Goal: Task Accomplishment & Management: Use online tool/utility

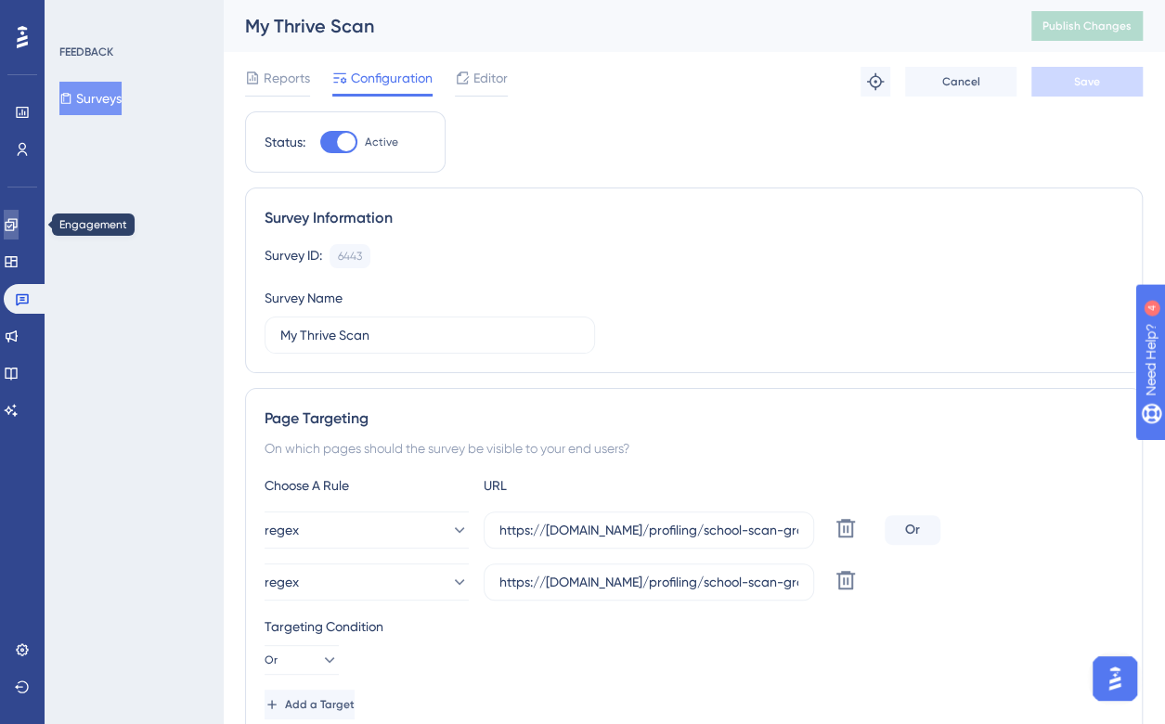
drag, startPoint x: 17, startPoint y: 226, endPoint x: 518, endPoint y: 62, distance: 527.5
click at [17, 226] on icon at bounding box center [11, 224] width 12 height 12
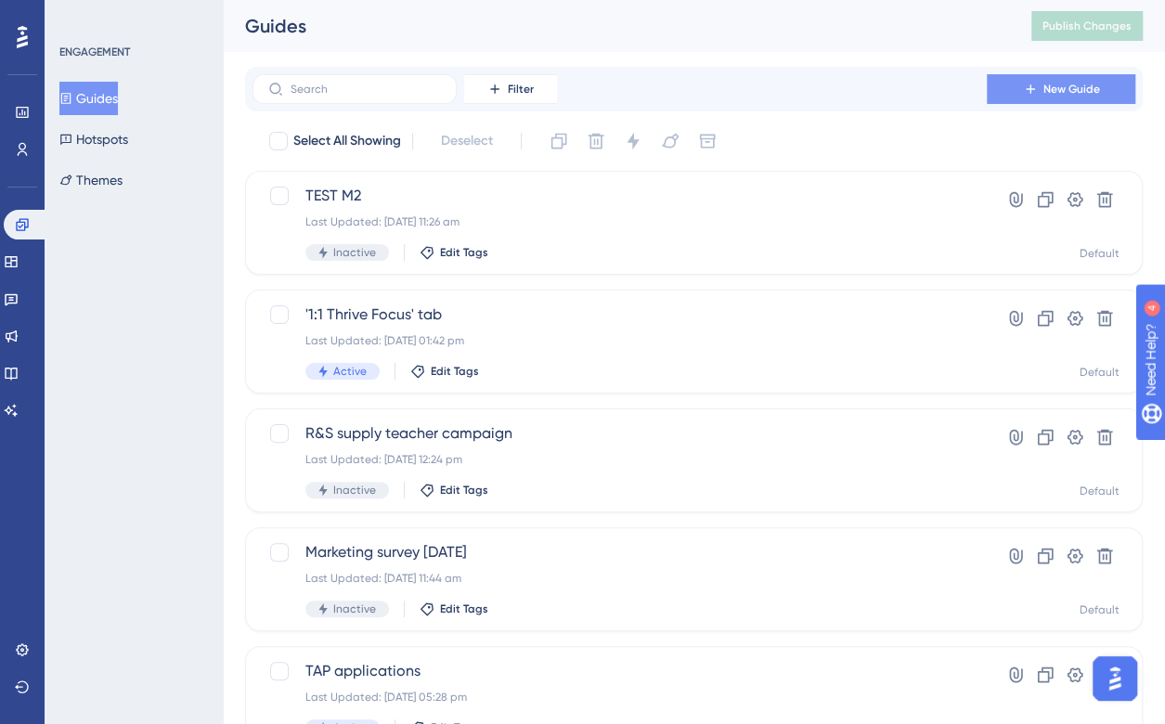
click at [1023, 96] on icon at bounding box center [1030, 89] width 15 height 15
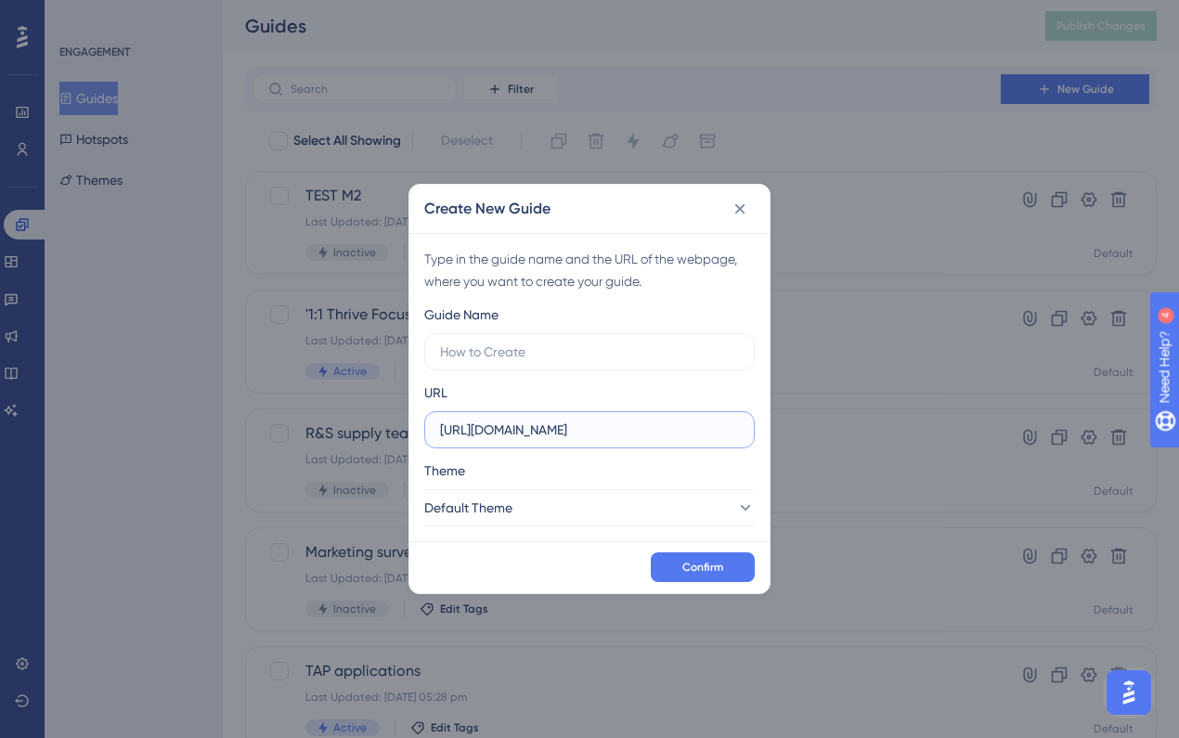
drag, startPoint x: 634, startPoint y: 433, endPoint x: 416, endPoint y: 441, distance: 218.3
click at [416, 441] on div "Type in the guide name and the URL of the webpage, where you want to create you…" at bounding box center [589, 387] width 360 height 308
paste input "https://assess.thriveftc.com/profiling/"
type input "https://assess.thriveftc.com/profiling/"
click at [477, 340] on label at bounding box center [589, 351] width 330 height 37
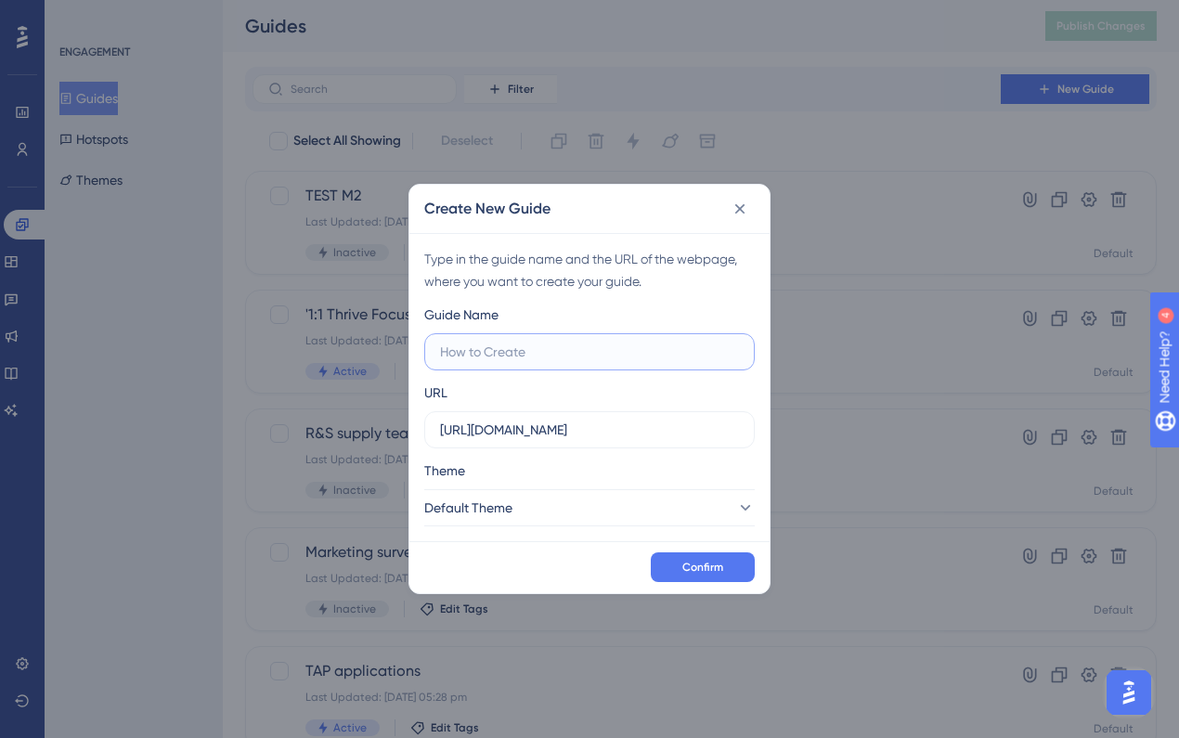
click at [477, 342] on input "text" at bounding box center [589, 352] width 299 height 20
type input "My Thrive Scan Launch"
click at [694, 570] on span "Confirm" at bounding box center [702, 567] width 41 height 15
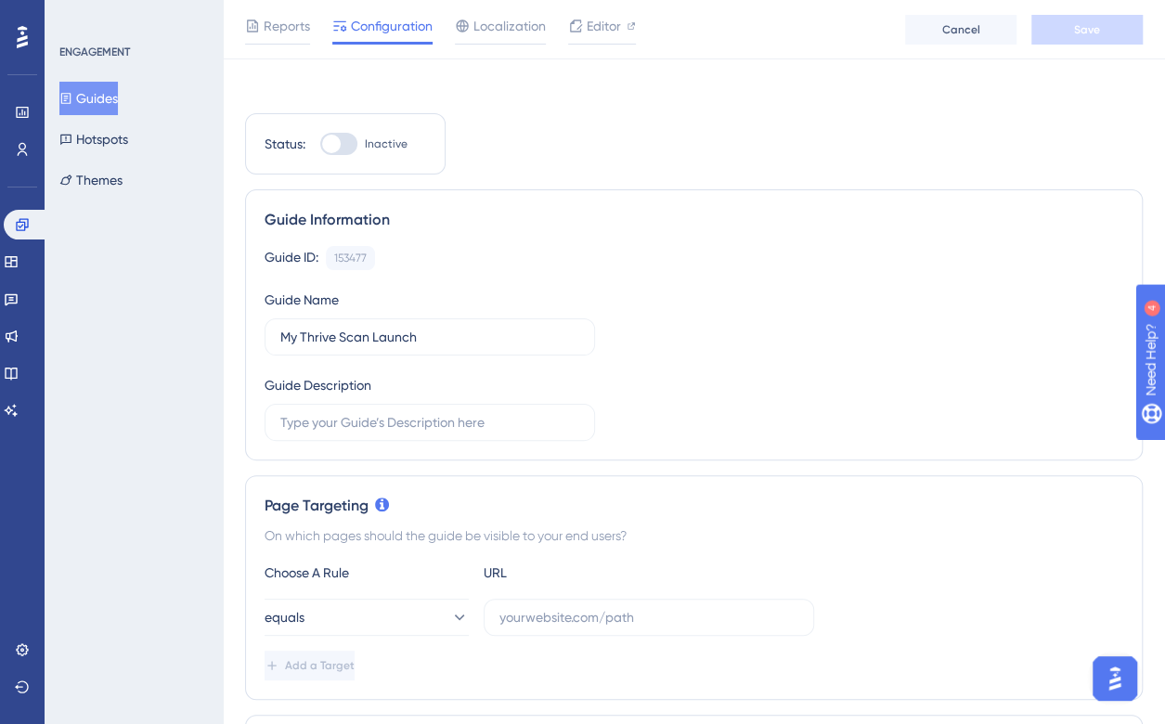
scroll to position [278, 0]
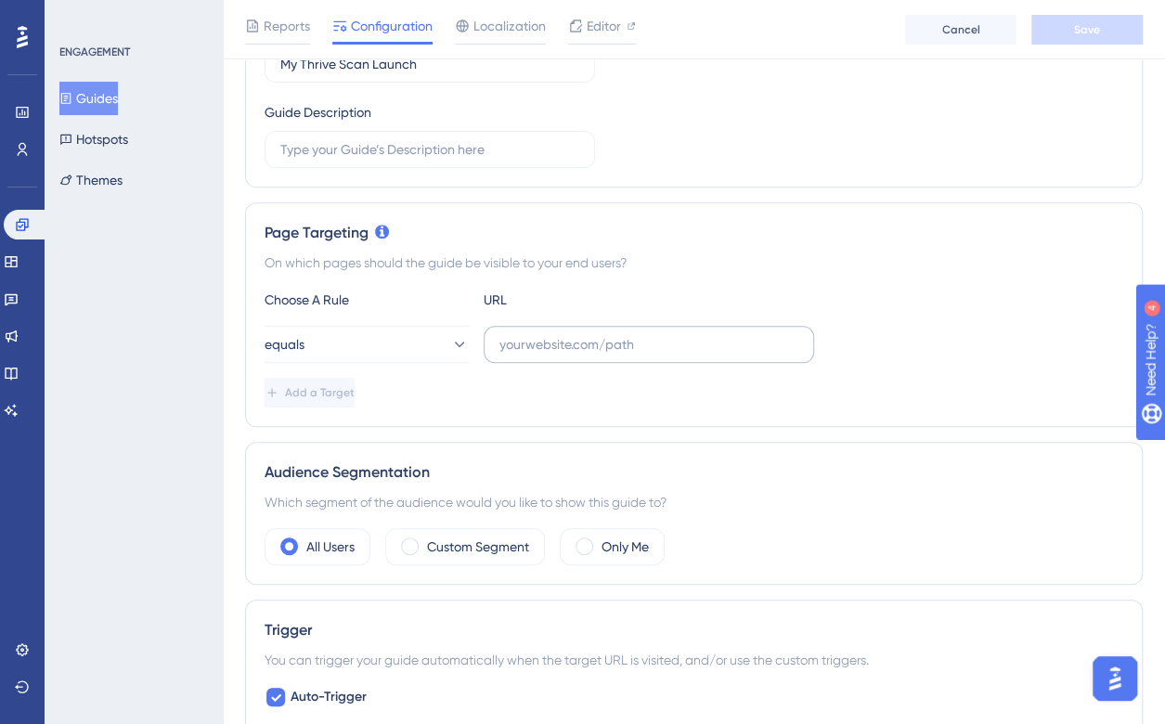
click at [529, 359] on label at bounding box center [649, 344] width 330 height 37
click at [529, 355] on input "text" at bounding box center [648, 344] width 299 height 20
paste input "https://assess.thriveftc.com/profiling/"
type input "https://assess.thriveftc.com/profiling/"
click at [1093, 29] on span "Save" at bounding box center [1087, 29] width 26 height 15
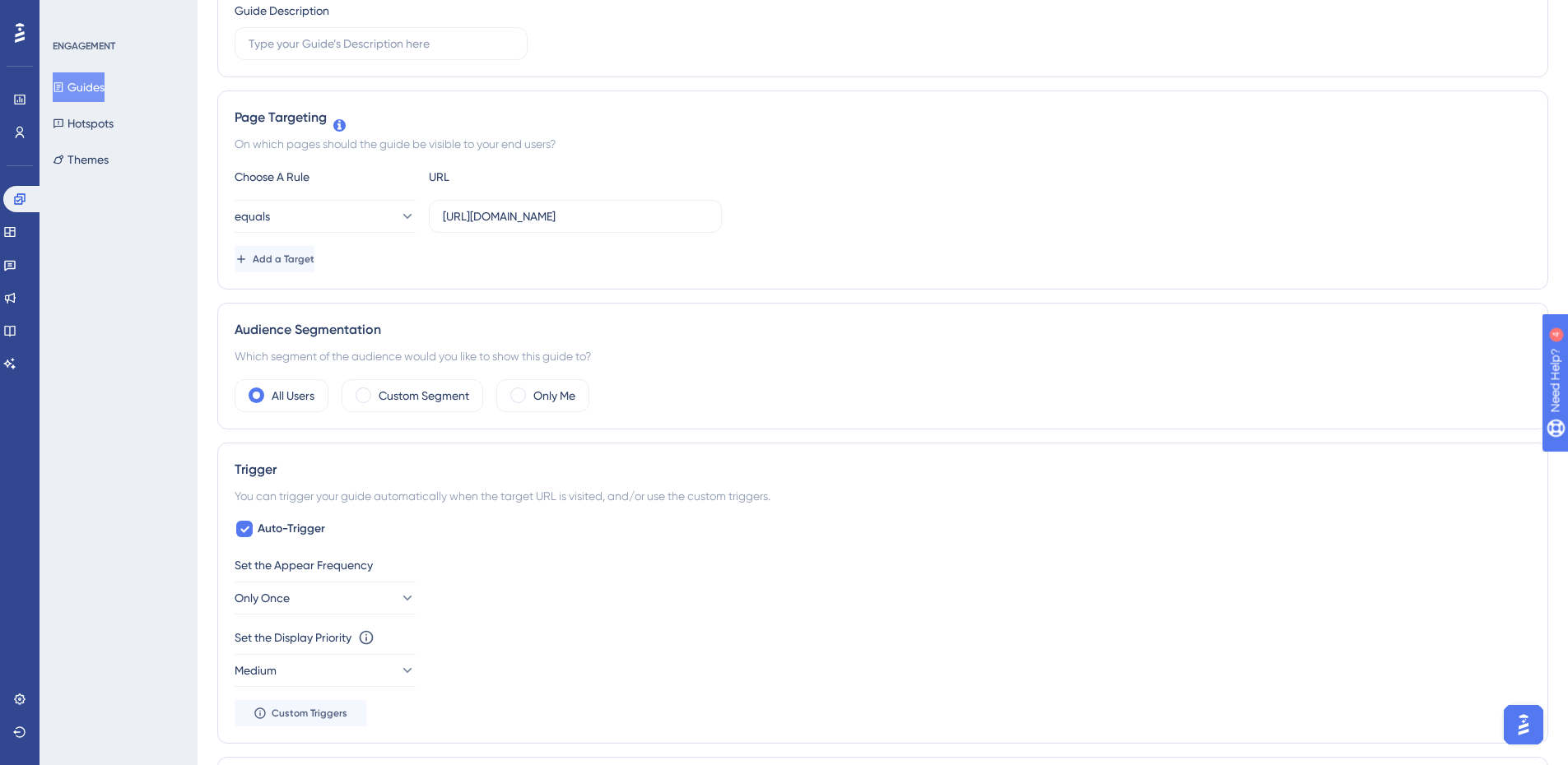
scroll to position [0, 0]
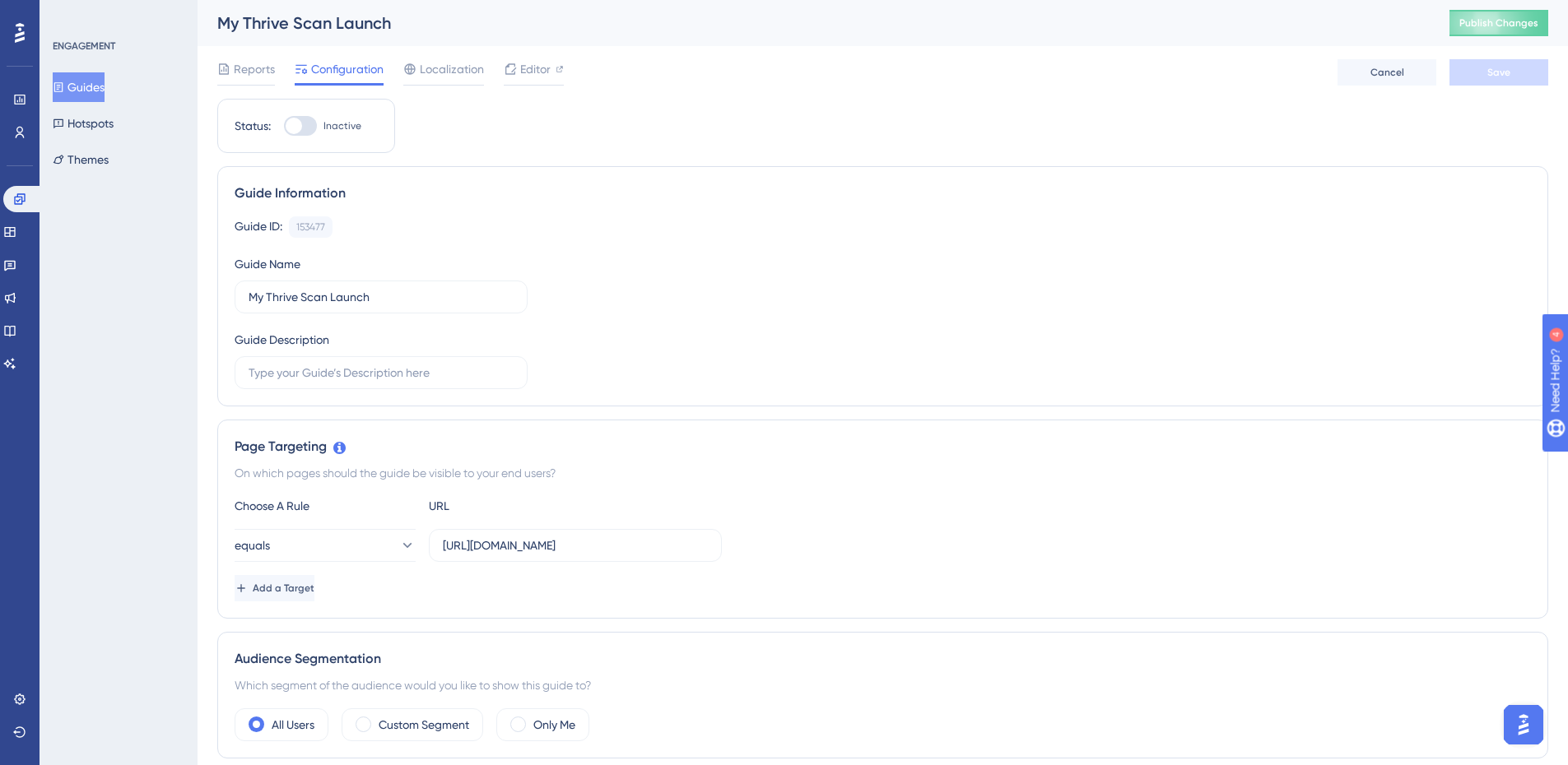
click at [350, 70] on span "Configuration" at bounding box center [348, 69] width 73 height 20
click at [527, 71] on span "Editor" at bounding box center [536, 69] width 30 height 20
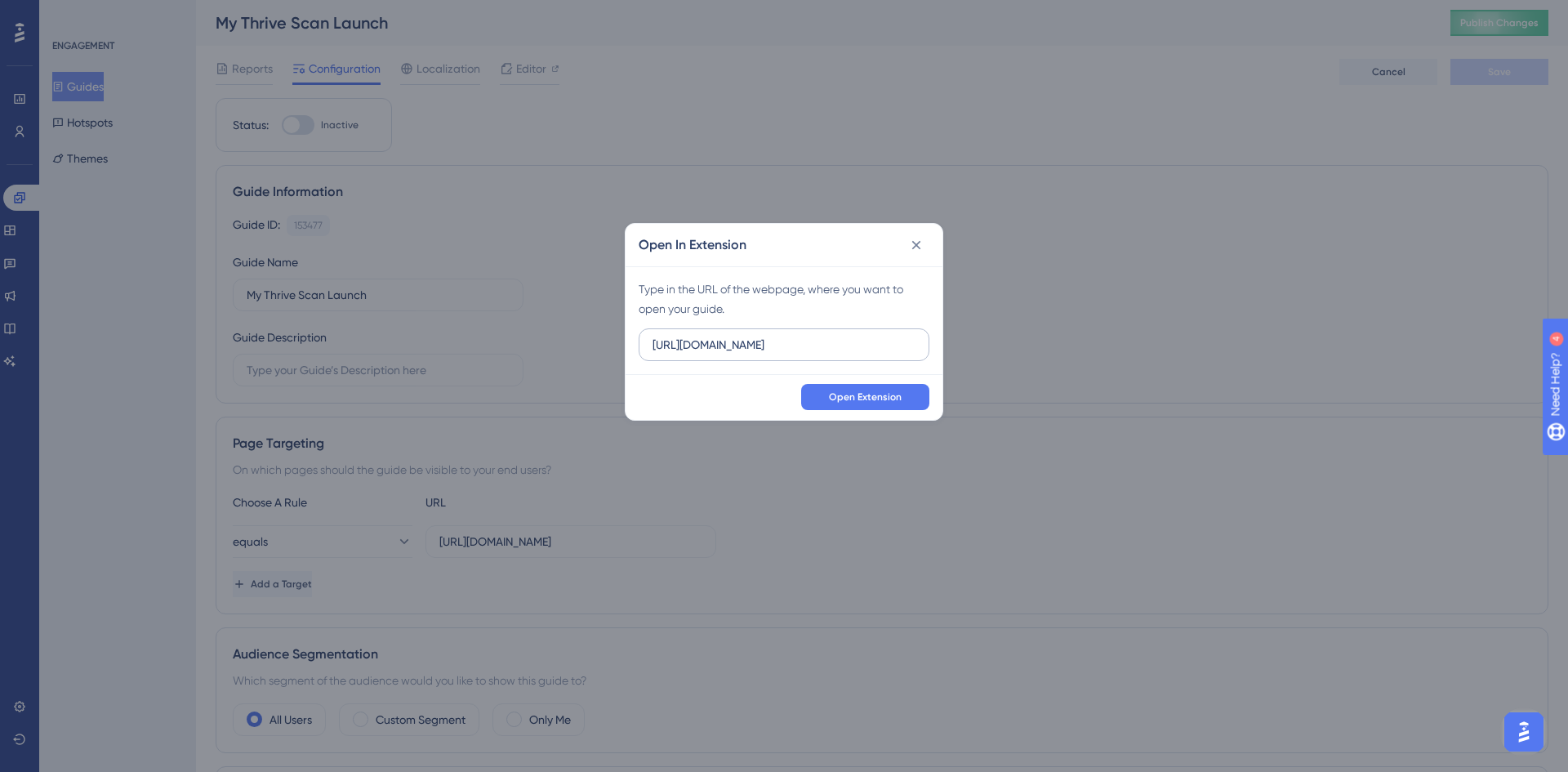
drag, startPoint x: 822, startPoint y: 354, endPoint x: 669, endPoint y: 348, distance: 153.1
click at [651, 343] on label "https://tol.mirror2.thriveftc.com" at bounding box center [784, 344] width 290 height 33
click at [843, 349] on input "https://tol.mirror2.thriveftc.com" at bounding box center [784, 345] width 263 height 18
drag, startPoint x: 851, startPoint y: 348, endPoint x: 839, endPoint y: 350, distance: 12.2
click at [850, 348] on input "https://tol.mirror2.thriveftc.com" at bounding box center [784, 345] width 263 height 18
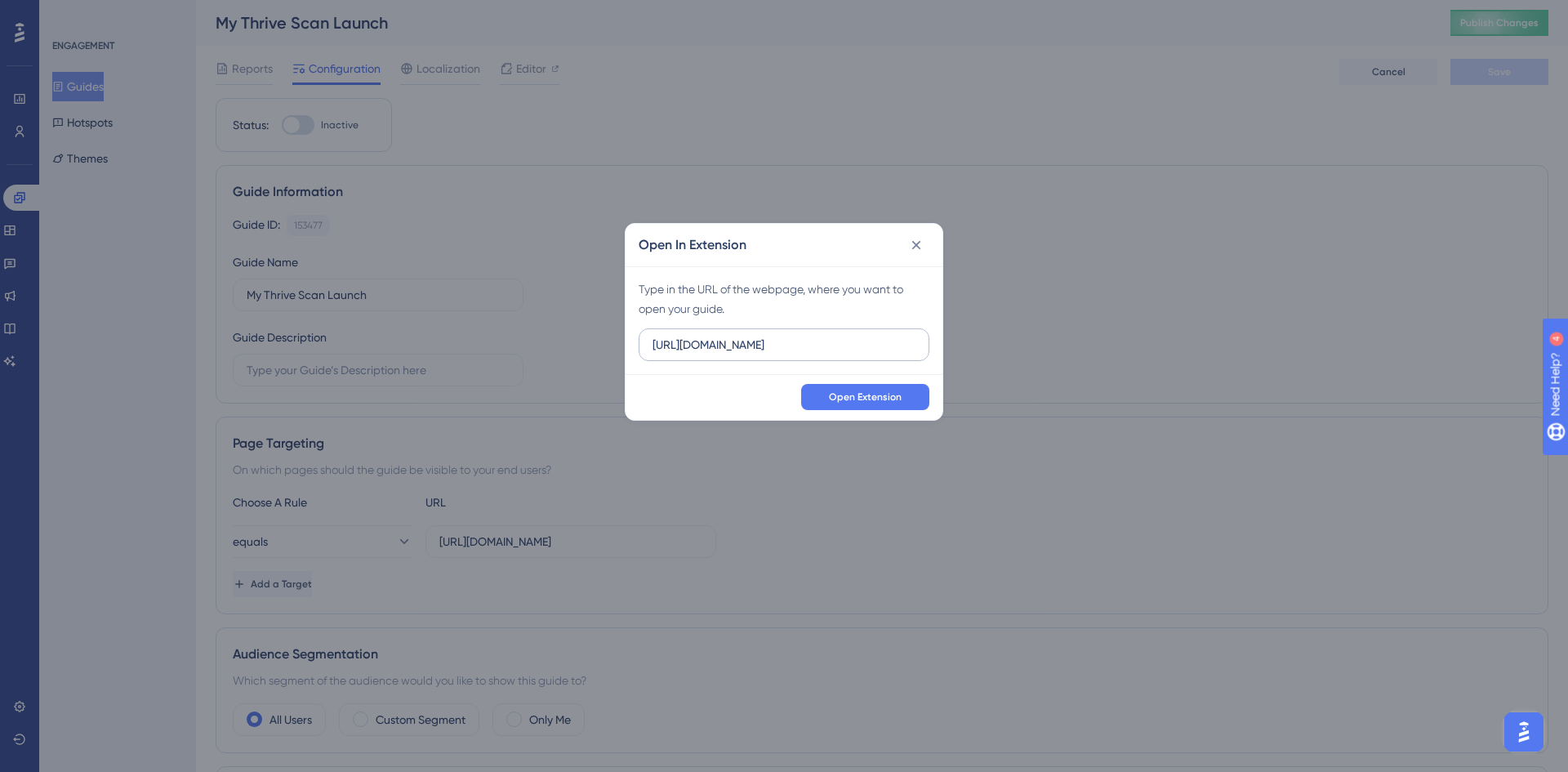
click at [784, 346] on input "https://tol.mirror2.thriveftc.com" at bounding box center [784, 345] width 263 height 18
type input "https://tol.mirror2.thrivefc.com"
drag, startPoint x: 816, startPoint y: 345, endPoint x: 655, endPoint y: 344, distance: 161.0
click at [655, 343] on input "https://tol.mirror2.thrivefc.com" at bounding box center [784, 345] width 263 height 18
paste input "https://assess.thriveftc.com/profiling/"
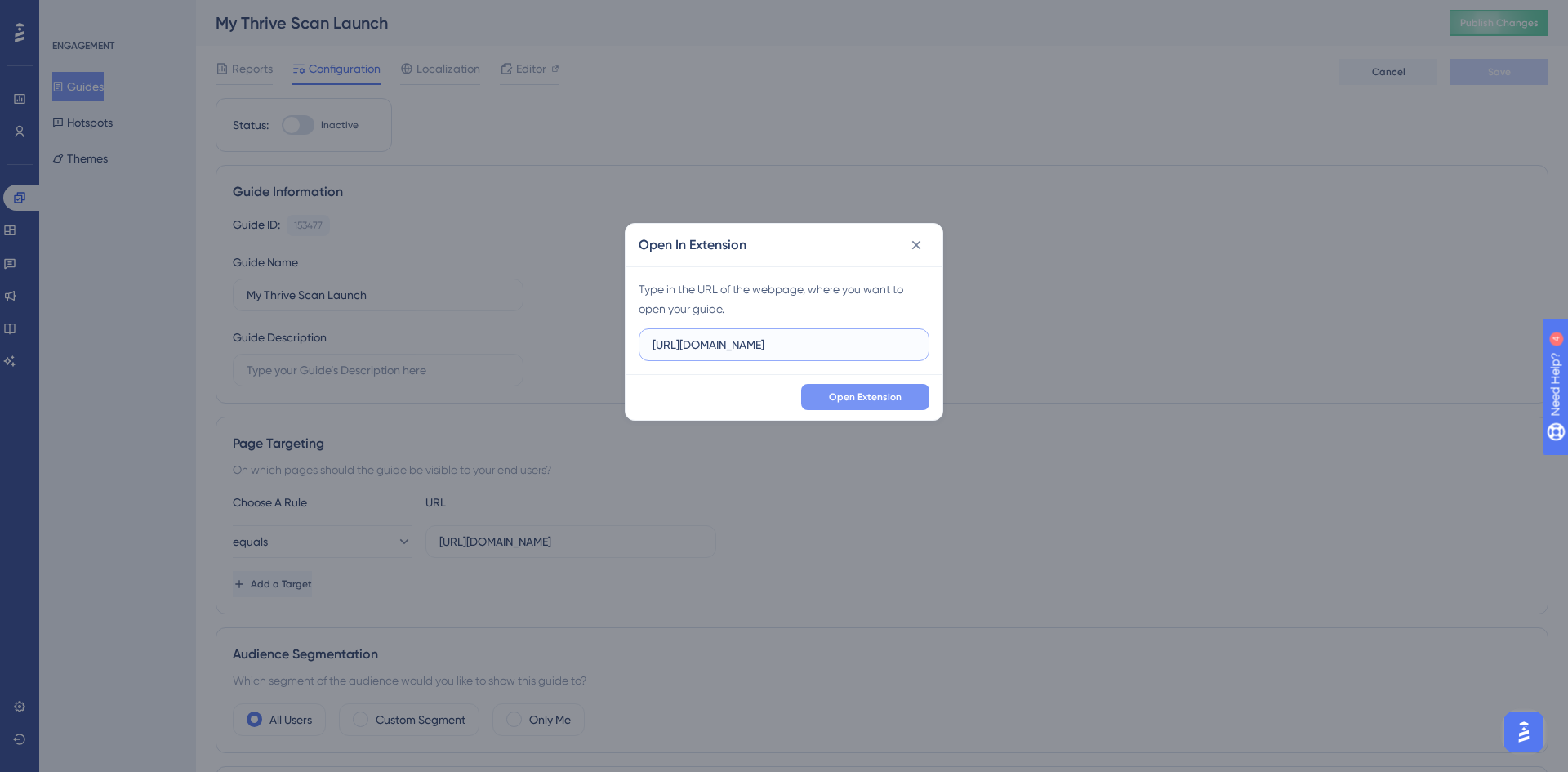
type input "https://assess.thriveftc.com/profiling/"
click at [864, 396] on span "Open Extension" at bounding box center [865, 397] width 73 height 13
click at [920, 239] on icon at bounding box center [916, 245] width 17 height 17
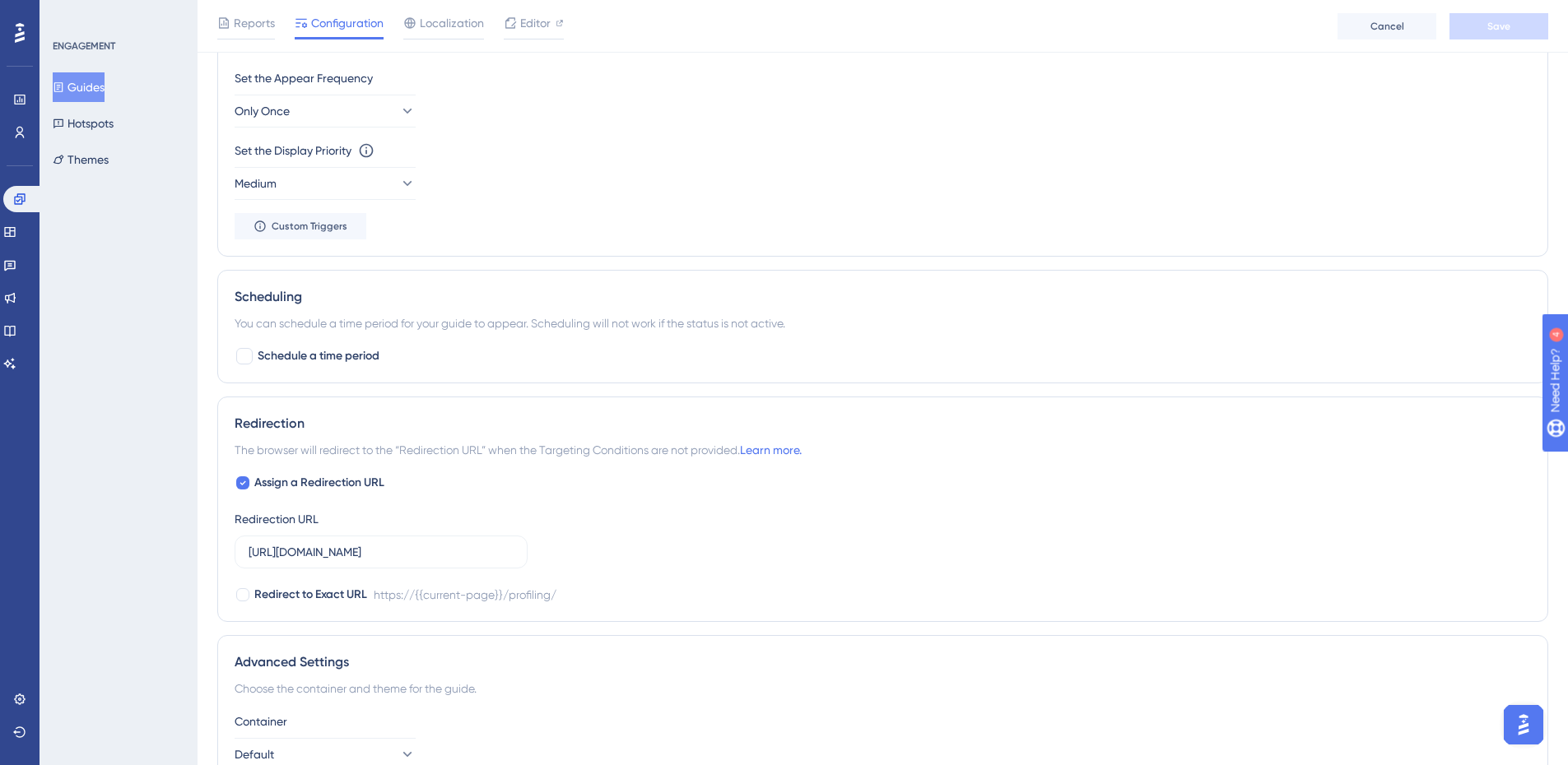
scroll to position [987, 0]
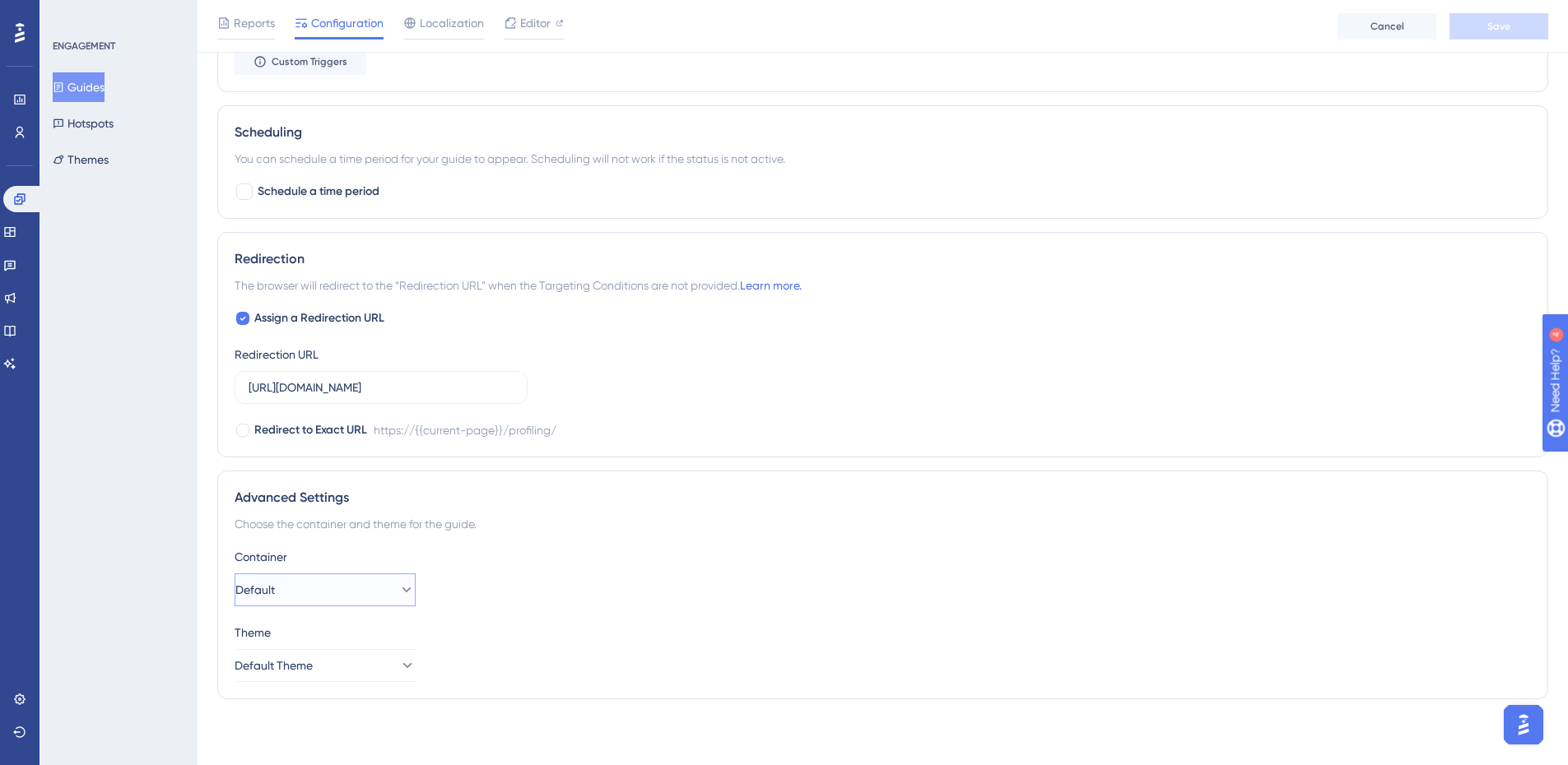
click at [349, 595] on button "Default" at bounding box center [325, 589] width 181 height 33
drag, startPoint x: 465, startPoint y: 642, endPoint x: 455, endPoint y: 644, distance: 10.2
click at [463, 642] on div "Theme" at bounding box center [883, 633] width 1297 height 20
click at [364, 660] on button "Default Theme" at bounding box center [325, 665] width 181 height 33
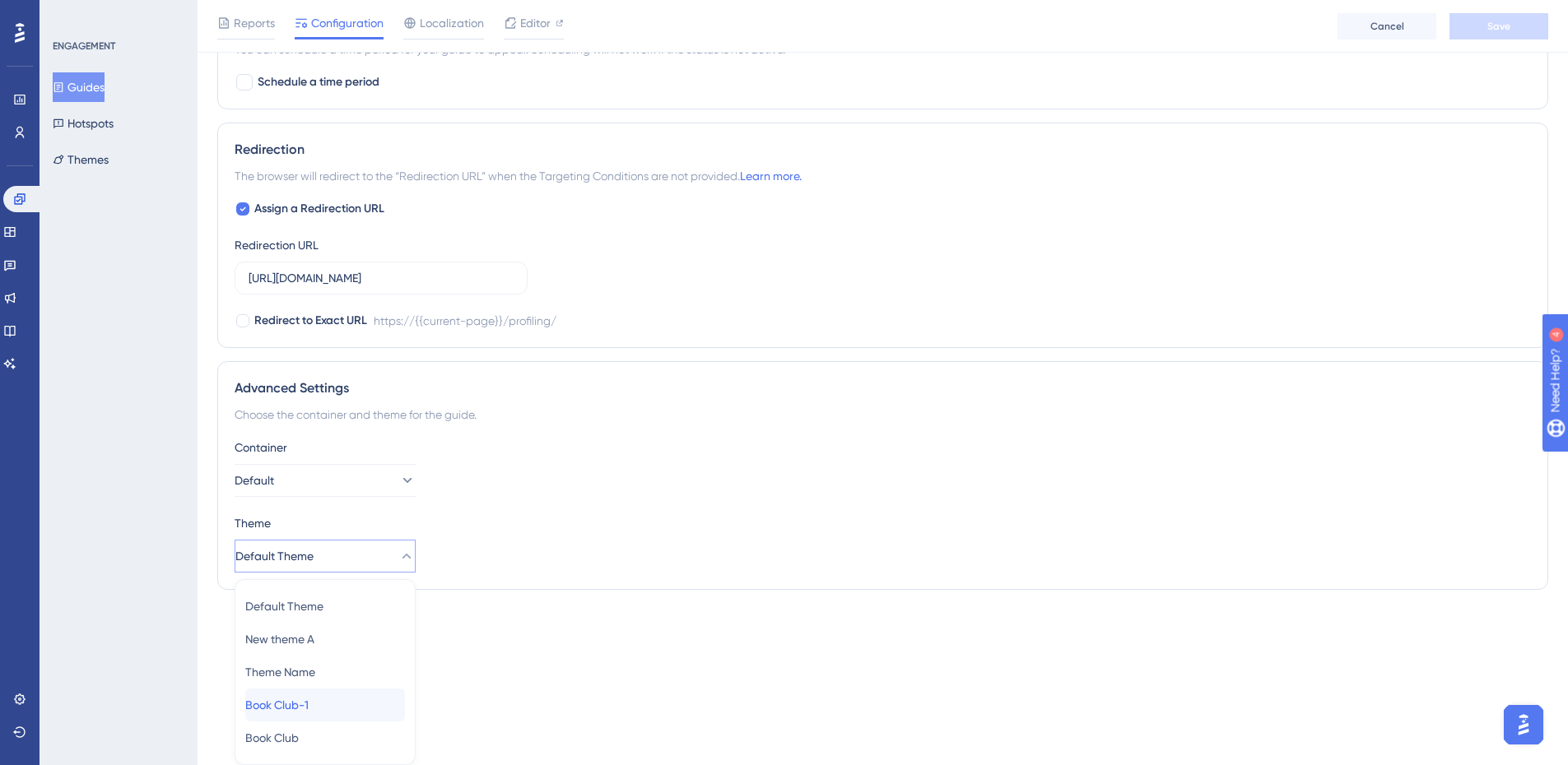
click at [309, 705] on span "Book Club-1" at bounding box center [277, 705] width 63 height 20
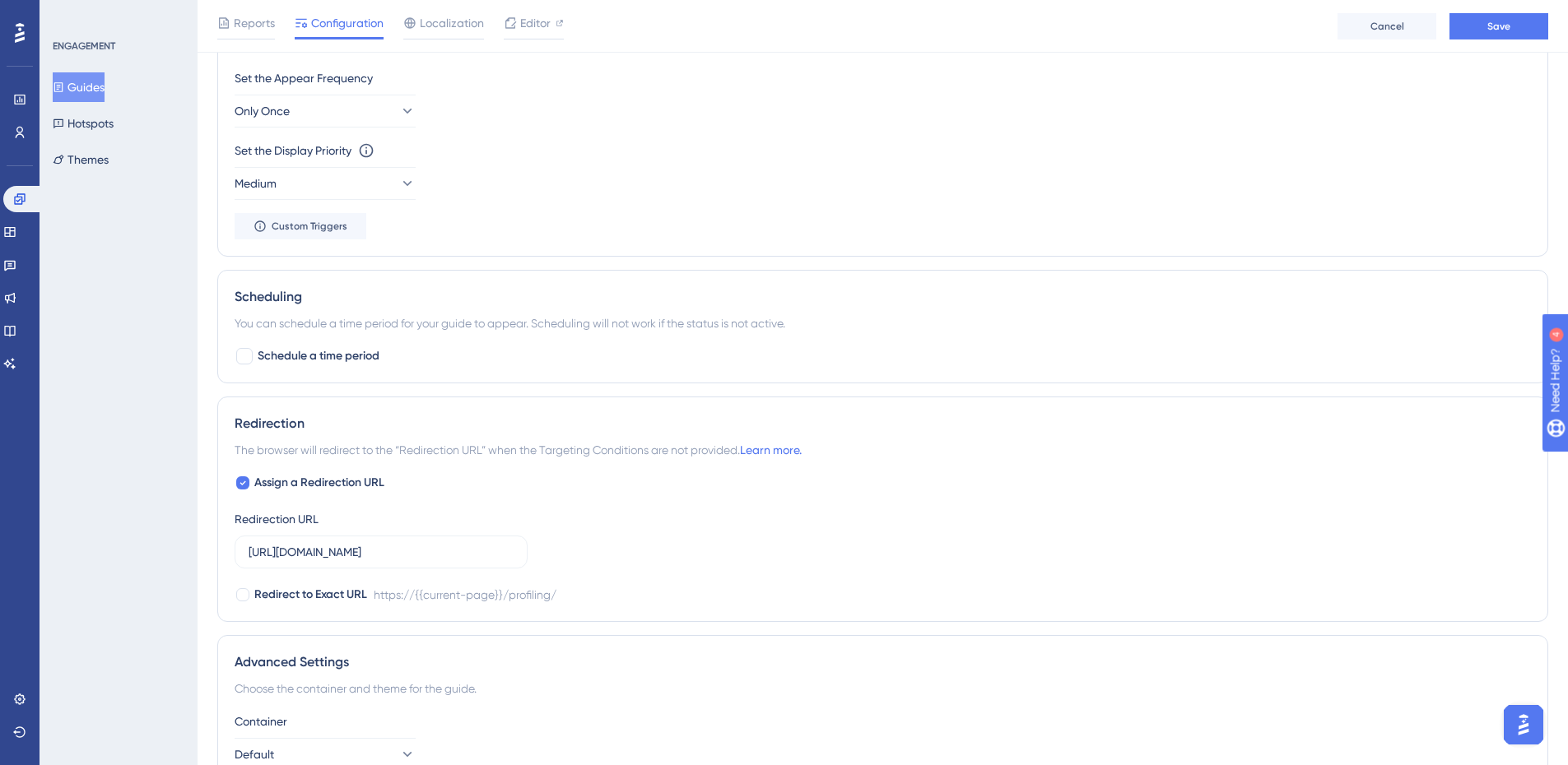
scroll to position [987, 0]
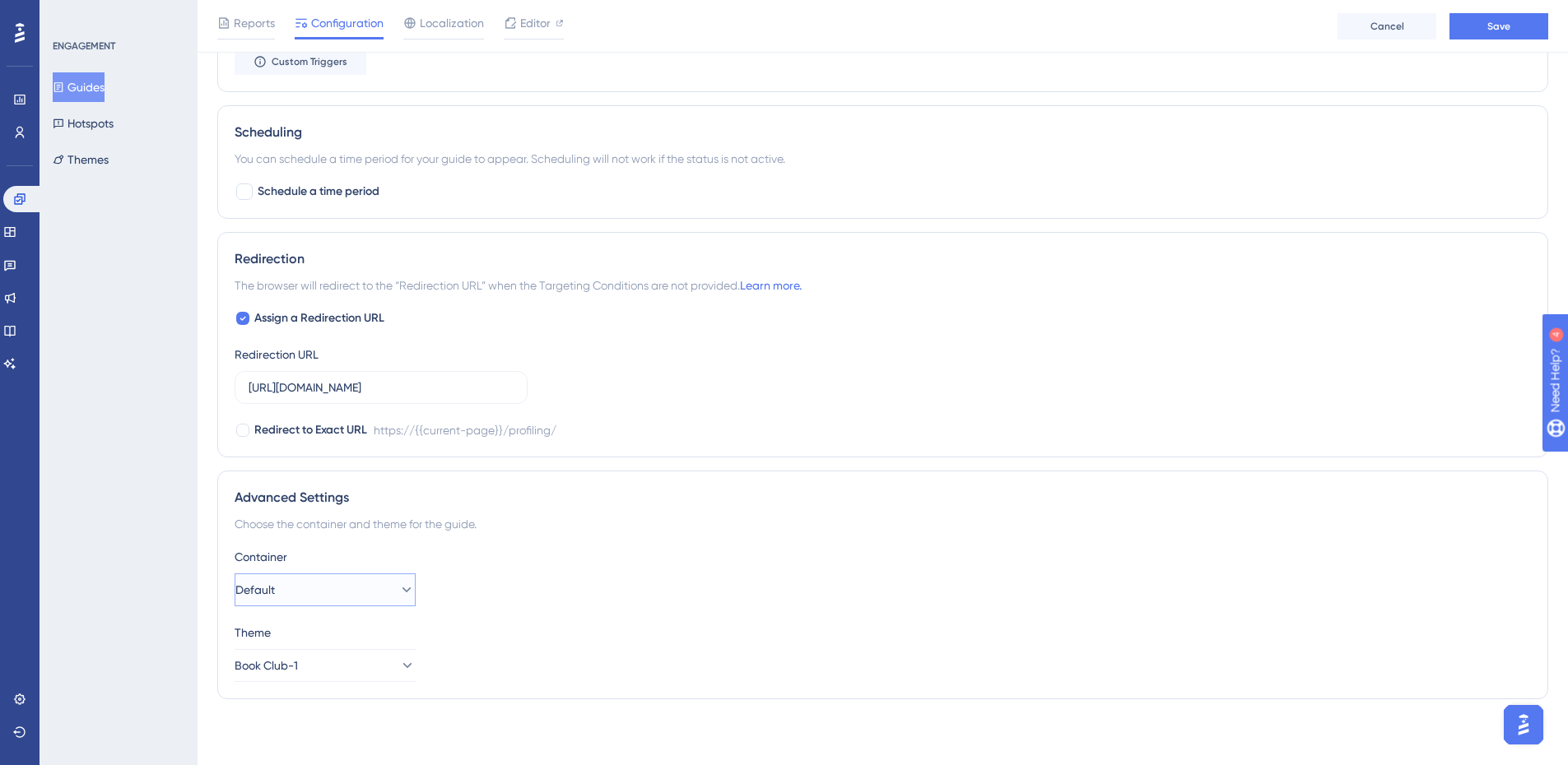
click at [346, 590] on button "Default" at bounding box center [325, 589] width 181 height 33
click at [345, 595] on button "Default" at bounding box center [325, 589] width 181 height 33
click at [1481, 30] on button "Save" at bounding box center [1499, 27] width 98 height 27
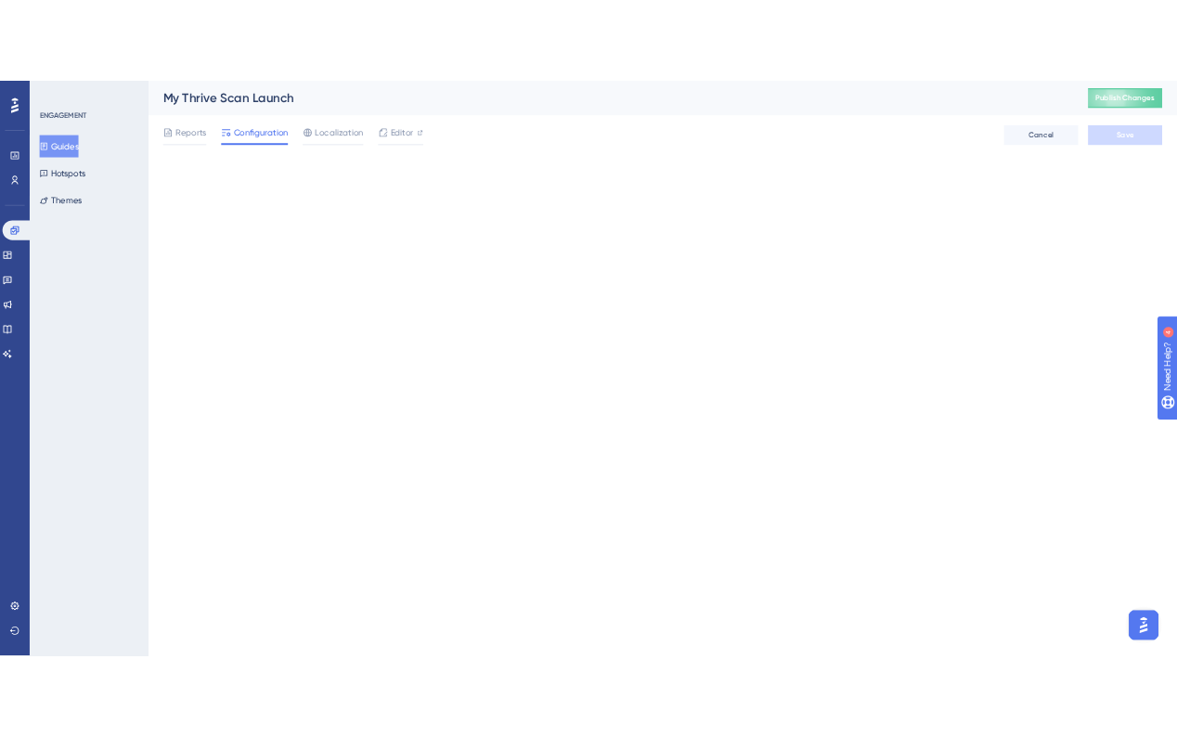
scroll to position [0, 0]
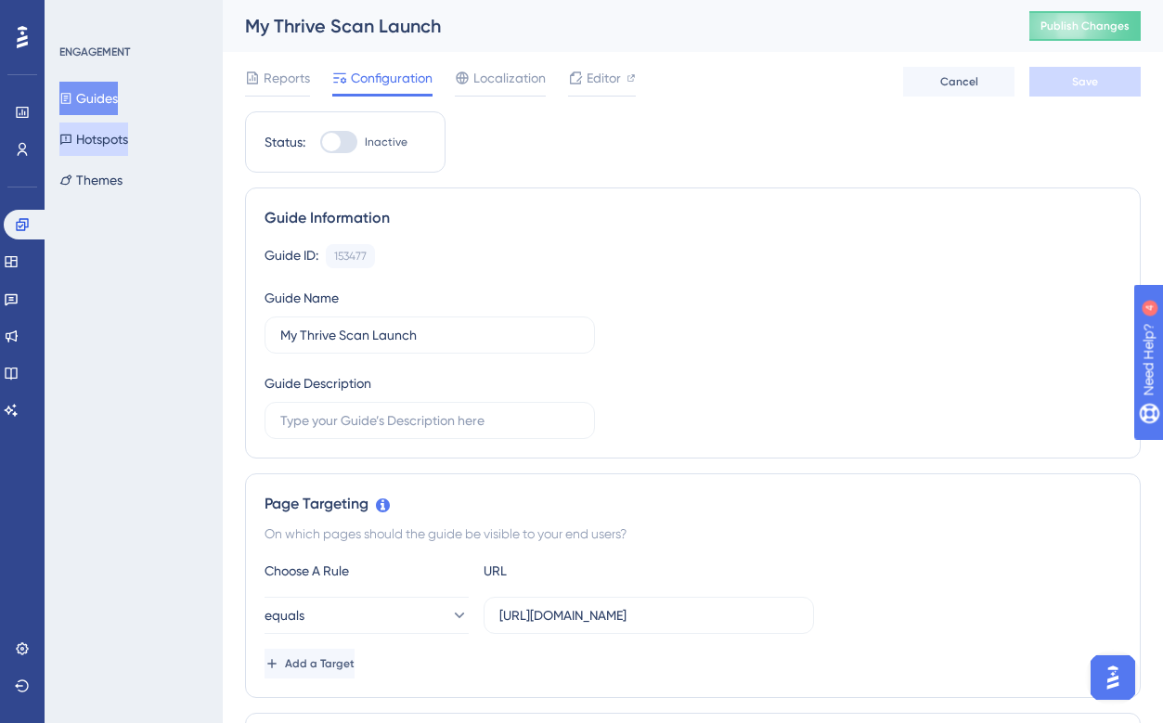
click at [100, 139] on button "Hotspots" at bounding box center [93, 139] width 69 height 33
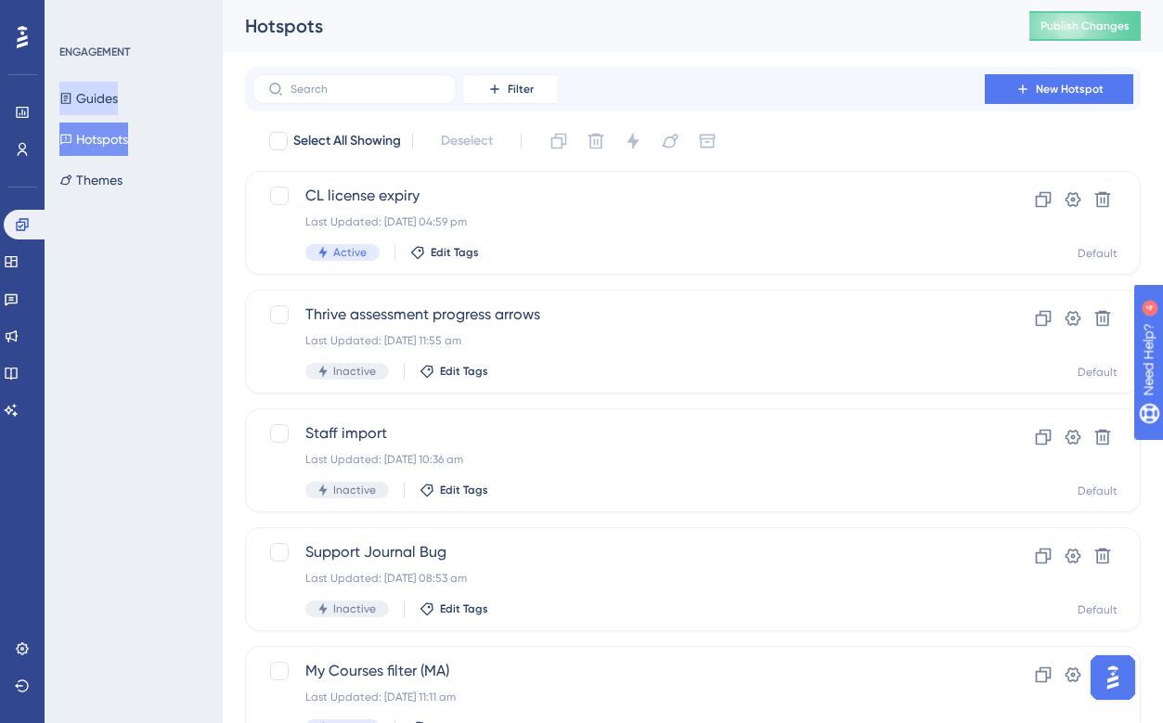
drag, startPoint x: 84, startPoint y: 93, endPoint x: 106, endPoint y: 99, distance: 22.3
click at [85, 93] on button "Guides" at bounding box center [88, 98] width 58 height 33
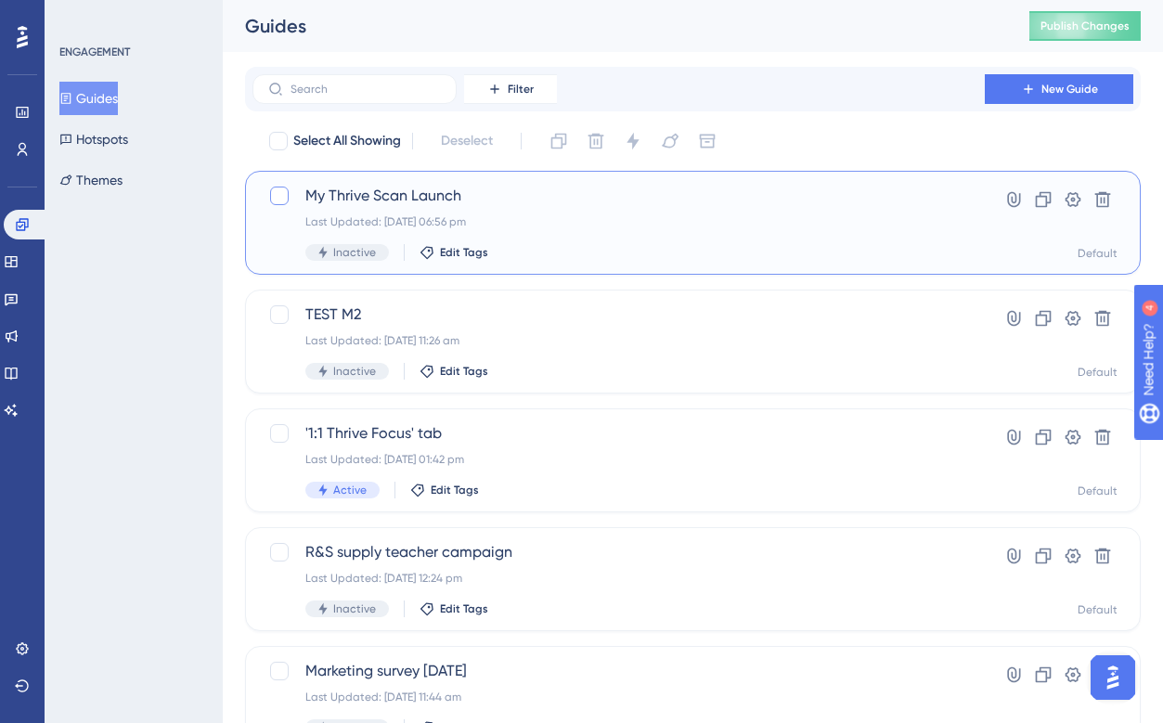
click at [278, 194] on div at bounding box center [279, 196] width 19 height 19
checkbox input "true"
click at [636, 140] on icon at bounding box center [633, 141] width 12 height 17
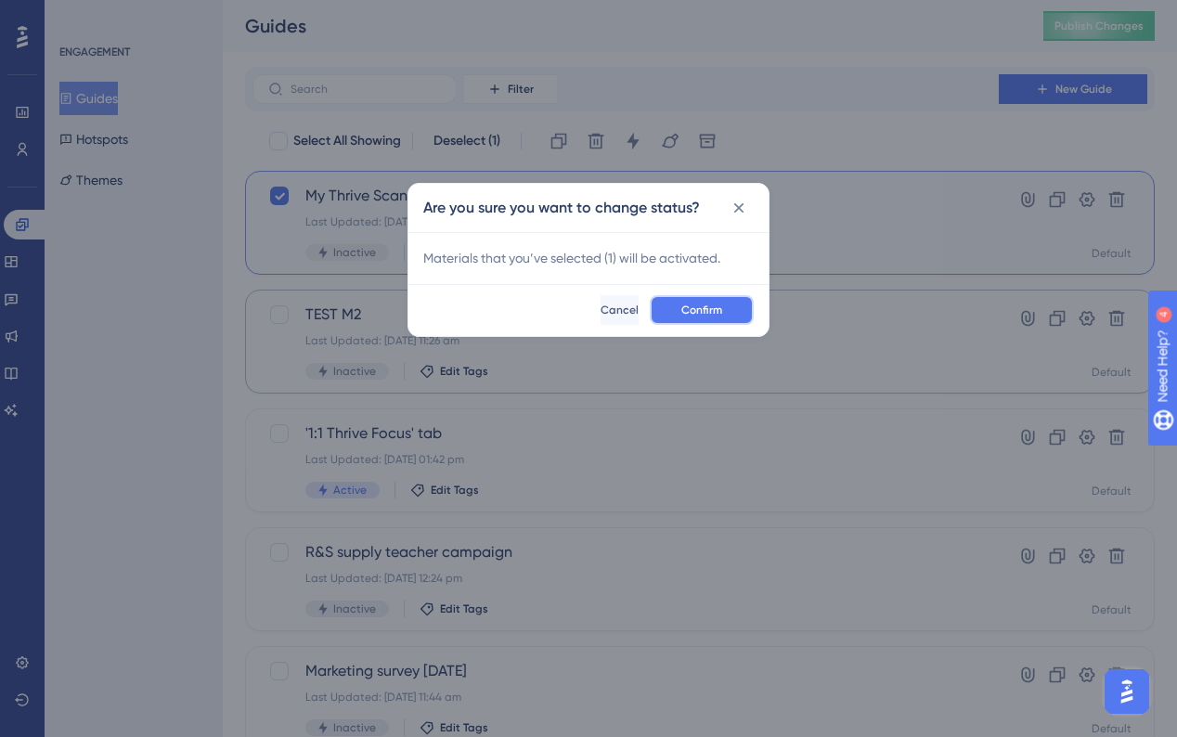
click at [697, 301] on button "Confirm" at bounding box center [702, 310] width 104 height 30
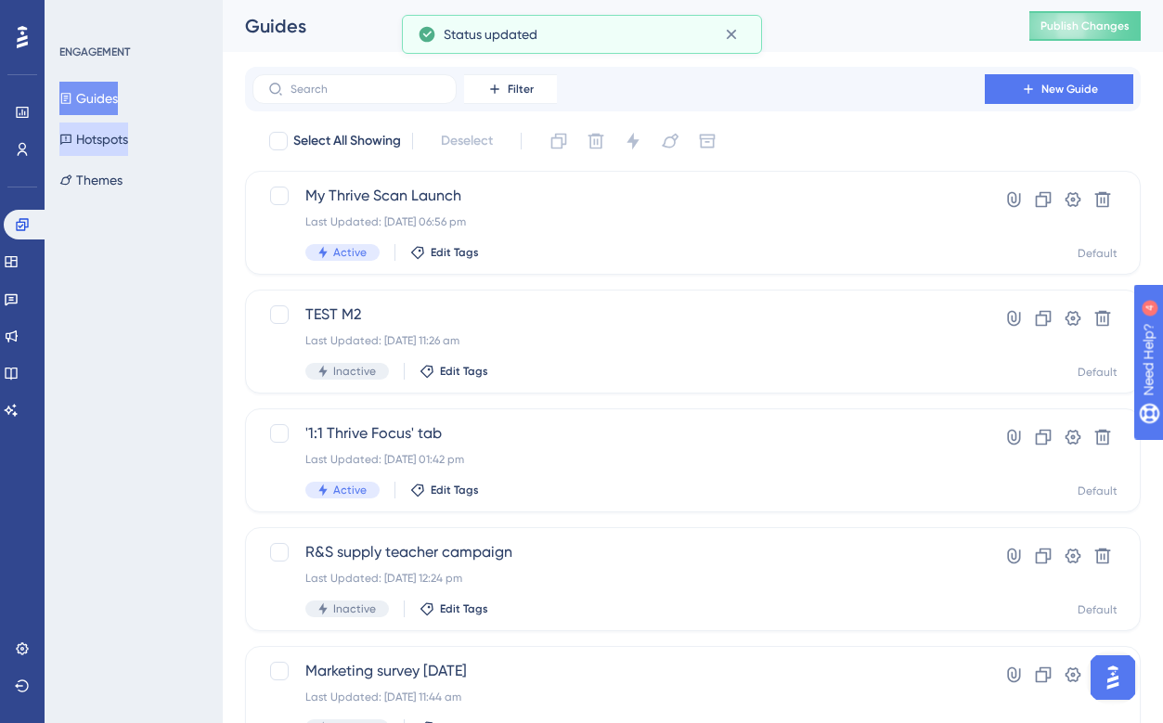
click at [98, 144] on button "Hotspots" at bounding box center [93, 139] width 69 height 33
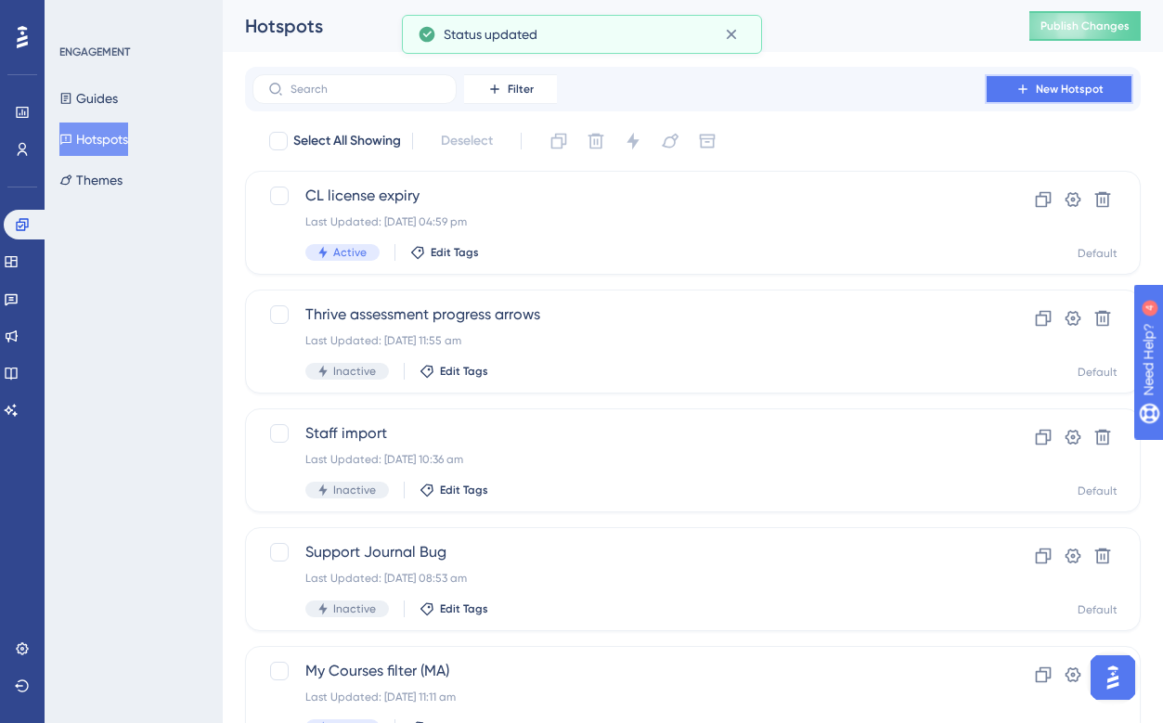
click at [1031, 92] on button "New Hotspot" at bounding box center [1059, 89] width 149 height 30
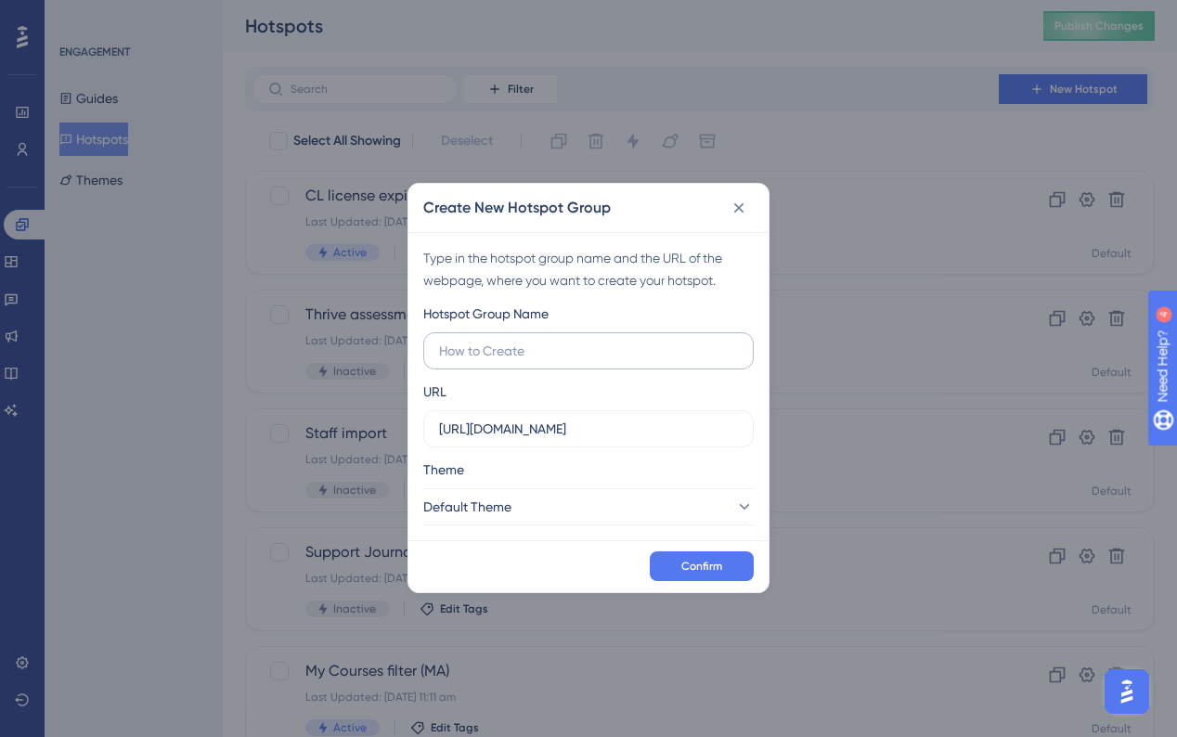
click at [480, 356] on input "text" at bounding box center [588, 351] width 299 height 20
type input "MyThriveScan 'Add groups'"
drag, startPoint x: 647, startPoint y: 429, endPoint x: 435, endPoint y: 438, distance: 211.8
click at [435, 438] on label "https://tol.mirror2.thriveftc.com" at bounding box center [588, 428] width 330 height 37
paste input "https://assess.thriveftc.com/profiling/#my-thrive-scan"
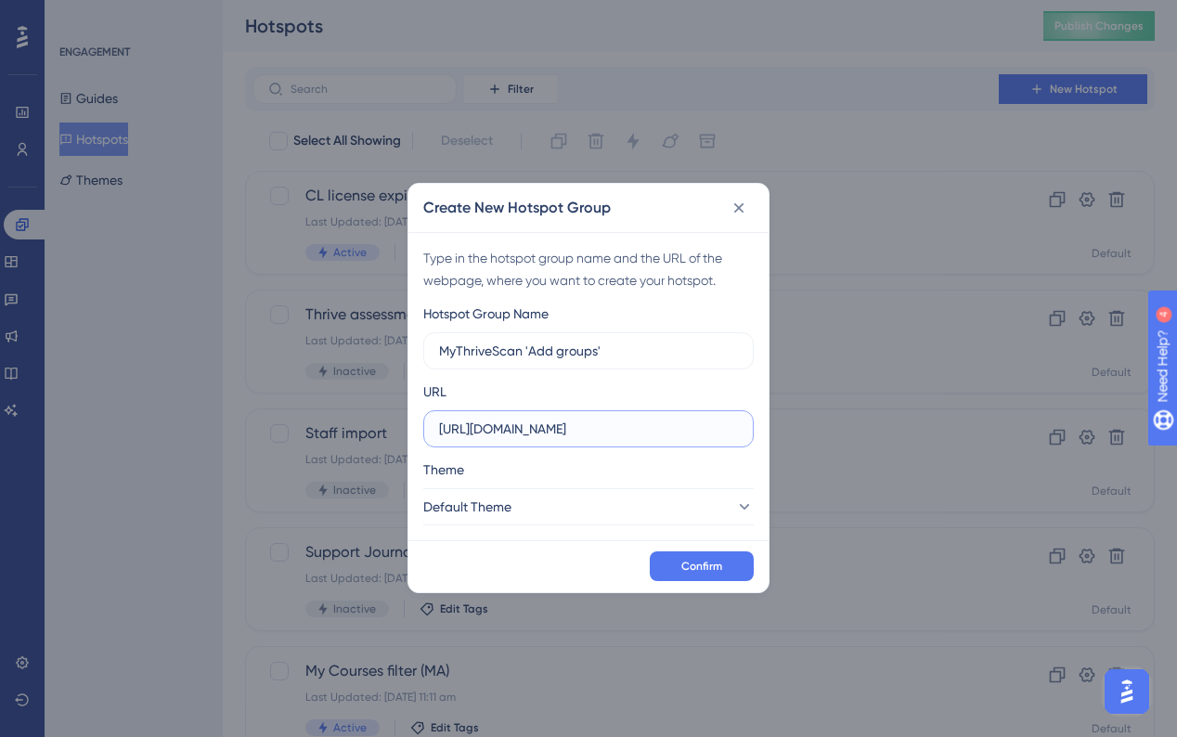
scroll to position [0, 28]
type input "https://assess.thriveftc.com/profiling/#my-thrive-scan"
click at [710, 565] on span "Confirm" at bounding box center [701, 566] width 41 height 15
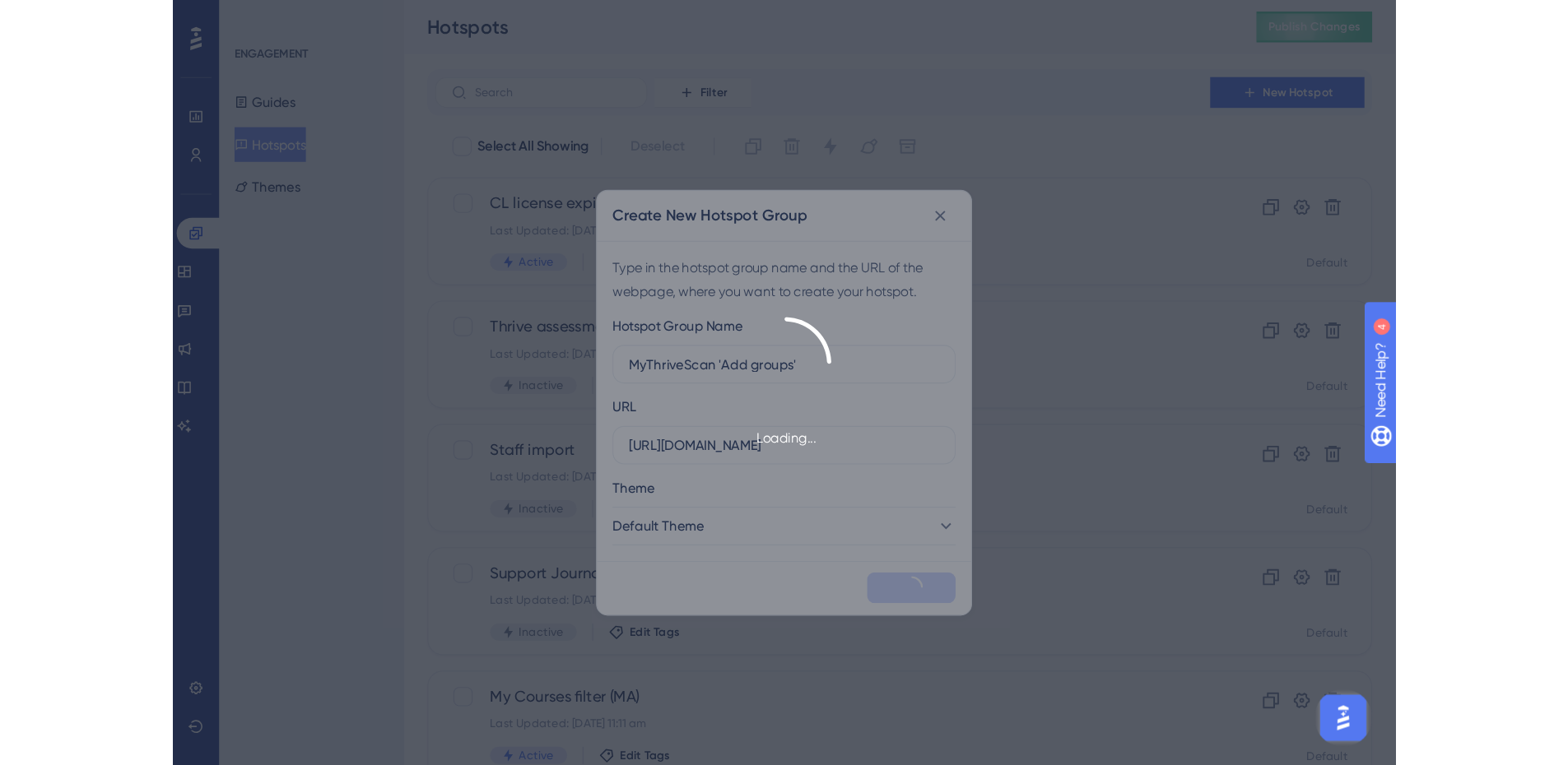
scroll to position [0, 0]
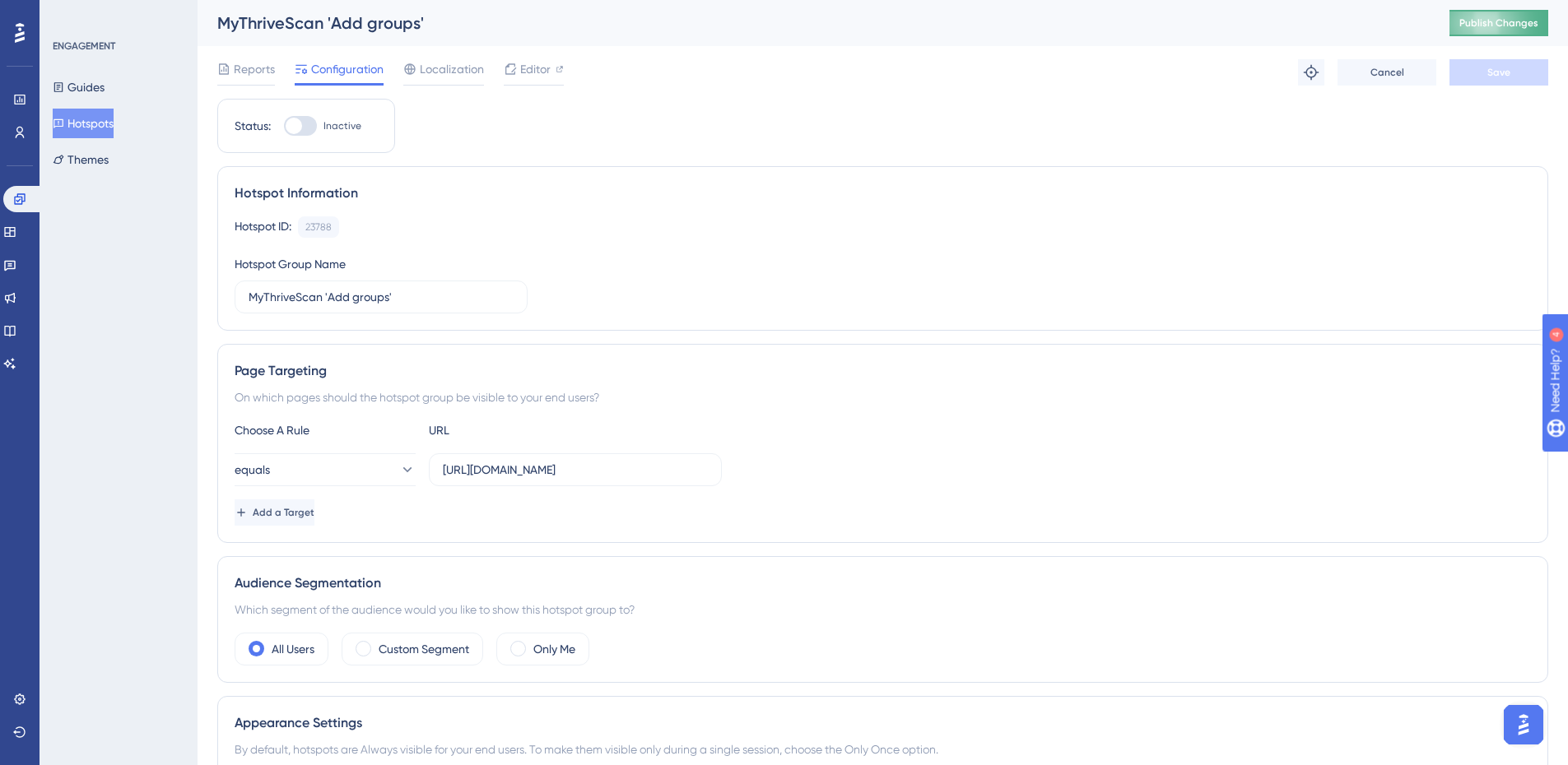
click at [1491, 23] on span "Publish Changes" at bounding box center [1499, 23] width 79 height 13
click at [17, 298] on icon at bounding box center [10, 298] width 13 height 13
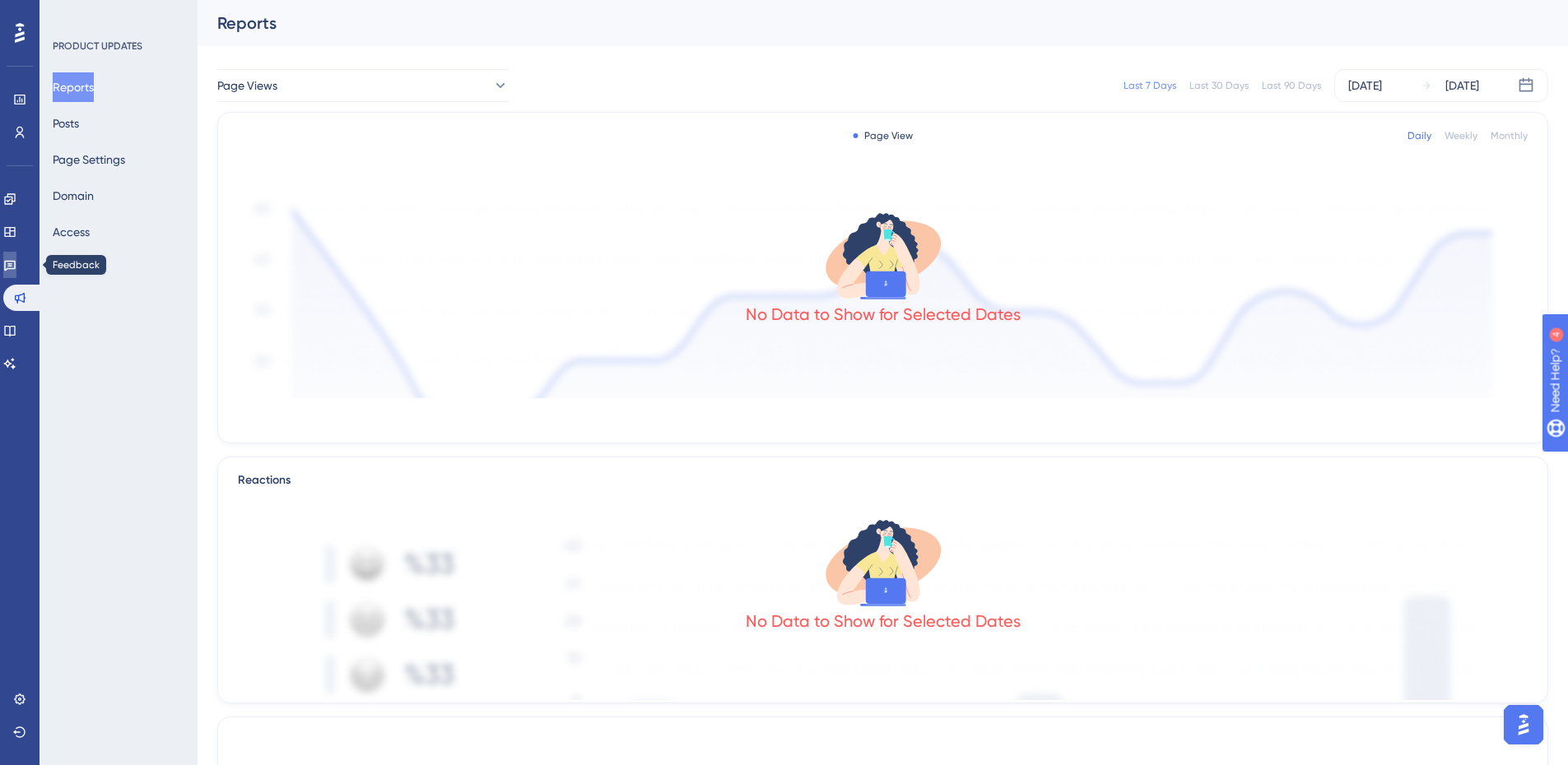
click at [17, 259] on icon at bounding box center [10, 264] width 13 height 13
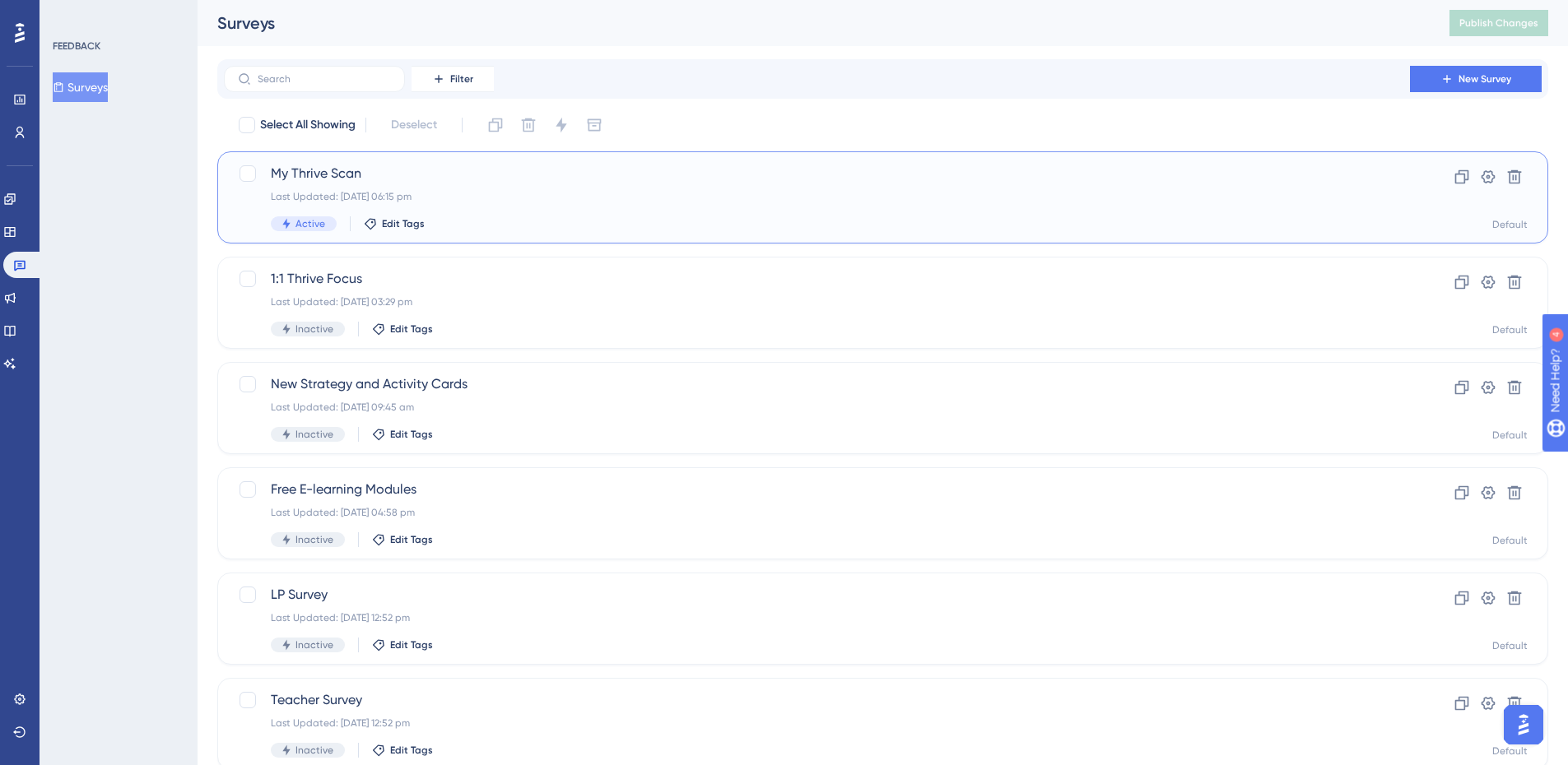
click at [374, 178] on span "My Thrive Scan" at bounding box center [817, 174] width 1093 height 20
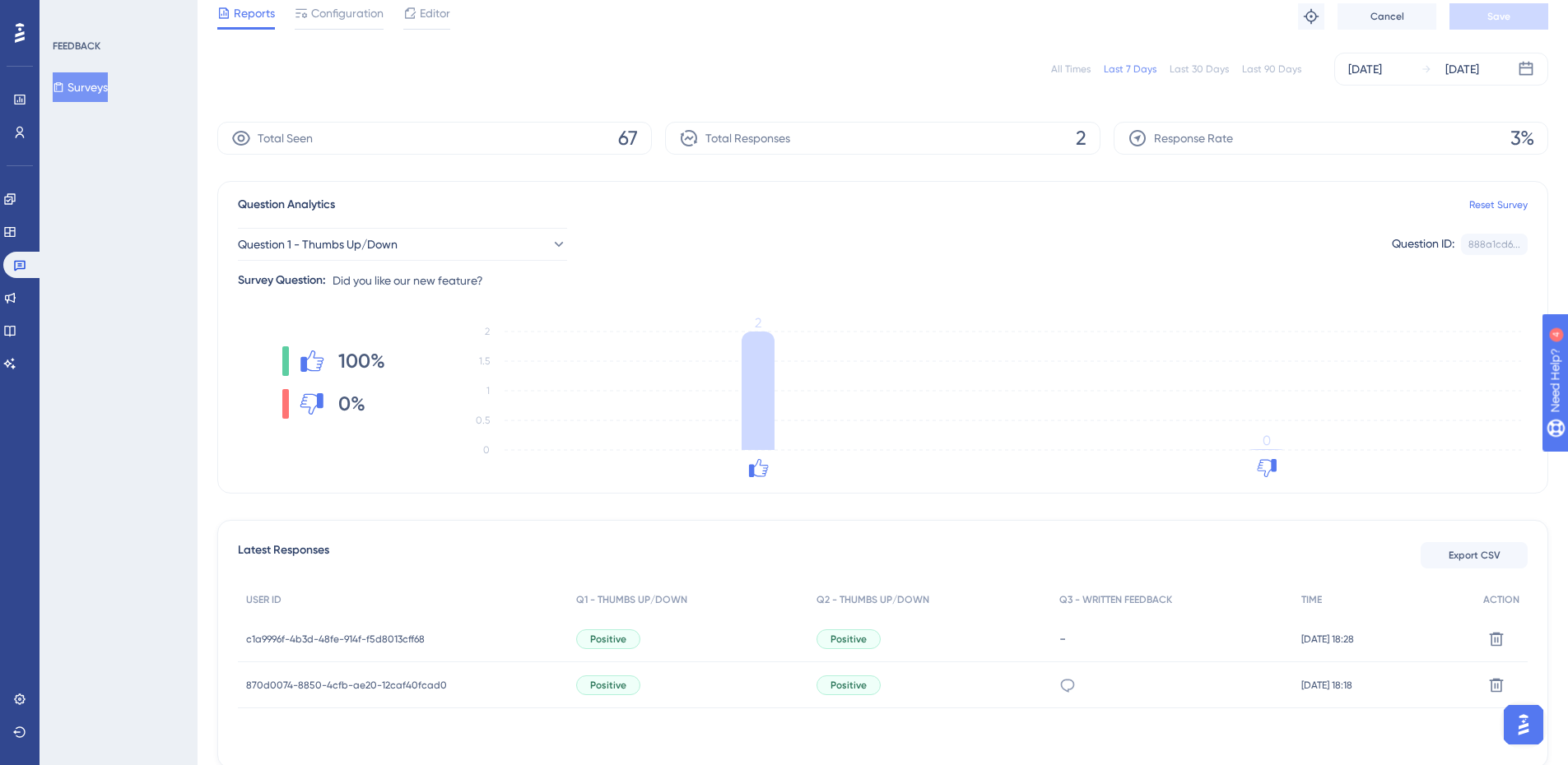
scroll to position [82, 0]
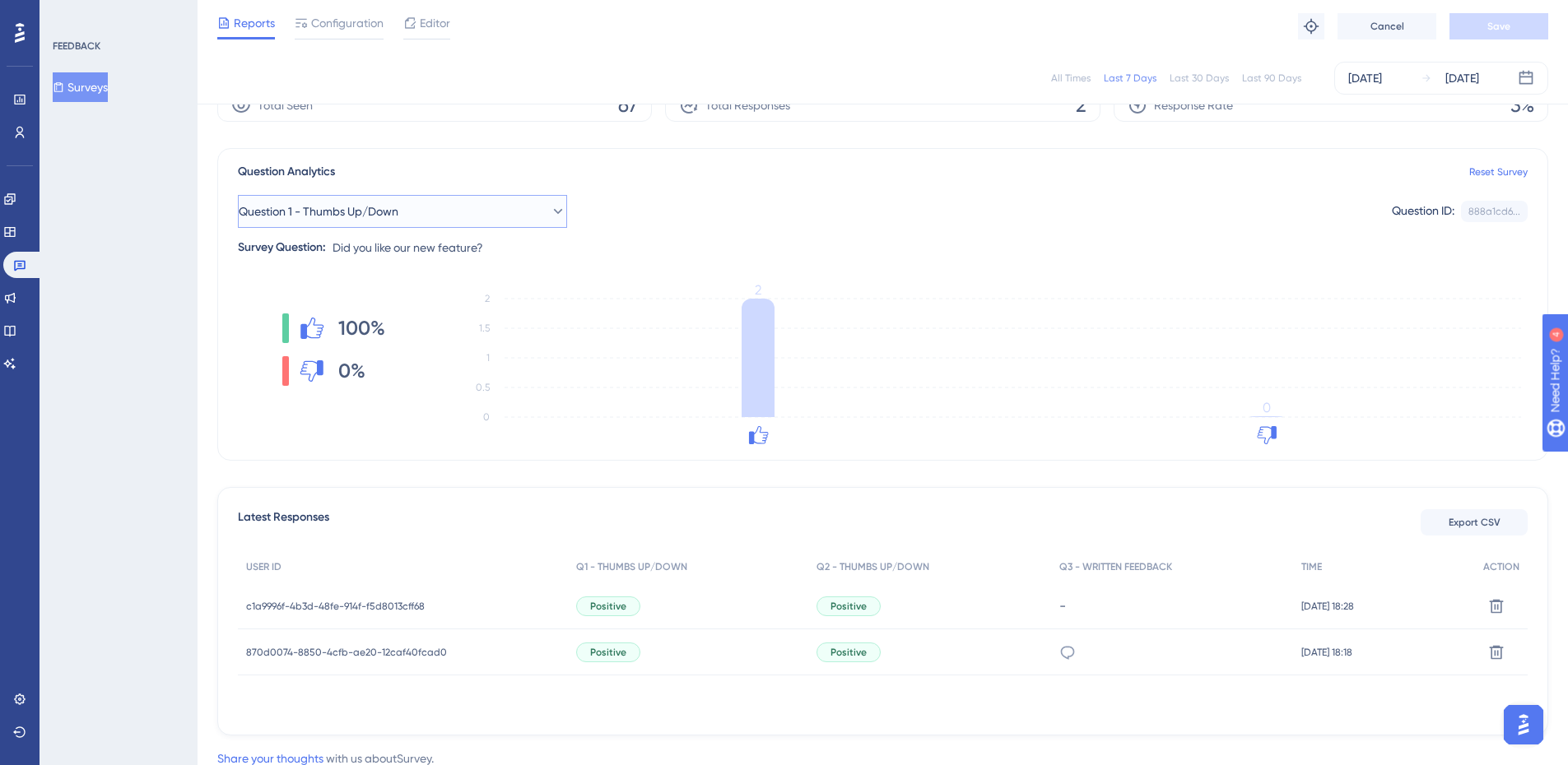
click at [398, 207] on span "Question 1 - Thumbs Up/Down" at bounding box center [318, 211] width 160 height 20
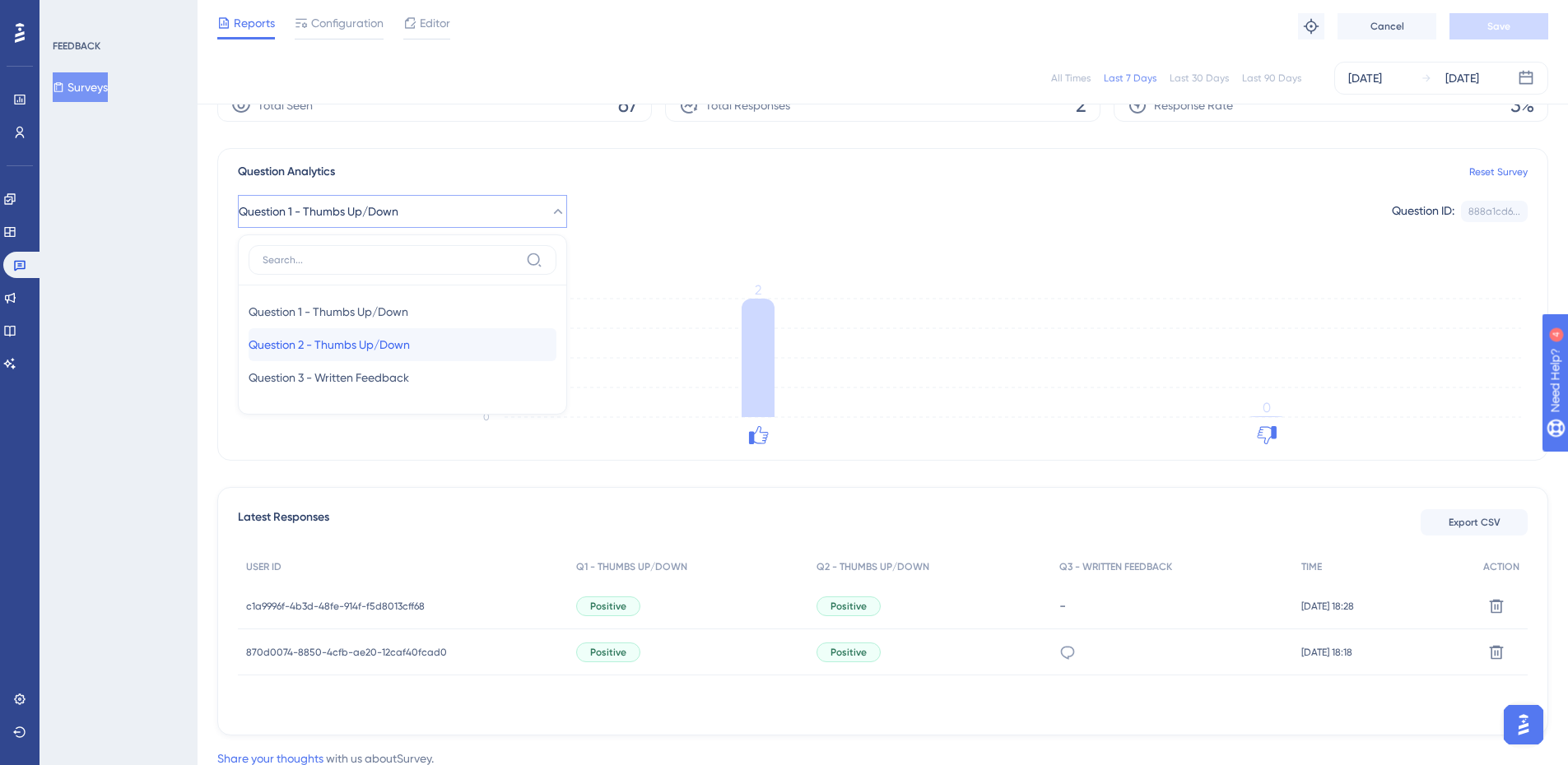
click at [368, 332] on div "Question 2 - Thumbs Up/Down Question 2 - Thumbs Up/Down" at bounding box center [402, 344] width 308 height 33
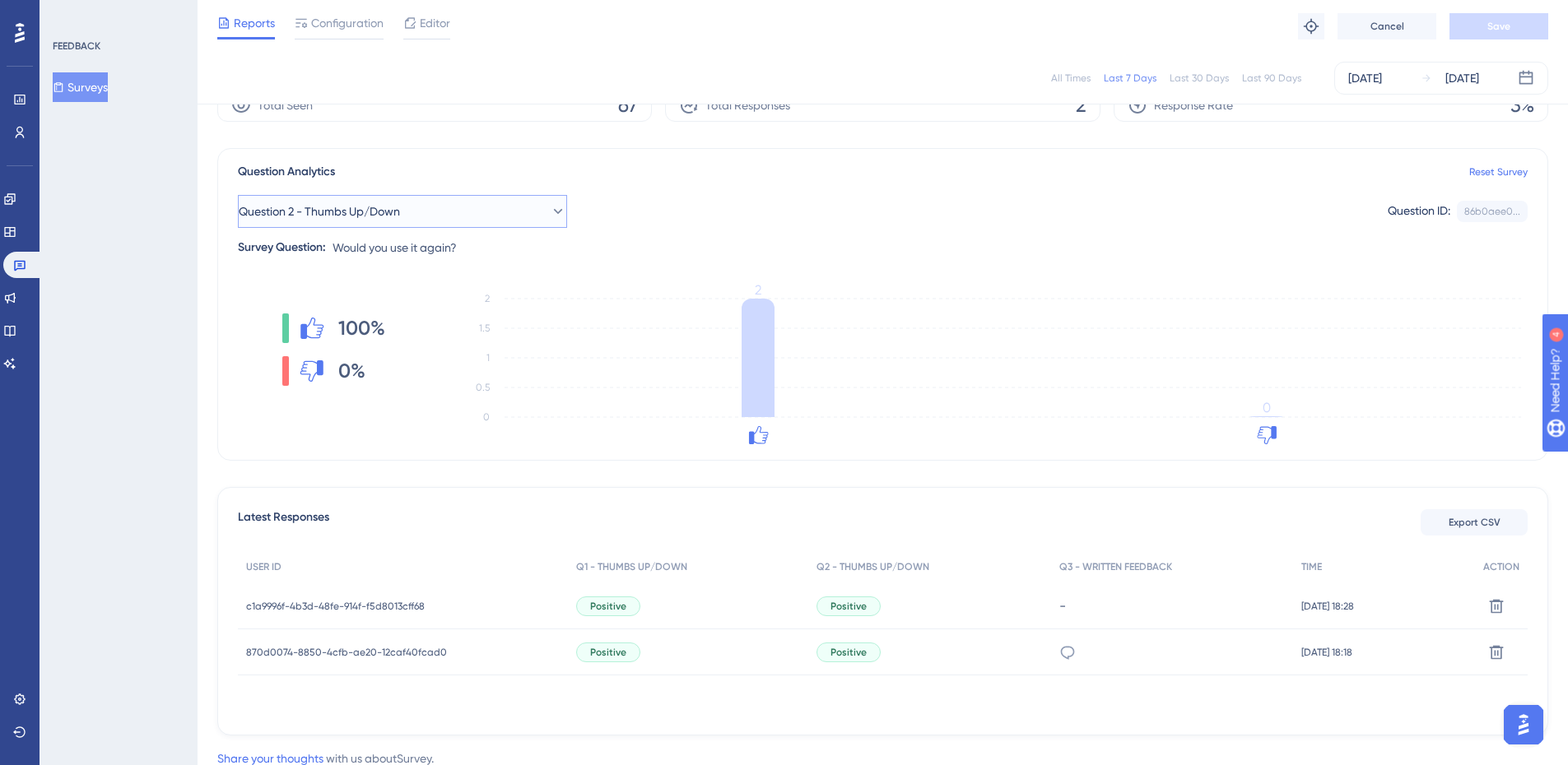
click at [358, 215] on span "Question 2 - Thumbs Up/Down" at bounding box center [319, 211] width 161 height 20
click at [365, 372] on span "Question 3 - Written Feedback" at bounding box center [328, 378] width 161 height 20
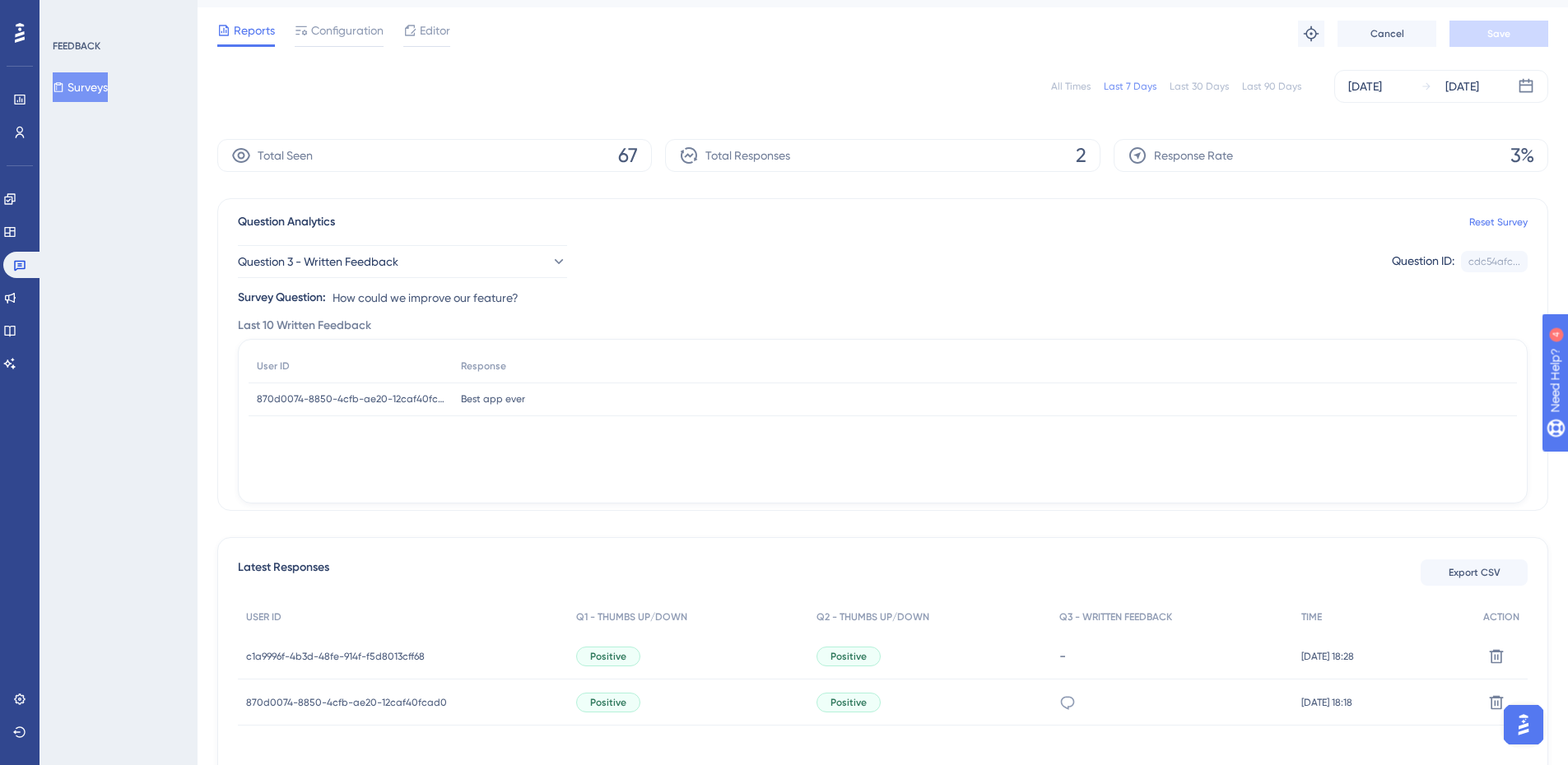
scroll to position [0, 0]
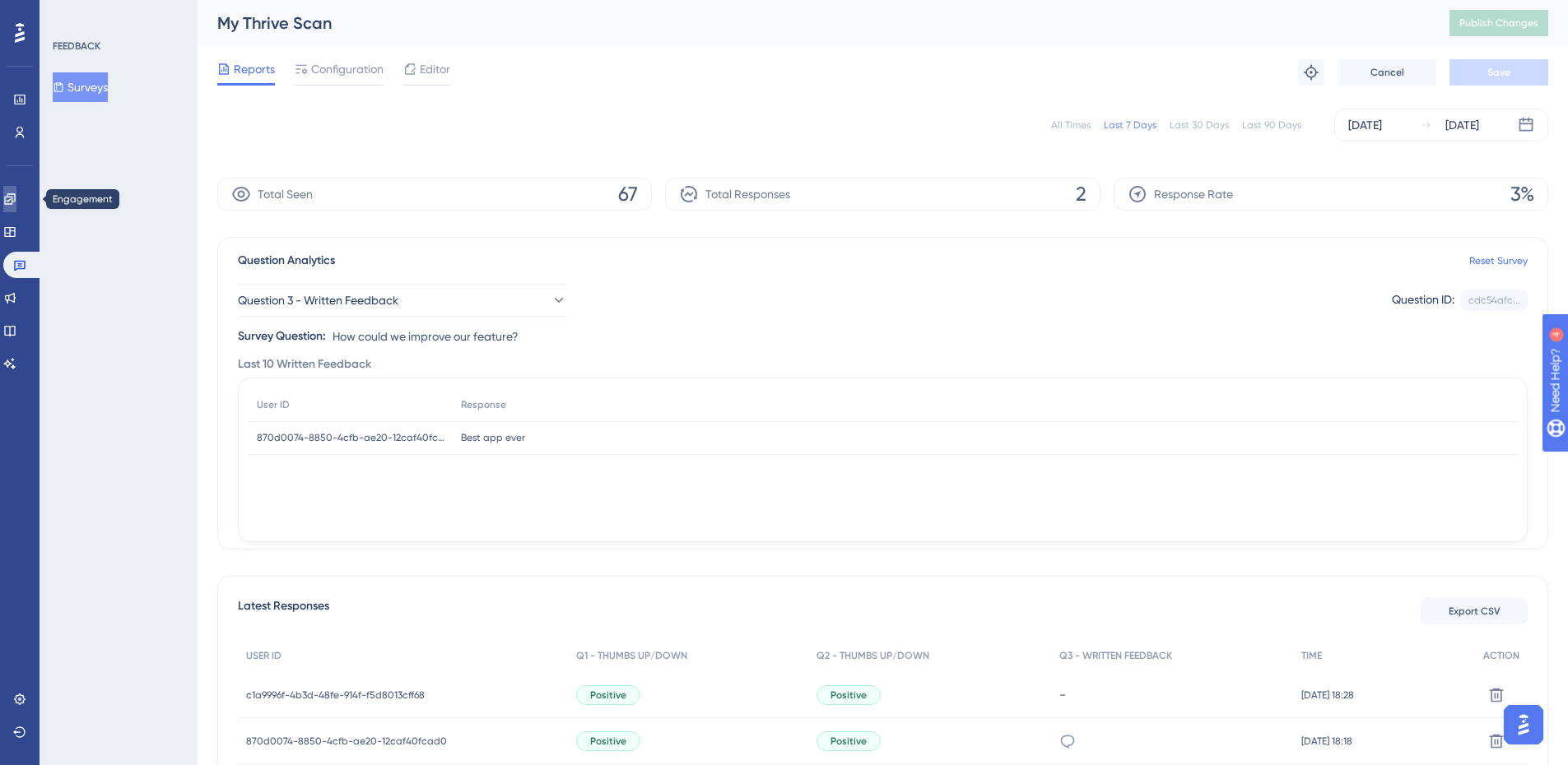
click at [17, 206] on link at bounding box center [10, 199] width 13 height 27
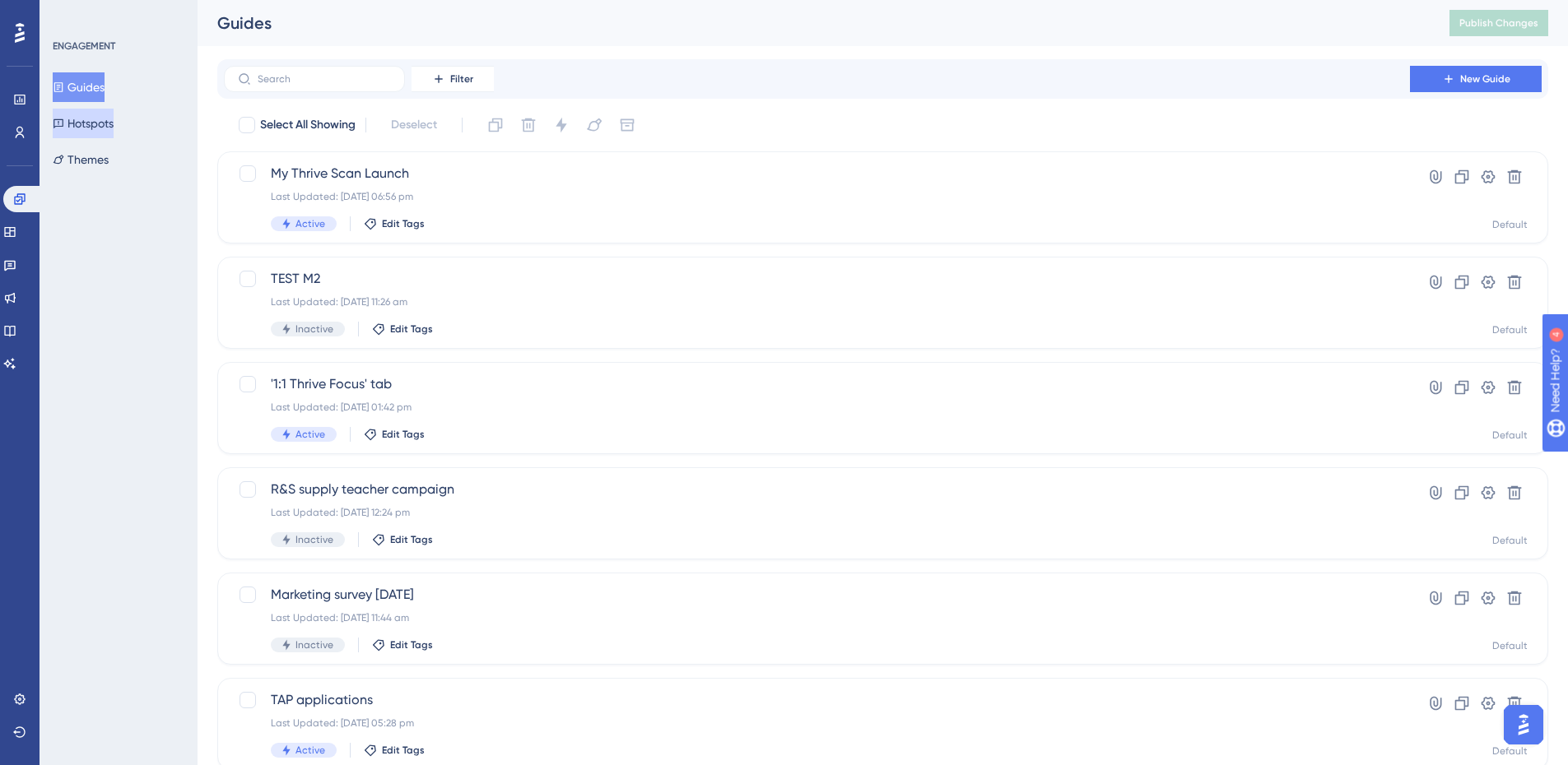
click at [81, 117] on button "Hotspots" at bounding box center [82, 123] width 61 height 29
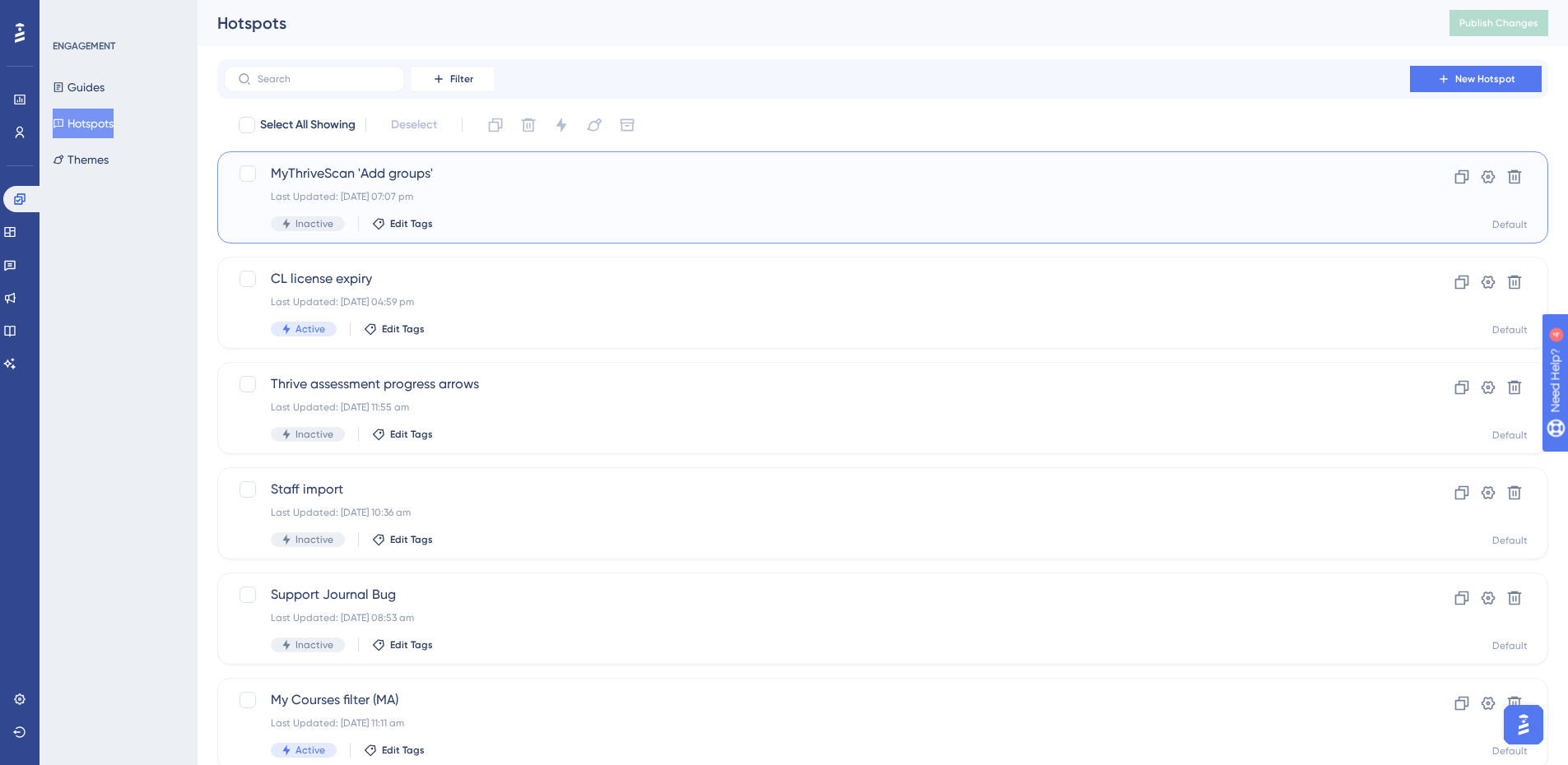
click at [350, 167] on span "MyThriveScan 'Add groups'" at bounding box center [817, 174] width 1093 height 20
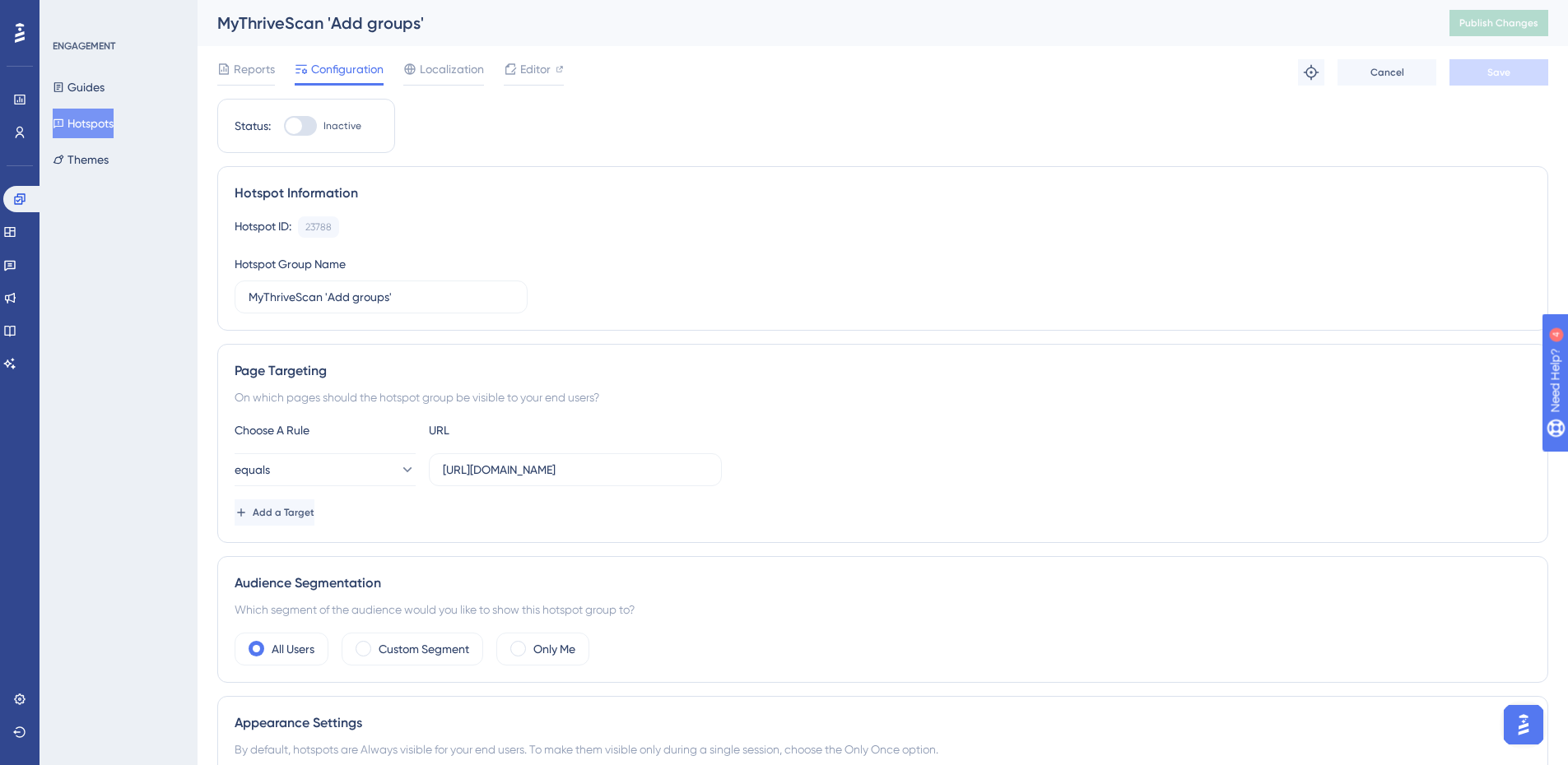
click at [307, 122] on div at bounding box center [300, 126] width 33 height 20
click at [284, 126] on input "Inactive" at bounding box center [283, 126] width 1 height 1
checkbox input "true"
click at [1492, 70] on span "Save" at bounding box center [1499, 72] width 23 height 13
click at [1487, 30] on button "Publish Changes" at bounding box center [1499, 23] width 98 height 27
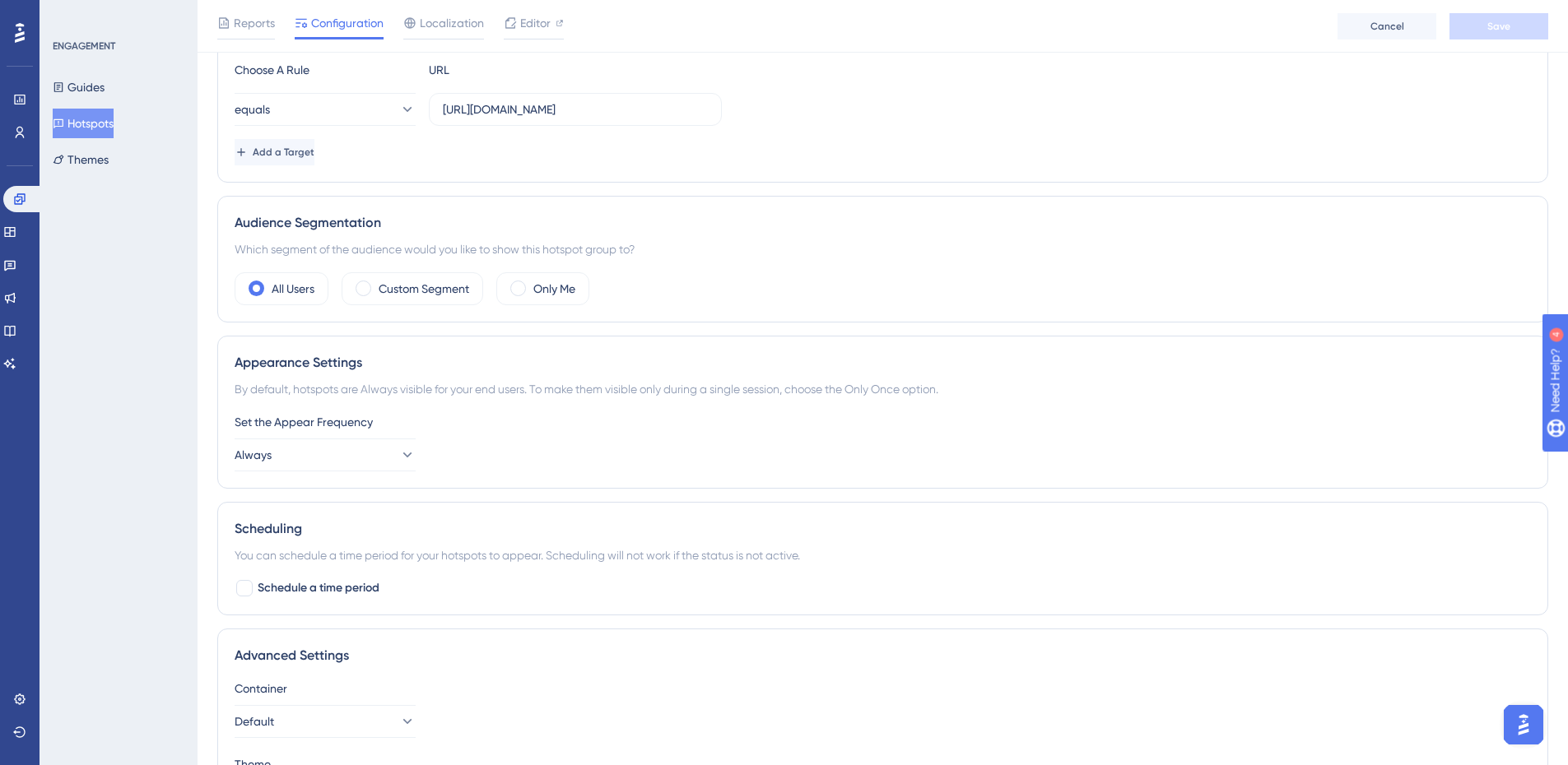
scroll to position [379, 0]
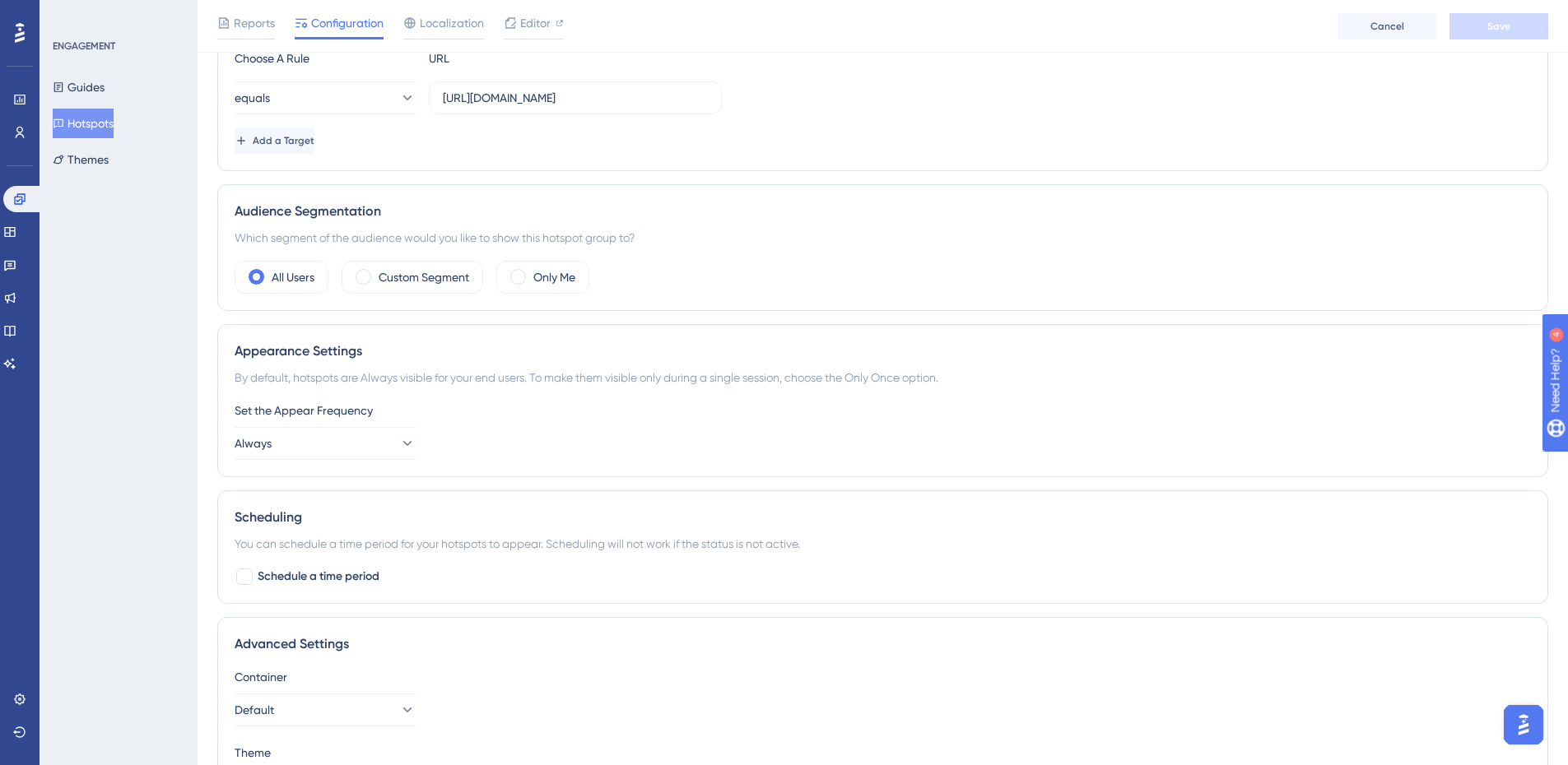
click at [416, 442] on div "Set the Appear Frequency Always" at bounding box center [883, 430] width 1297 height 59
click at [398, 443] on icon at bounding box center [406, 443] width 17 height 17
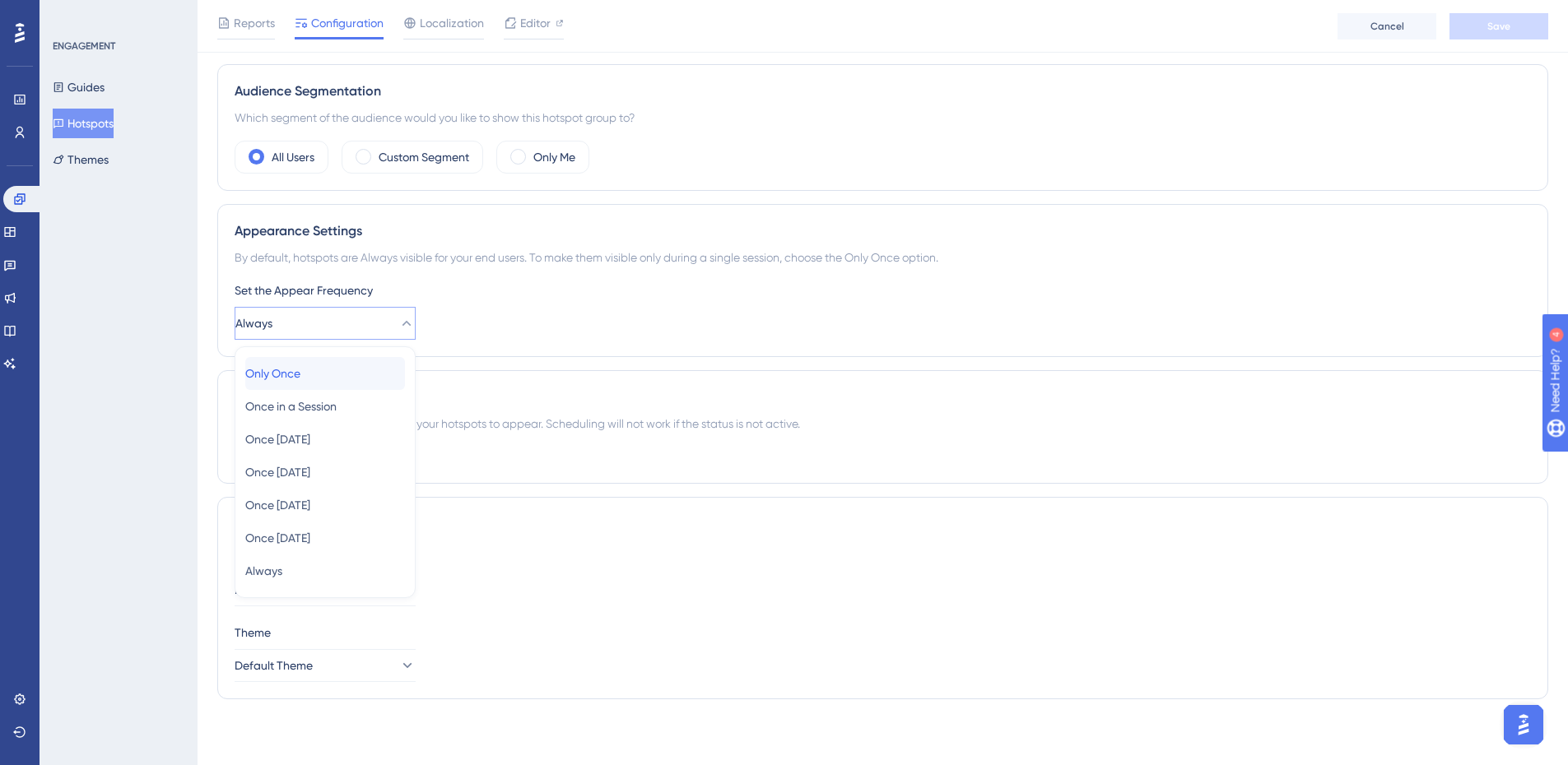
drag, startPoint x: 394, startPoint y: 443, endPoint x: 281, endPoint y: 372, distance: 133.5
click at [281, 372] on span "Only Once" at bounding box center [273, 373] width 55 height 20
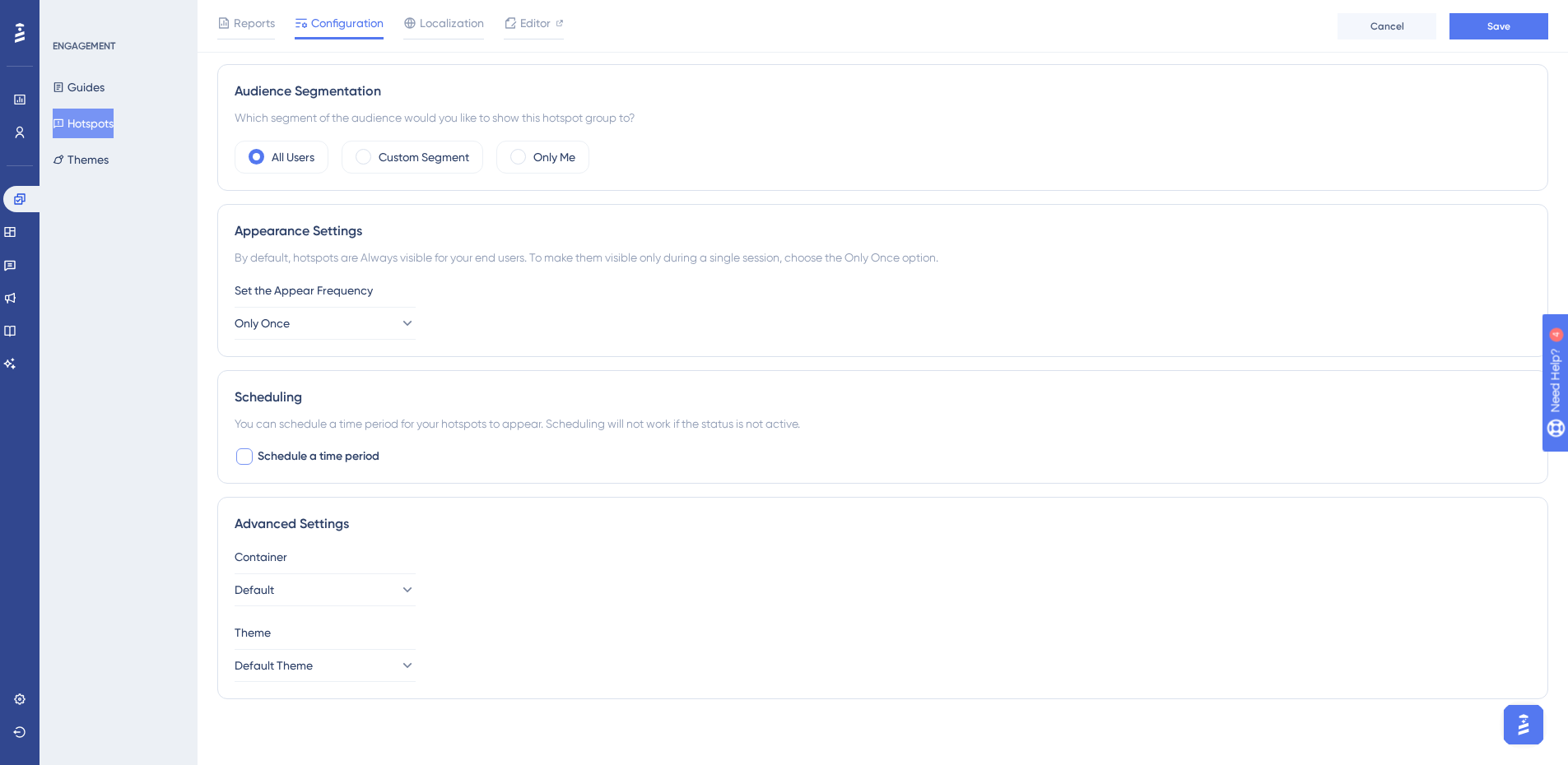
click at [244, 458] on div at bounding box center [244, 457] width 17 height 17
checkbox input "true"
click at [360, 519] on div "Select Date" at bounding box center [325, 526] width 181 height 33
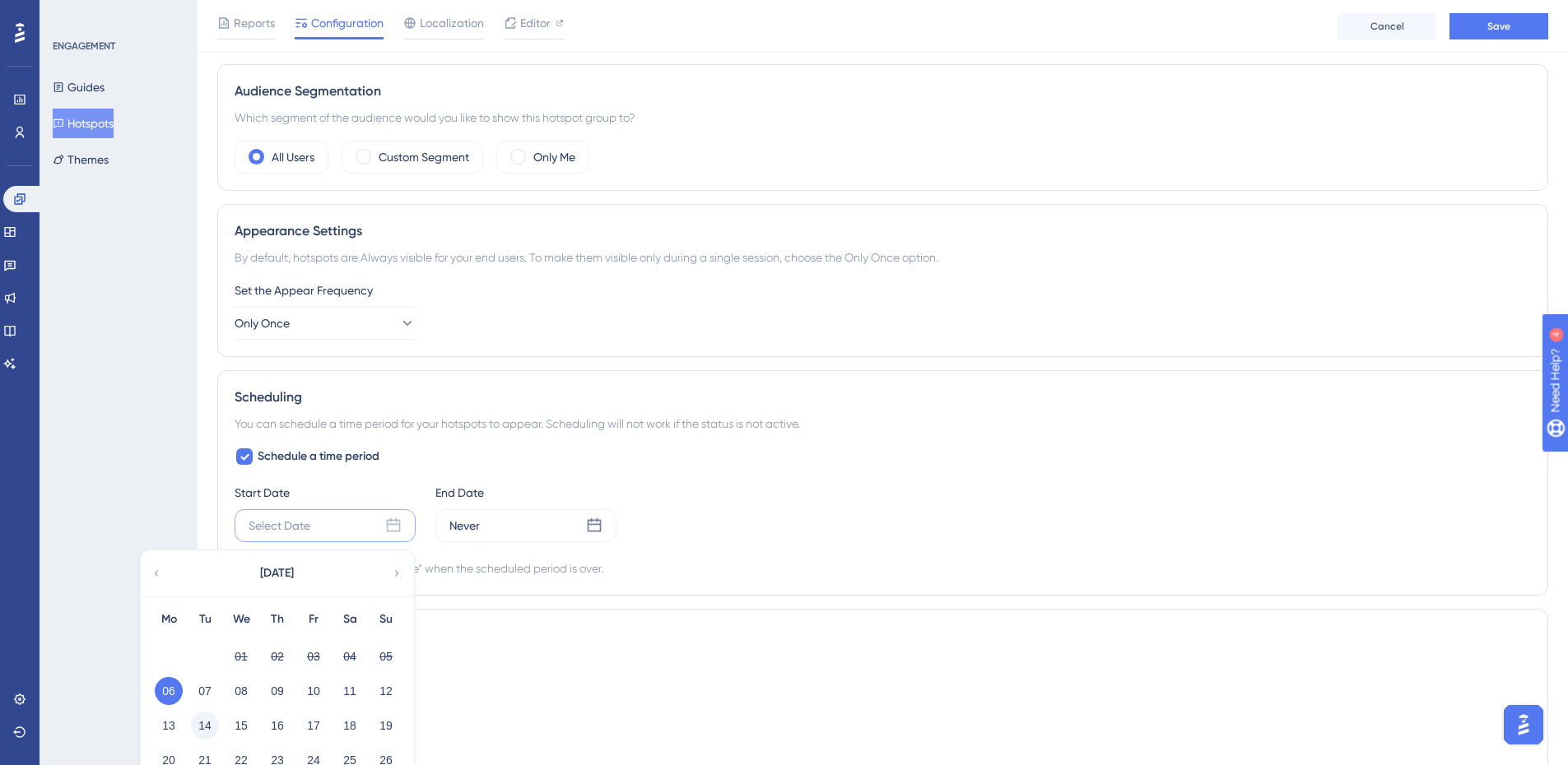
scroll to position [611, 0]
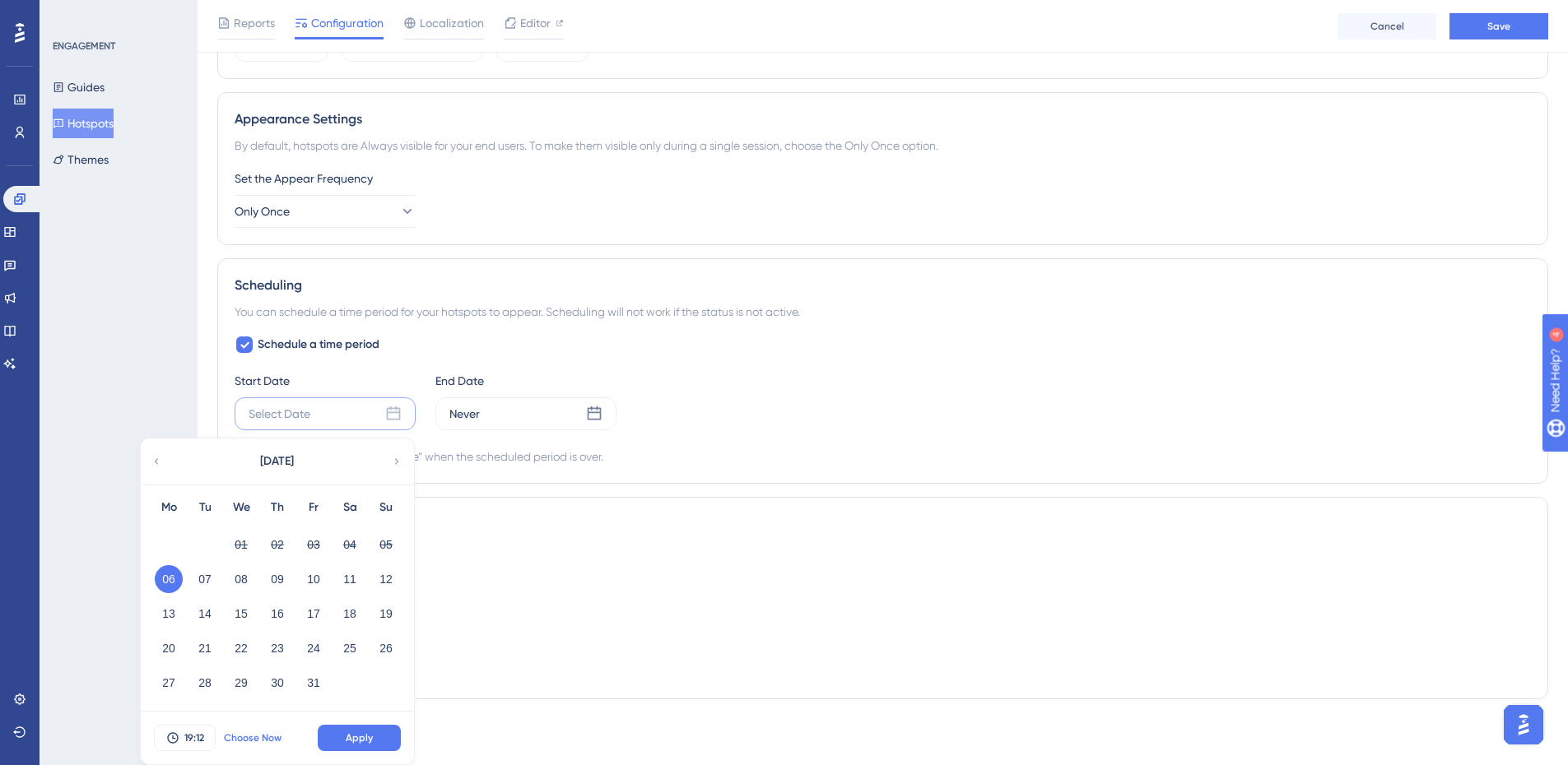
click at [240, 745] on button "Choose Now" at bounding box center [253, 738] width 74 height 27
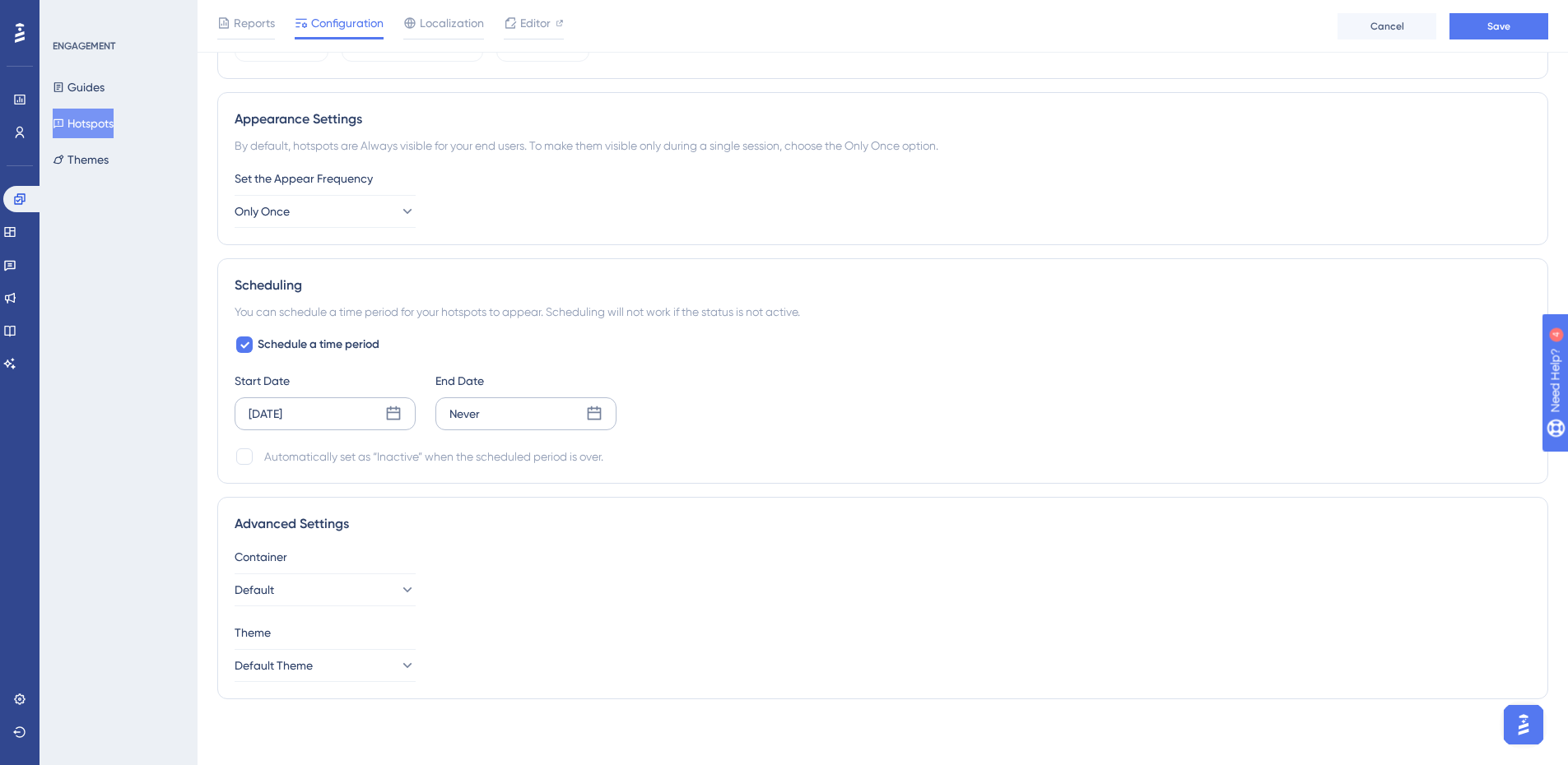
click at [483, 419] on div "Never" at bounding box center [526, 413] width 181 height 33
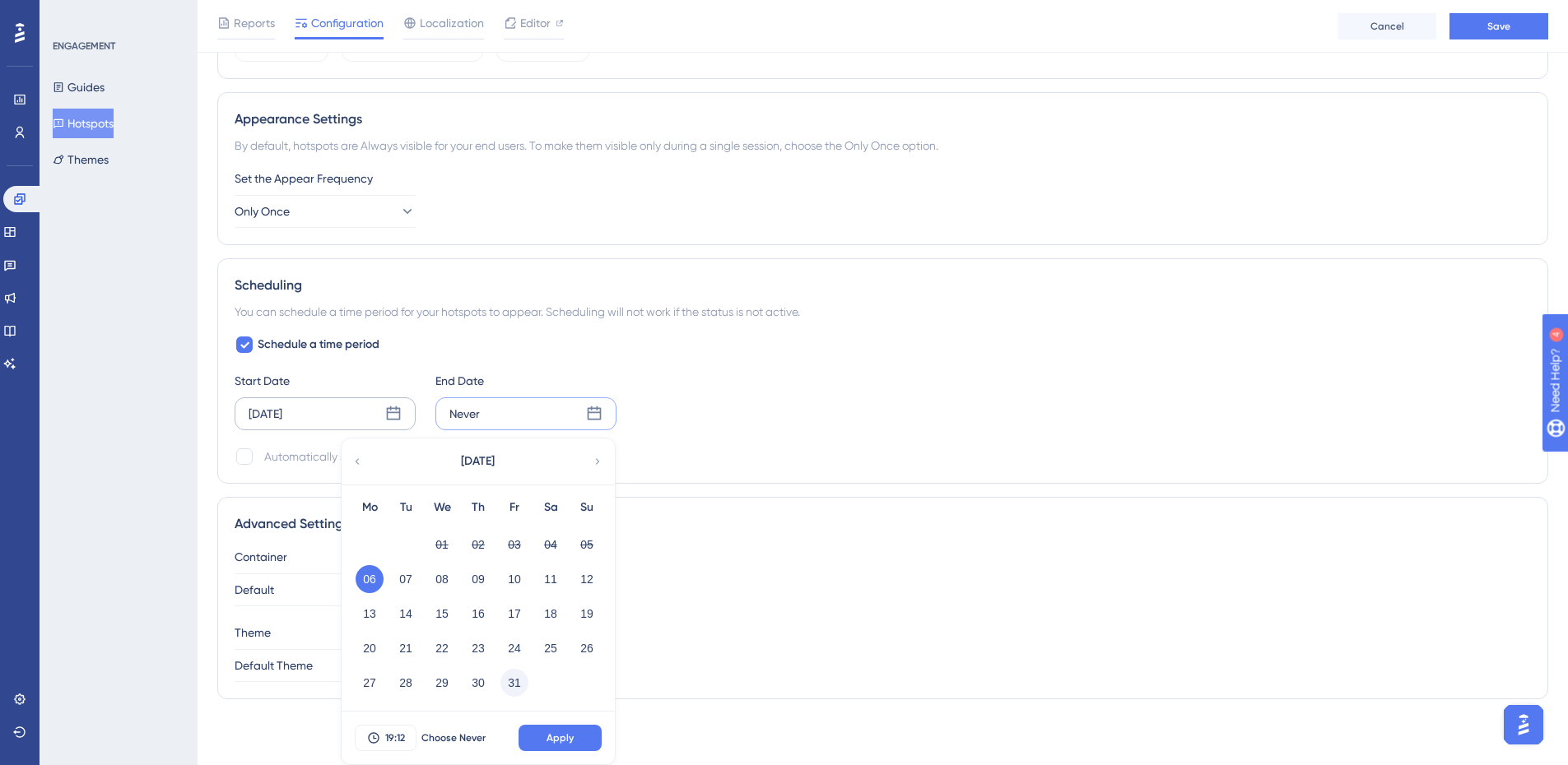
click at [512, 689] on button "31" at bounding box center [514, 683] width 28 height 28
click at [545, 733] on button "Apply" at bounding box center [561, 738] width 83 height 27
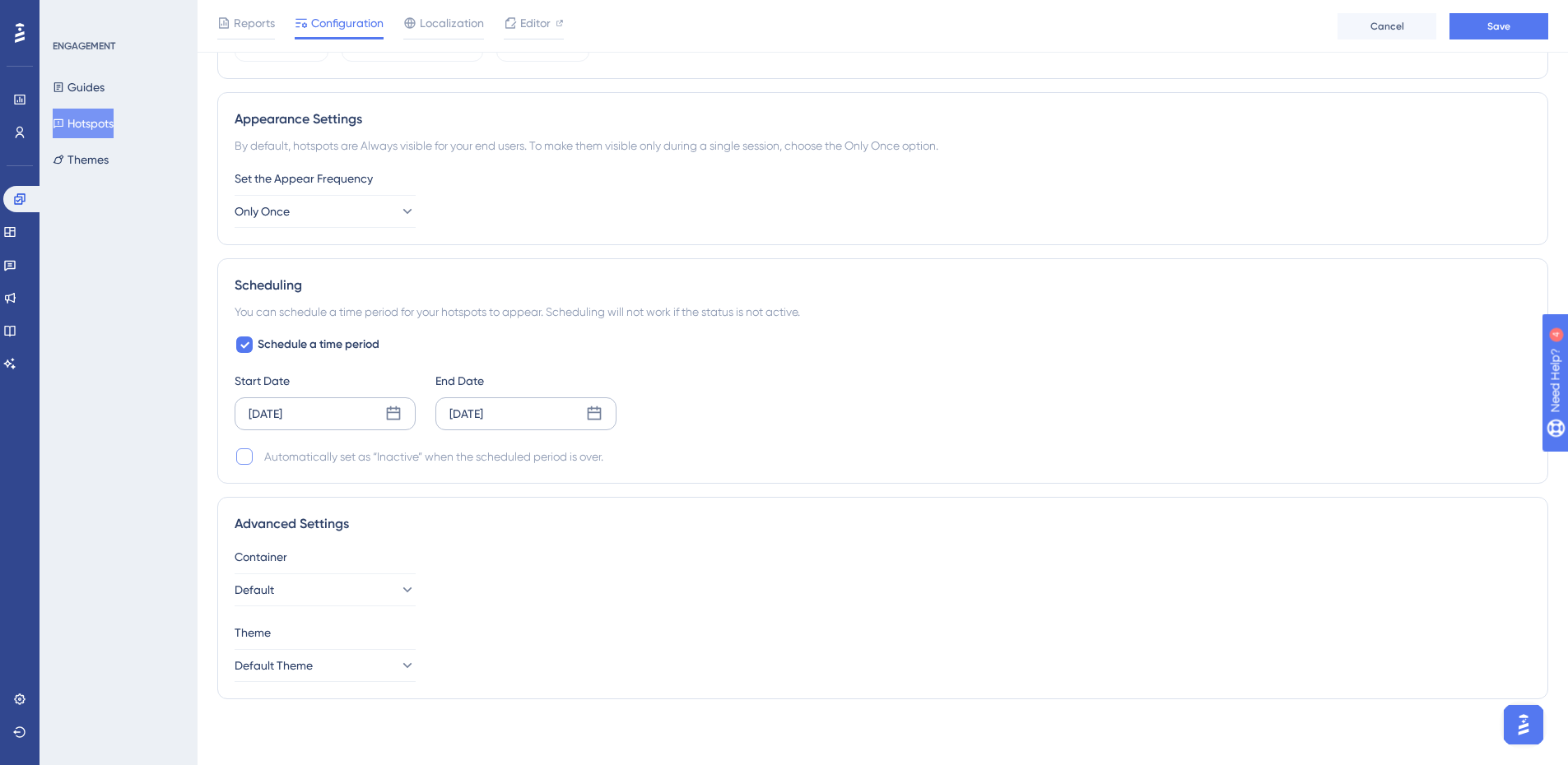
click at [242, 456] on div at bounding box center [244, 457] width 17 height 17
checkbox input "true"
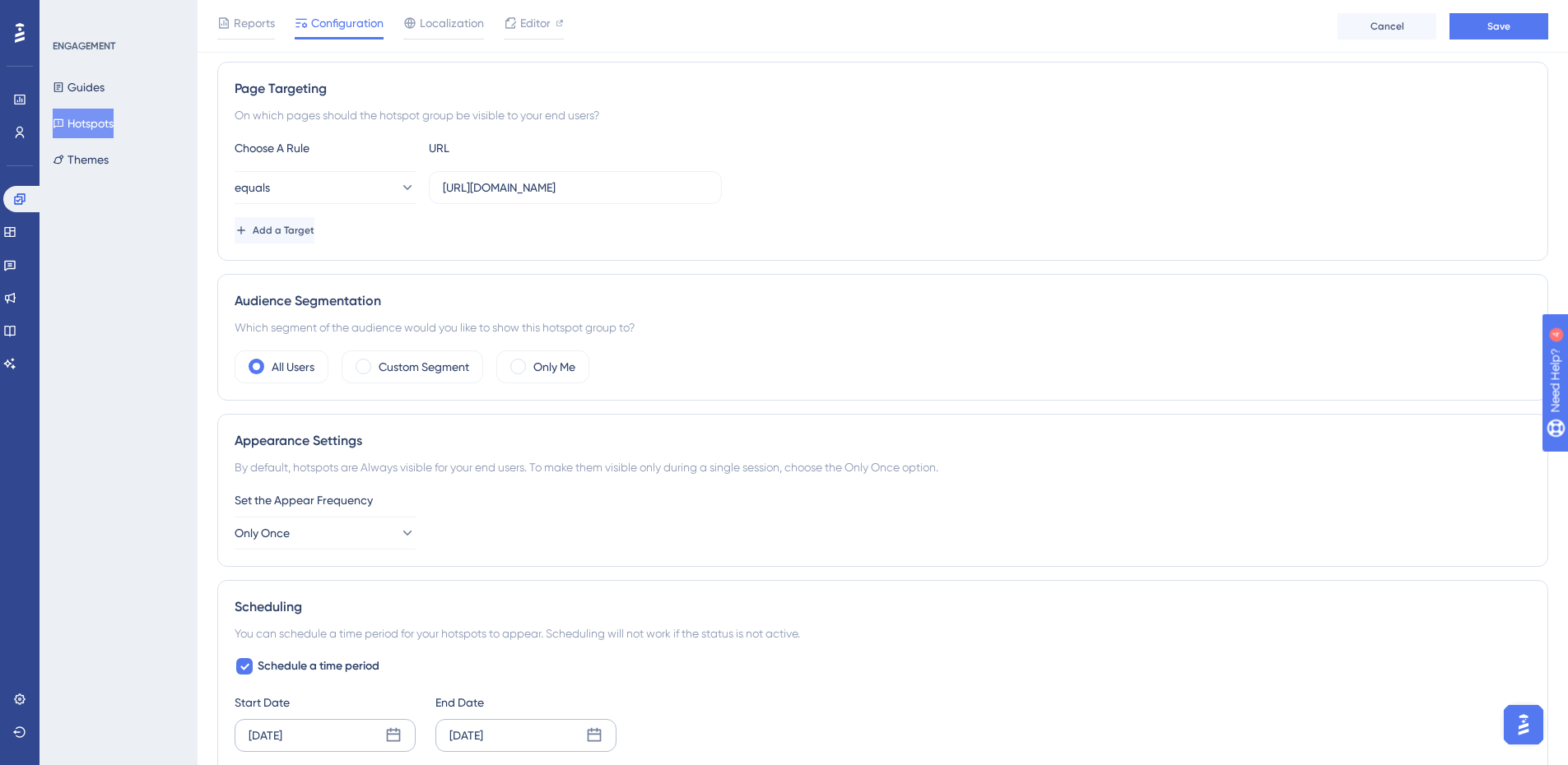
scroll to position [288, 0]
click at [337, 538] on button "Only Once" at bounding box center [325, 534] width 181 height 33
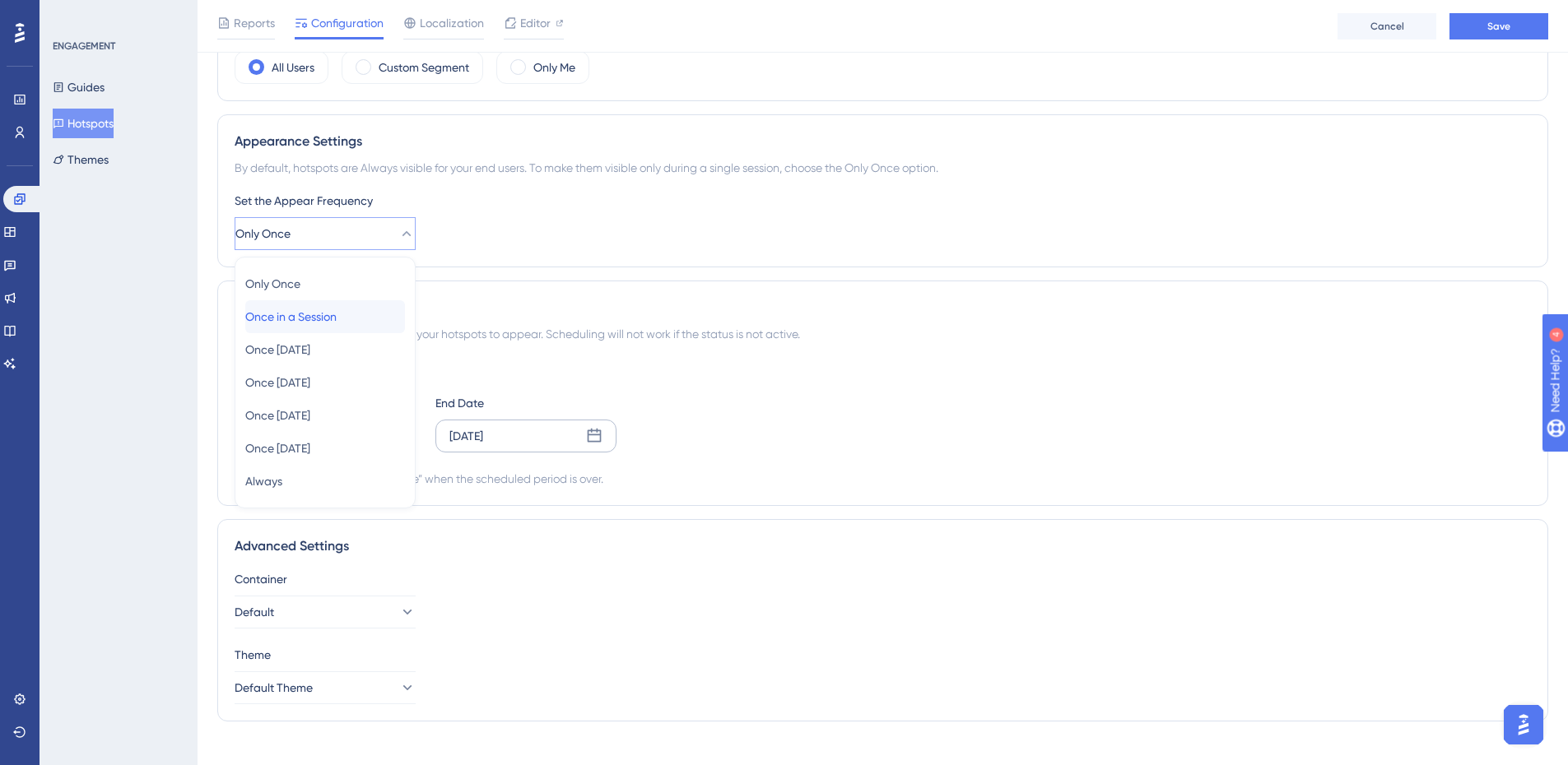
click at [302, 324] on span "Once in a Session" at bounding box center [291, 316] width 91 height 20
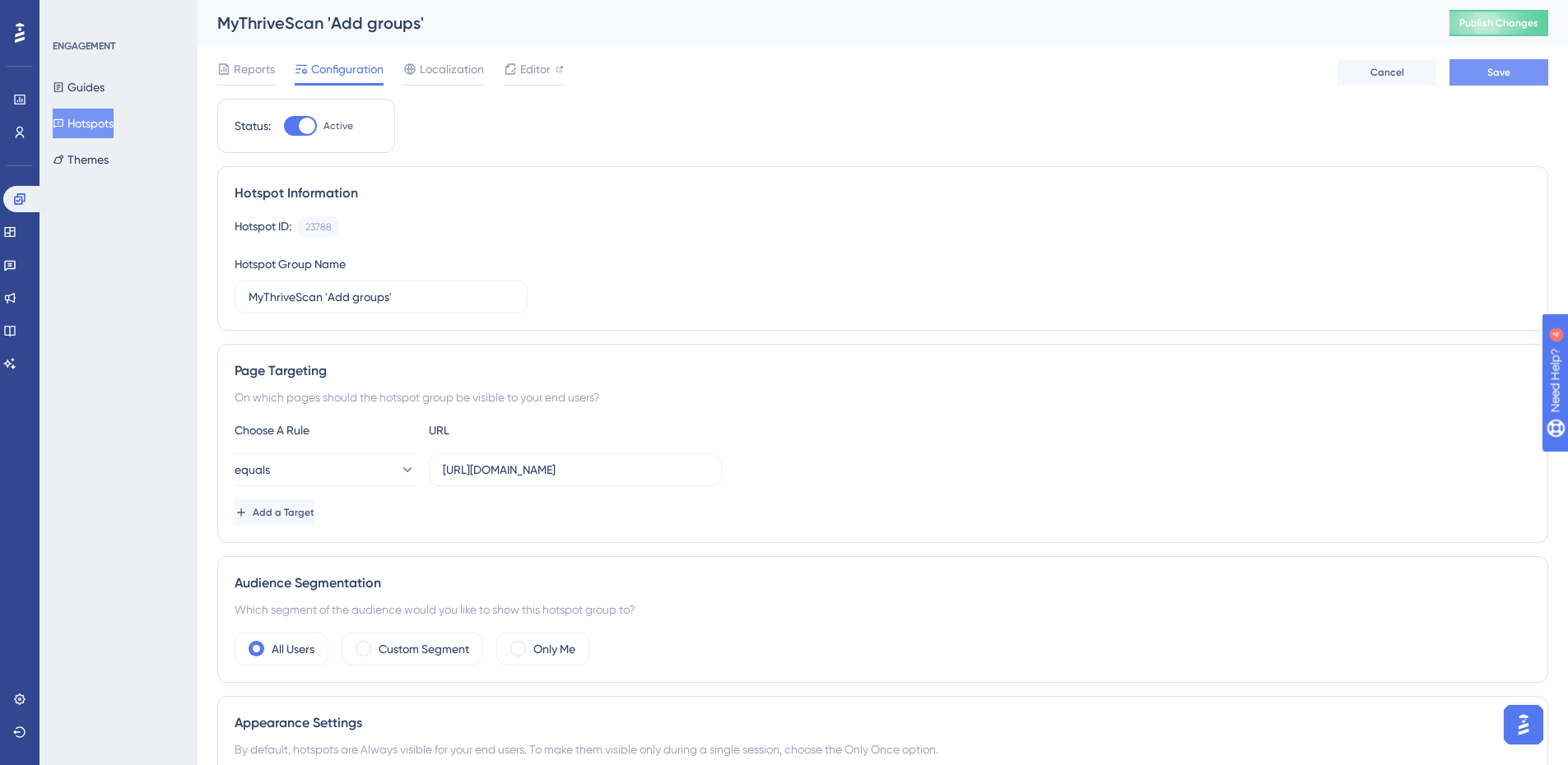
click at [1481, 78] on button "Save" at bounding box center [1499, 73] width 98 height 27
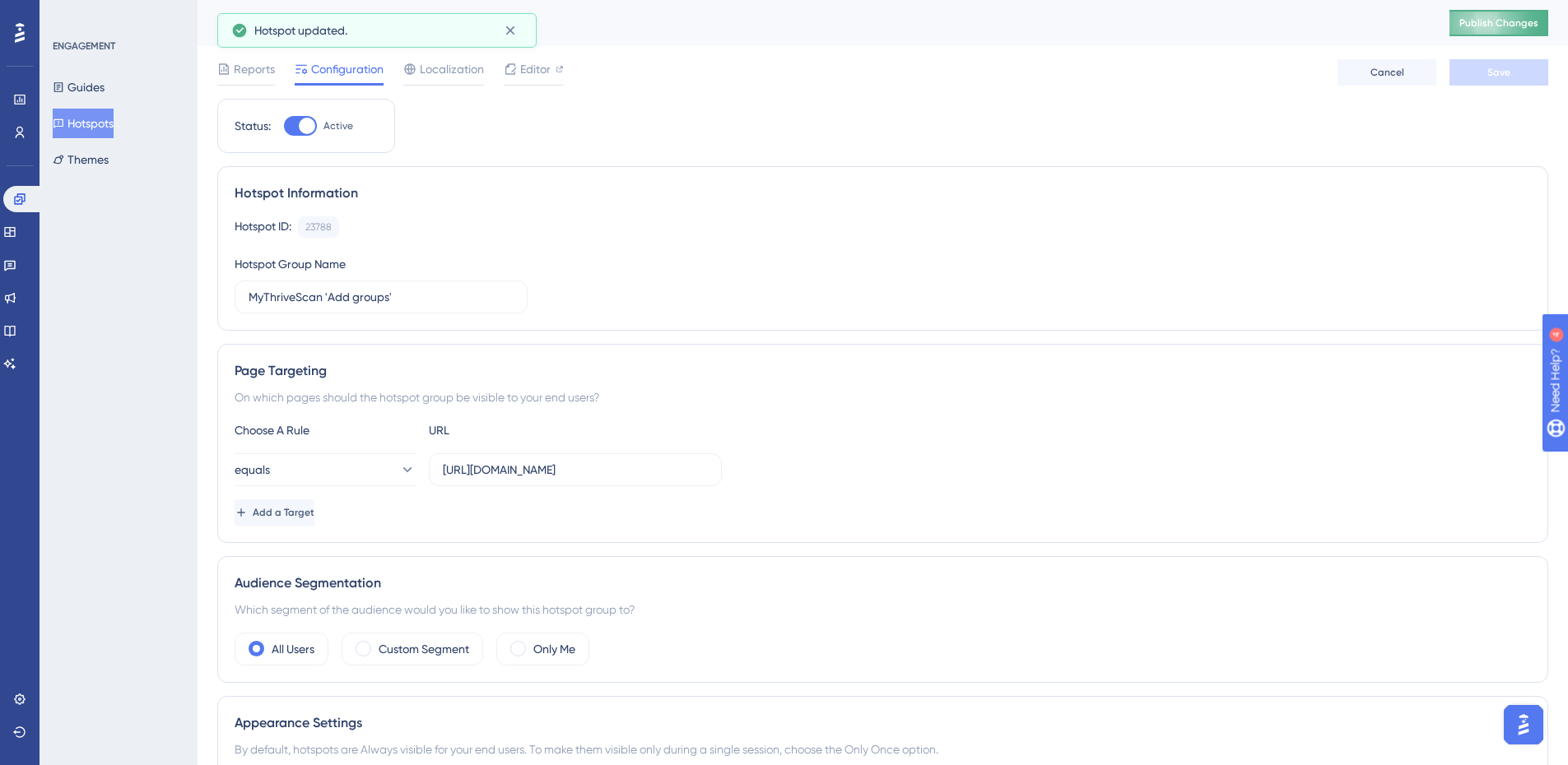
click at [1497, 24] on span "Publish Changes" at bounding box center [1499, 23] width 79 height 13
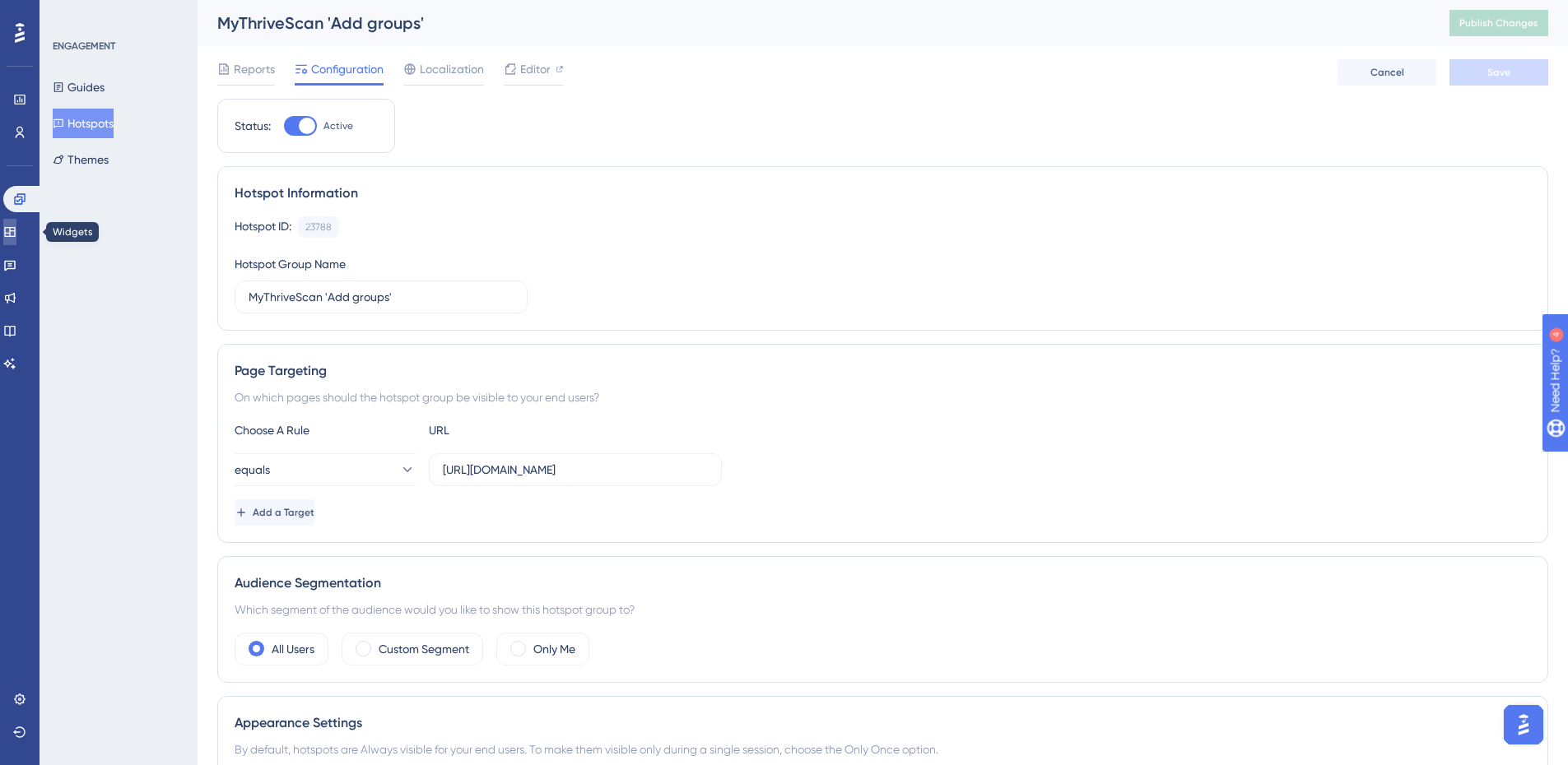
drag, startPoint x: 8, startPoint y: 235, endPoint x: 18, endPoint y: 247, distance: 15.6
click at [8, 235] on link at bounding box center [10, 232] width 13 height 27
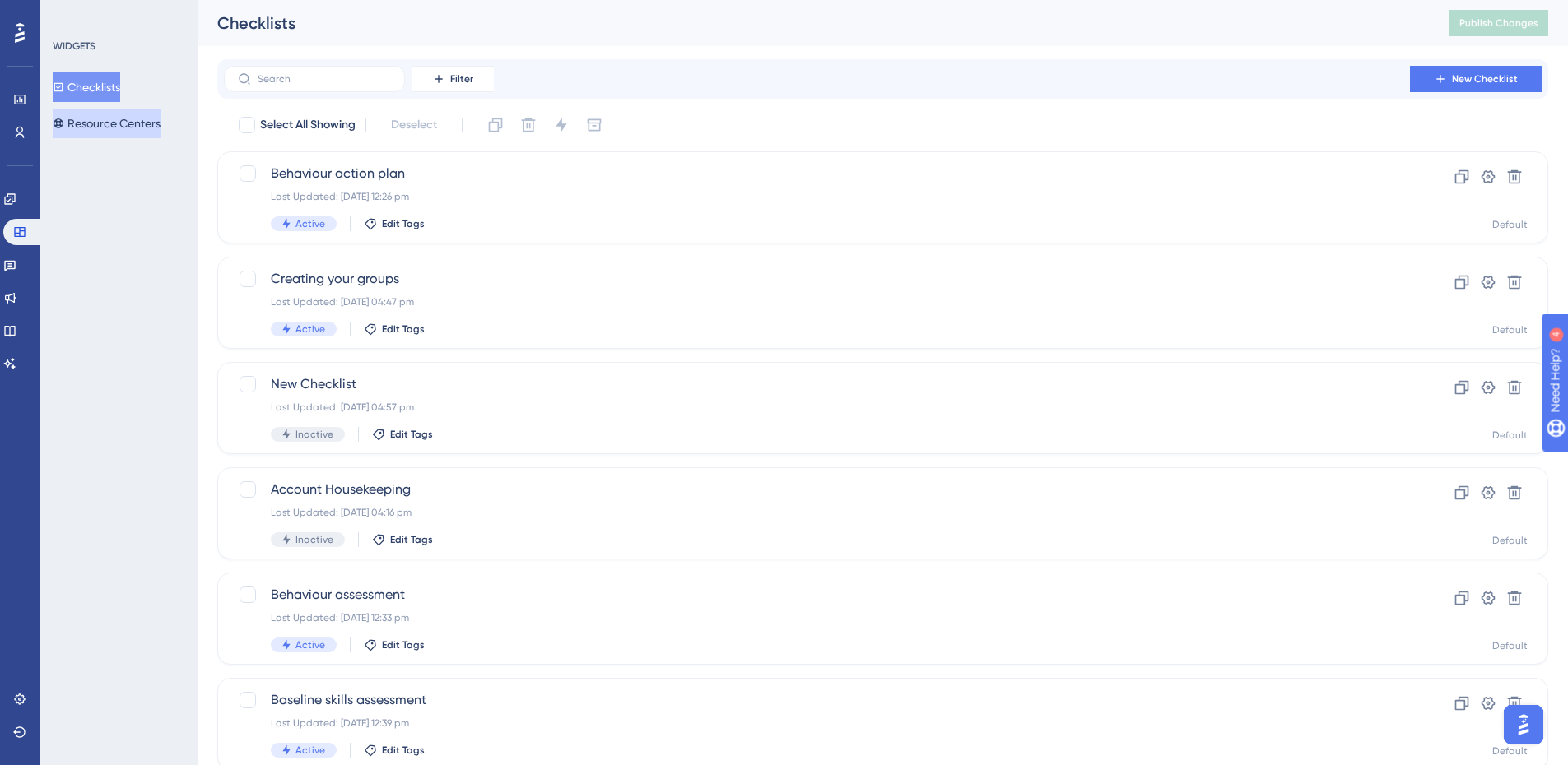
click at [104, 124] on button "Resource Centers" at bounding box center [106, 123] width 108 height 29
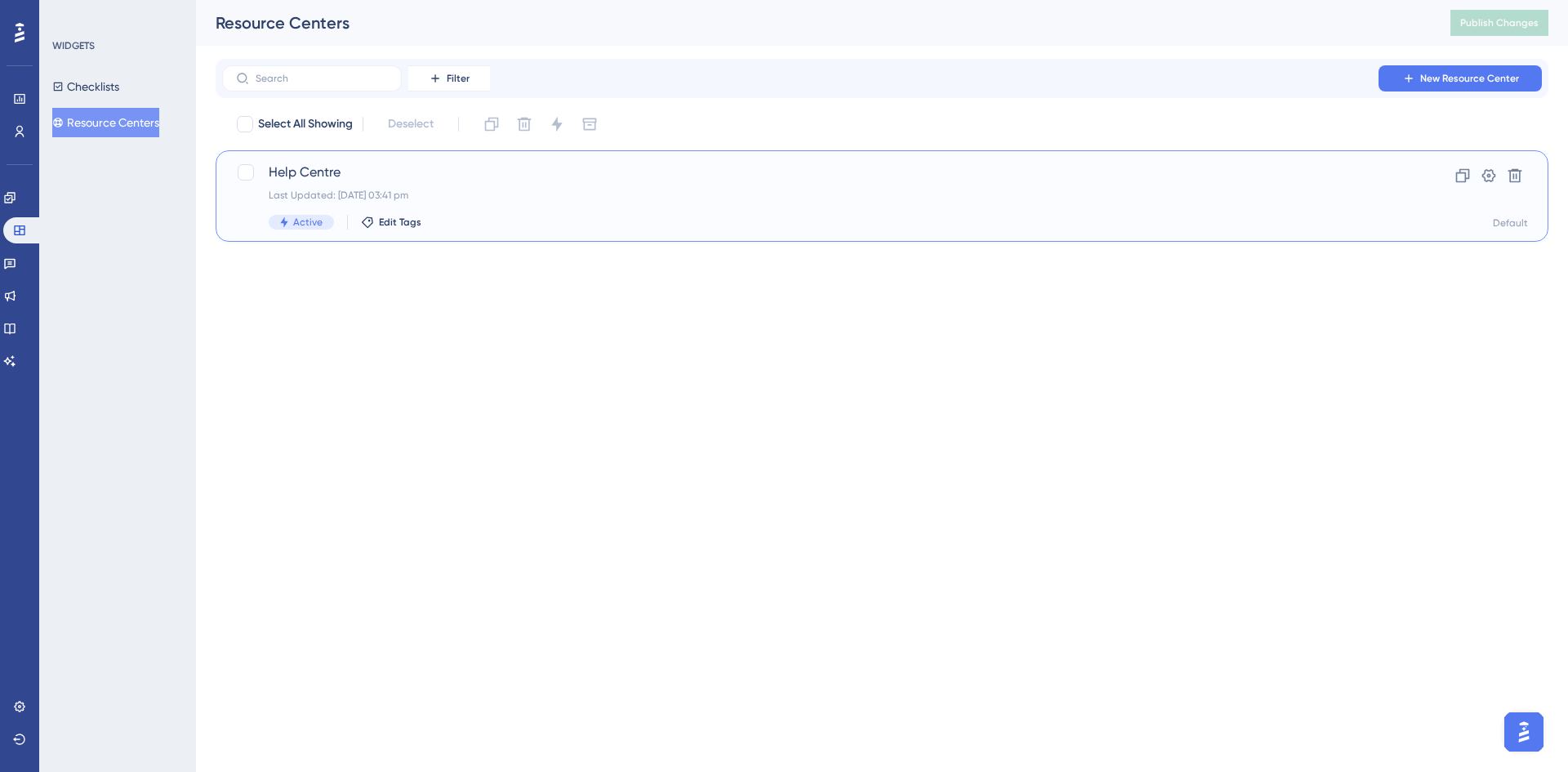
click at [325, 165] on span "Help Centre" at bounding box center [817, 173] width 1096 height 19
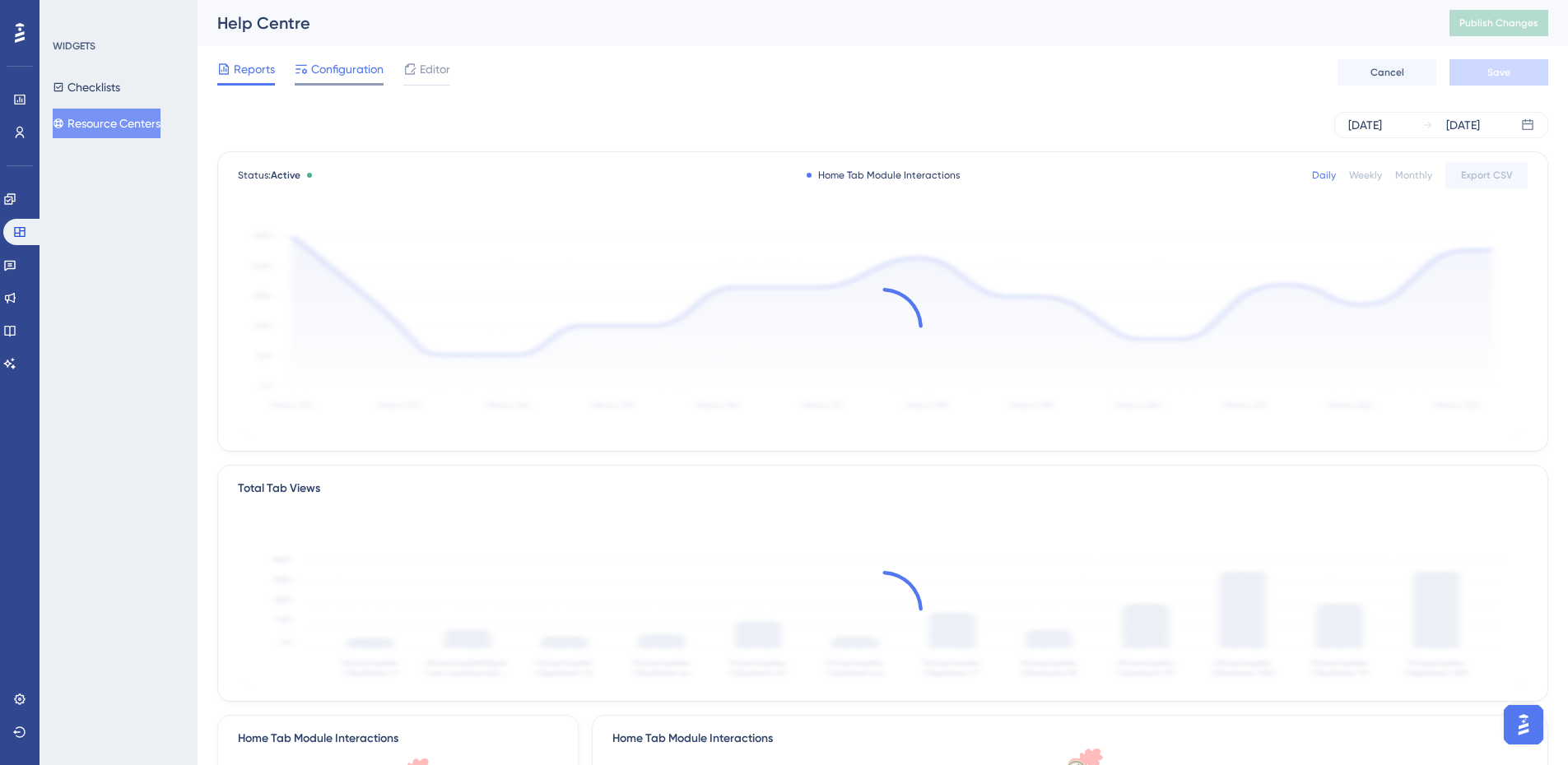
click at [334, 76] on span "Configuration" at bounding box center [348, 69] width 73 height 20
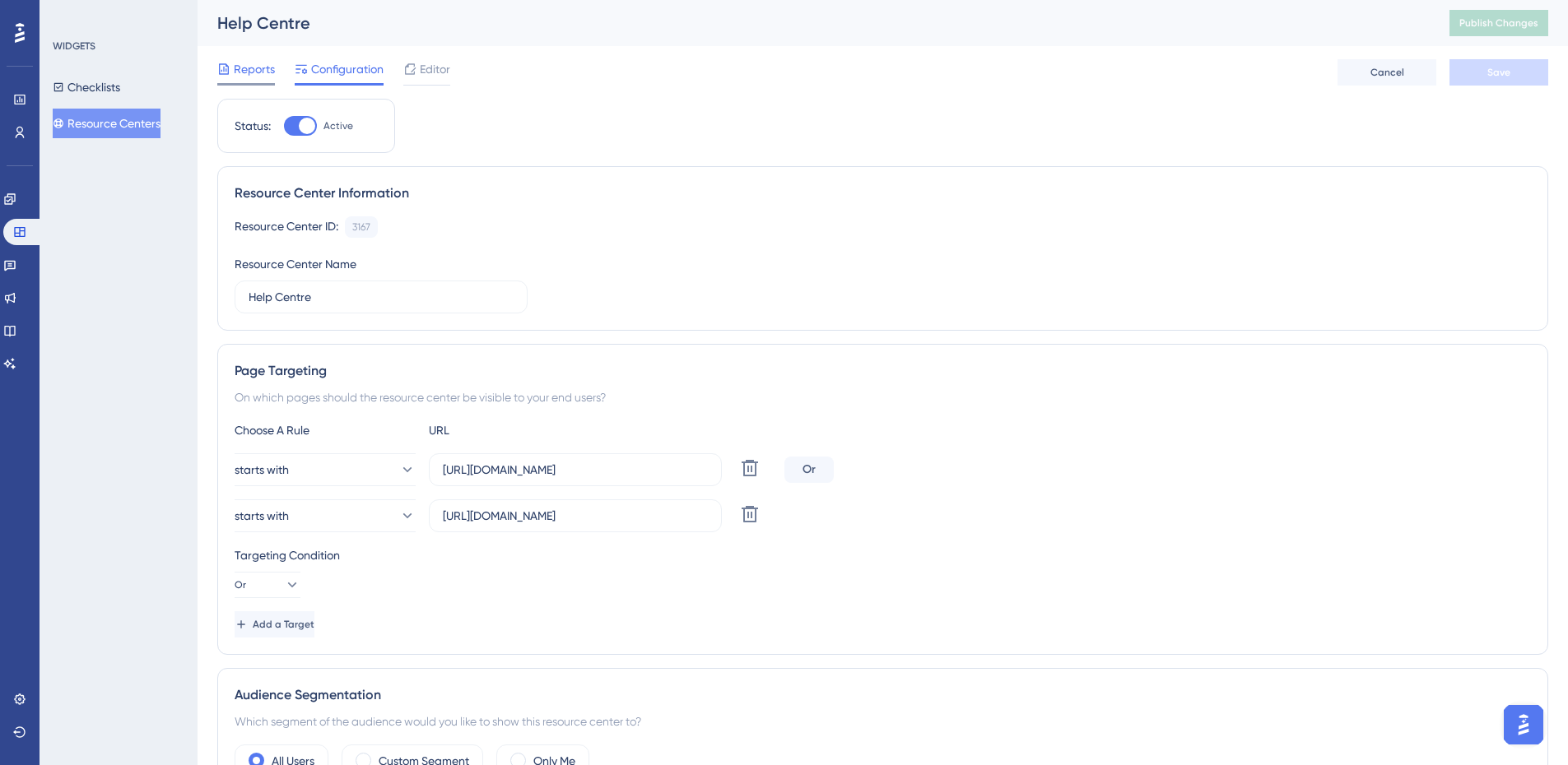
click at [257, 68] on span "Reports" at bounding box center [255, 69] width 41 height 20
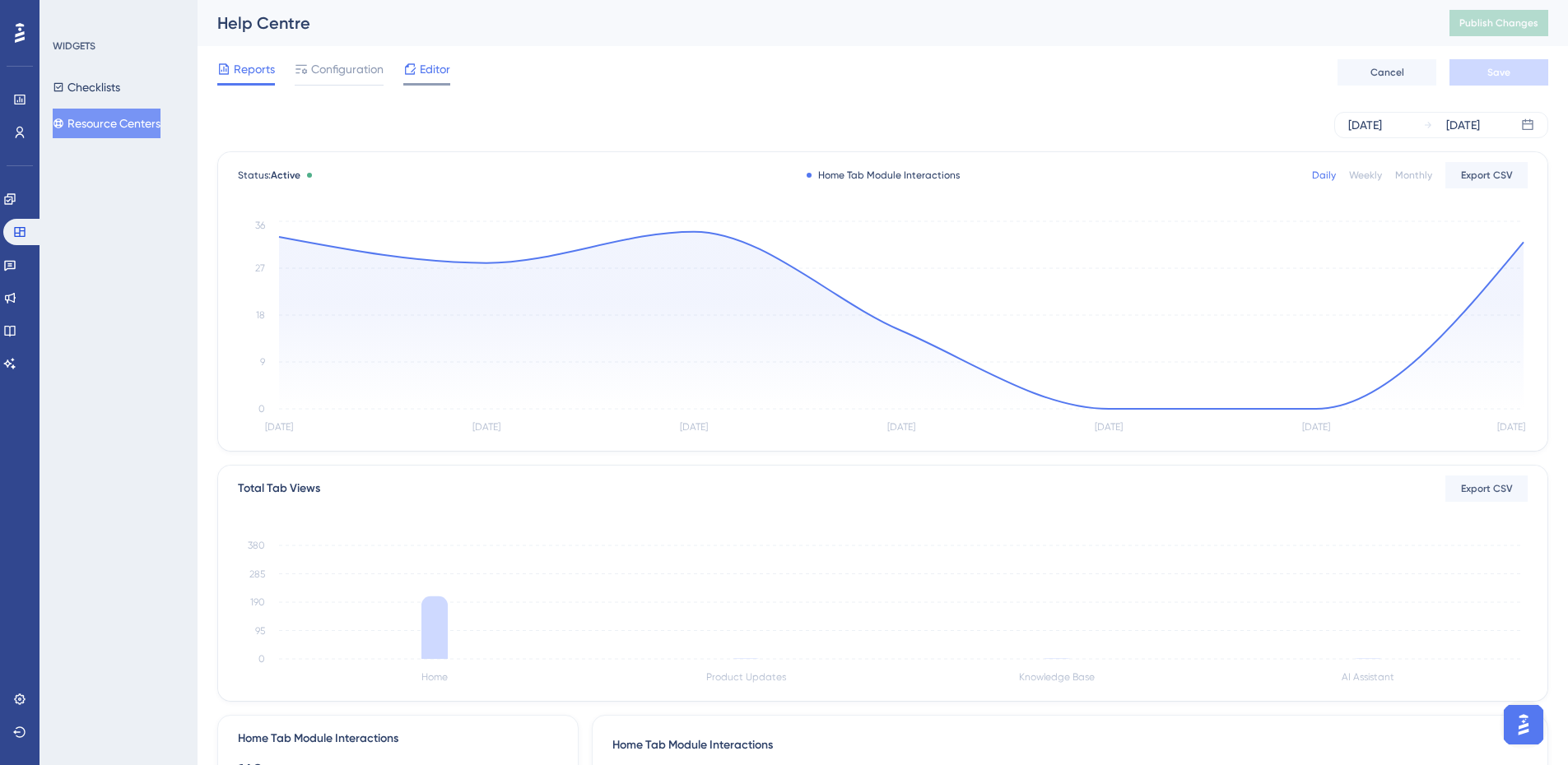
click at [432, 62] on span "Editor" at bounding box center [435, 69] width 30 height 20
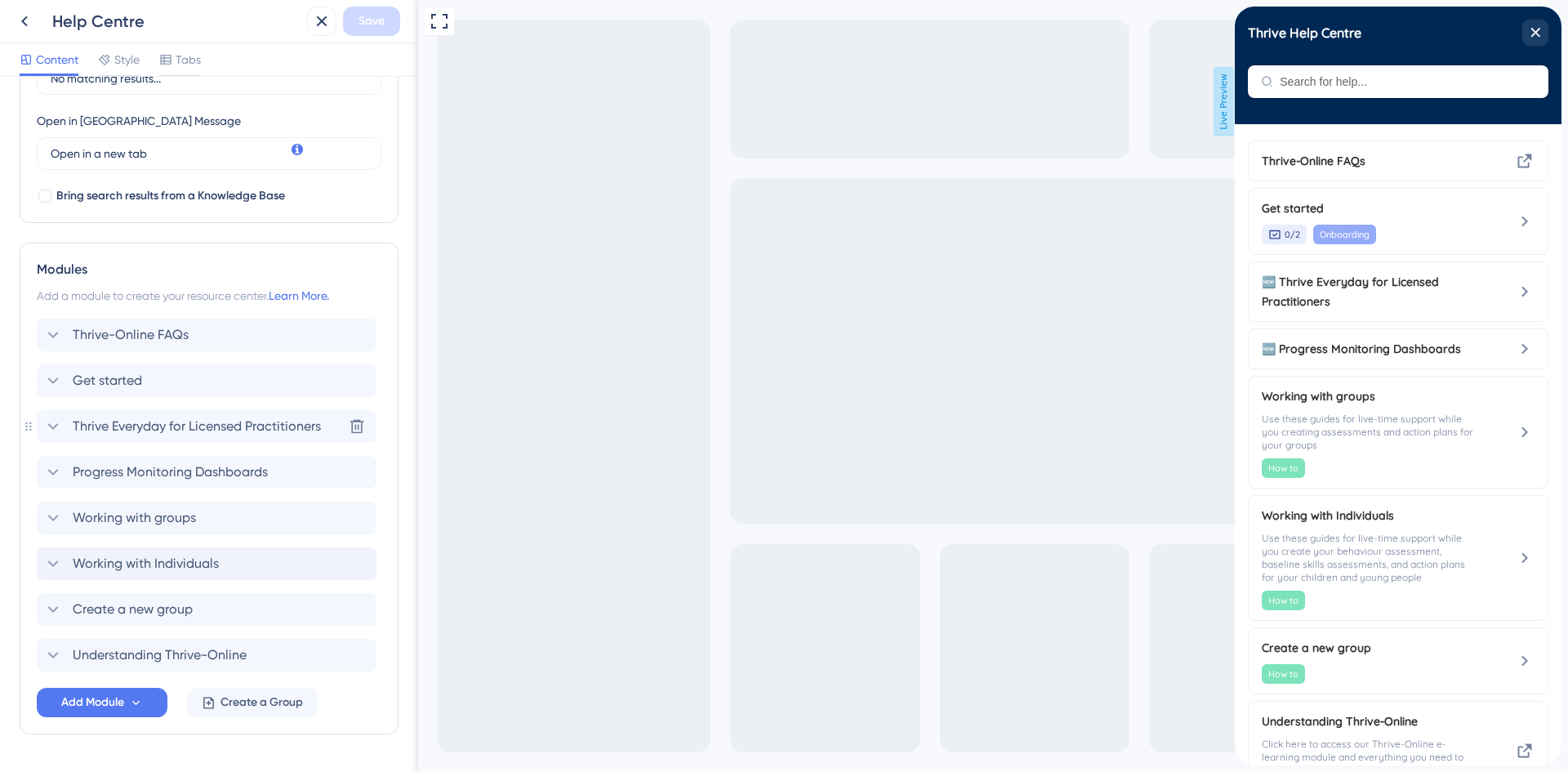
scroll to position [489, 0]
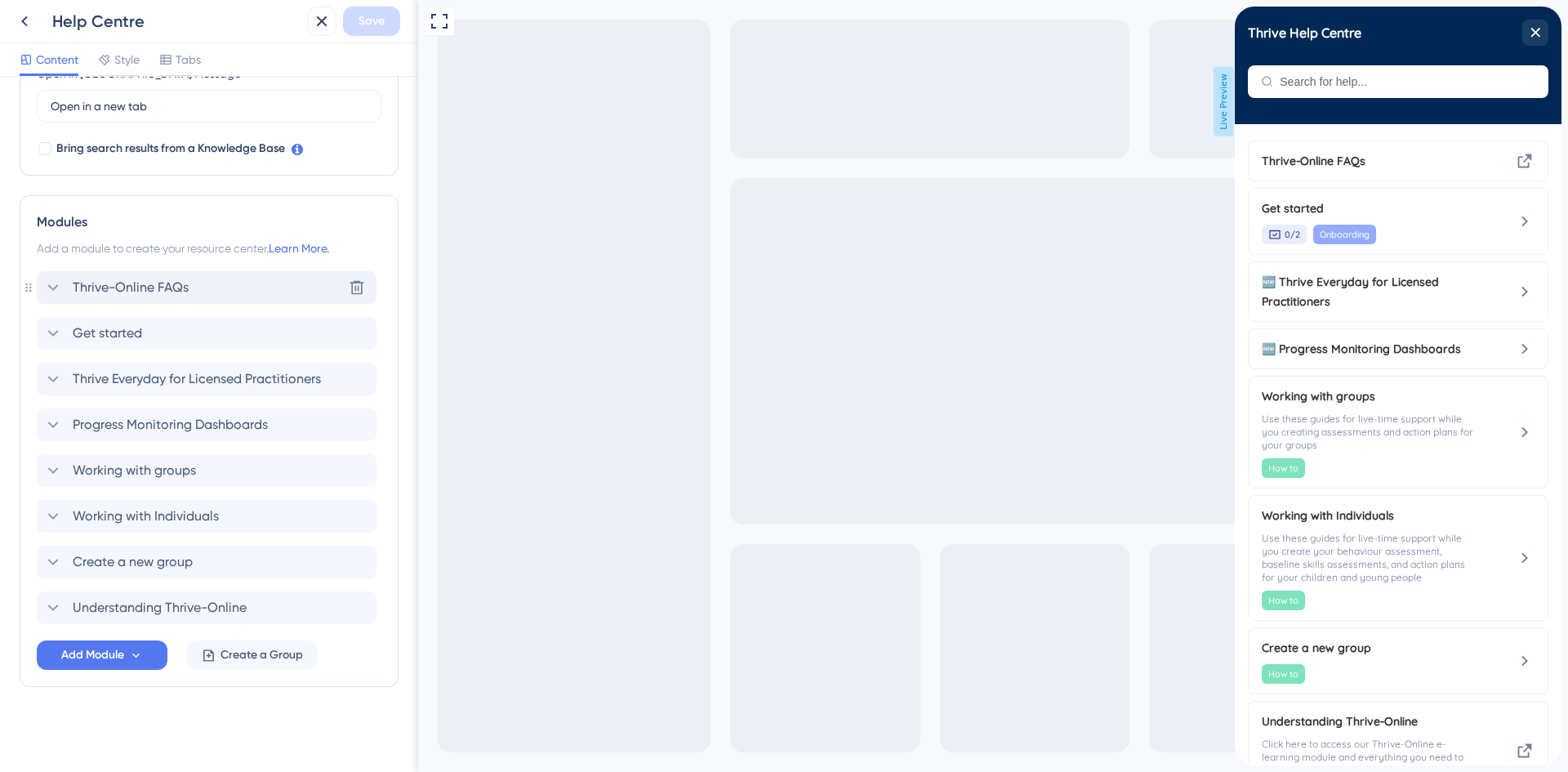
click at [124, 290] on span "Thrive-Online FAQs" at bounding box center [131, 288] width 116 height 19
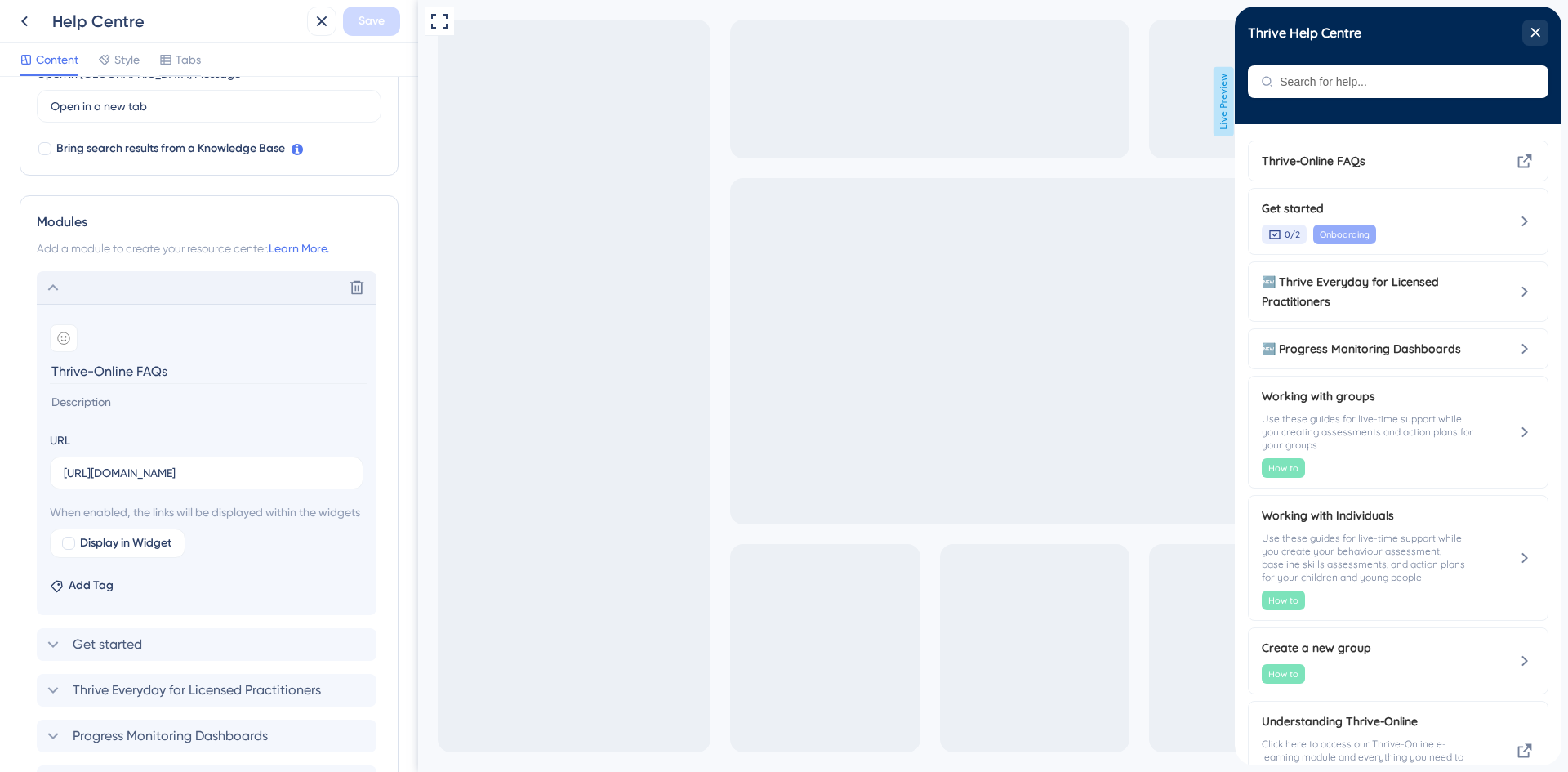
click at [124, 290] on div "Delete" at bounding box center [207, 287] width 340 height 33
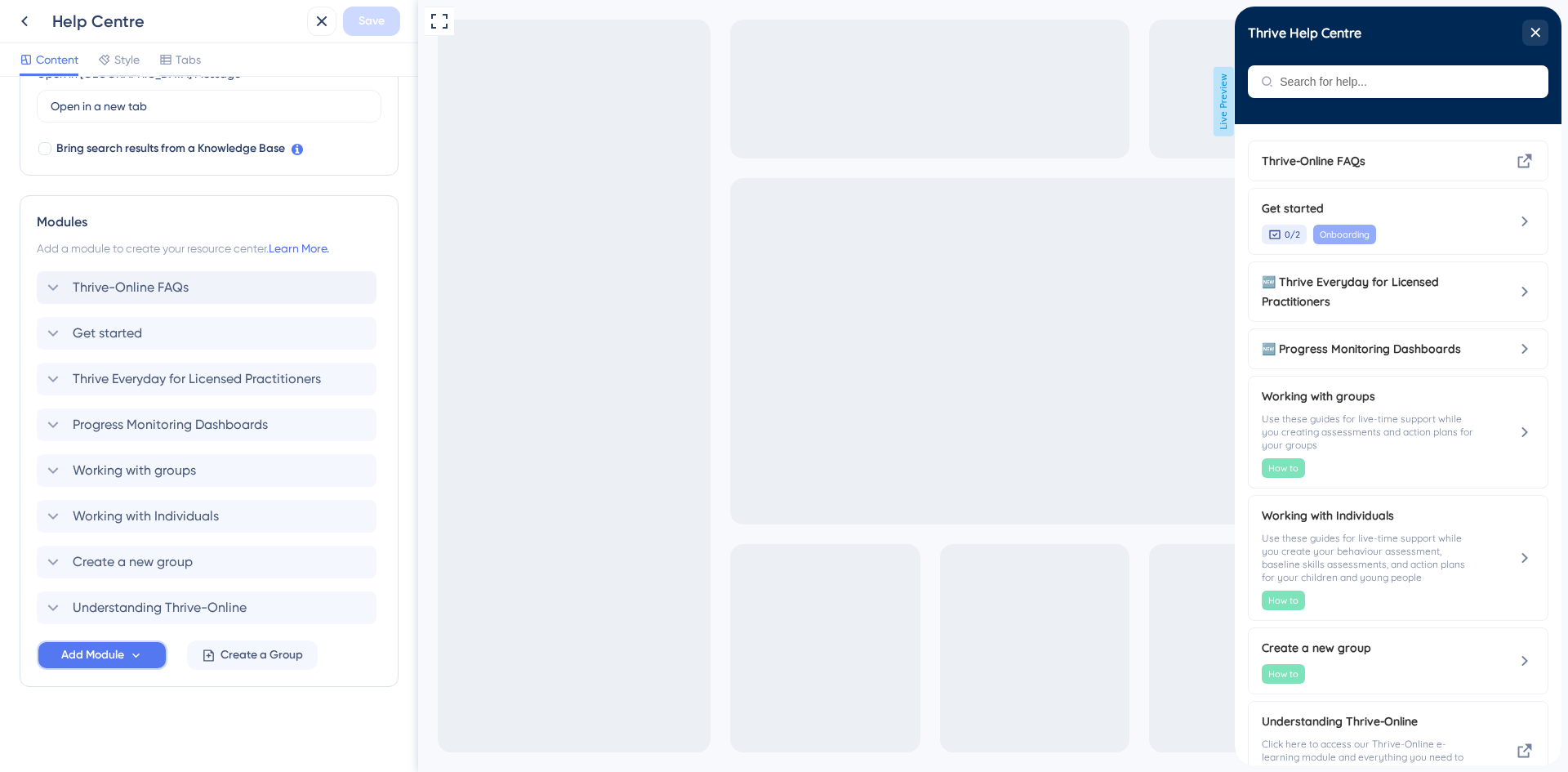
click at [146, 659] on button "Add Module" at bounding box center [102, 655] width 131 height 29
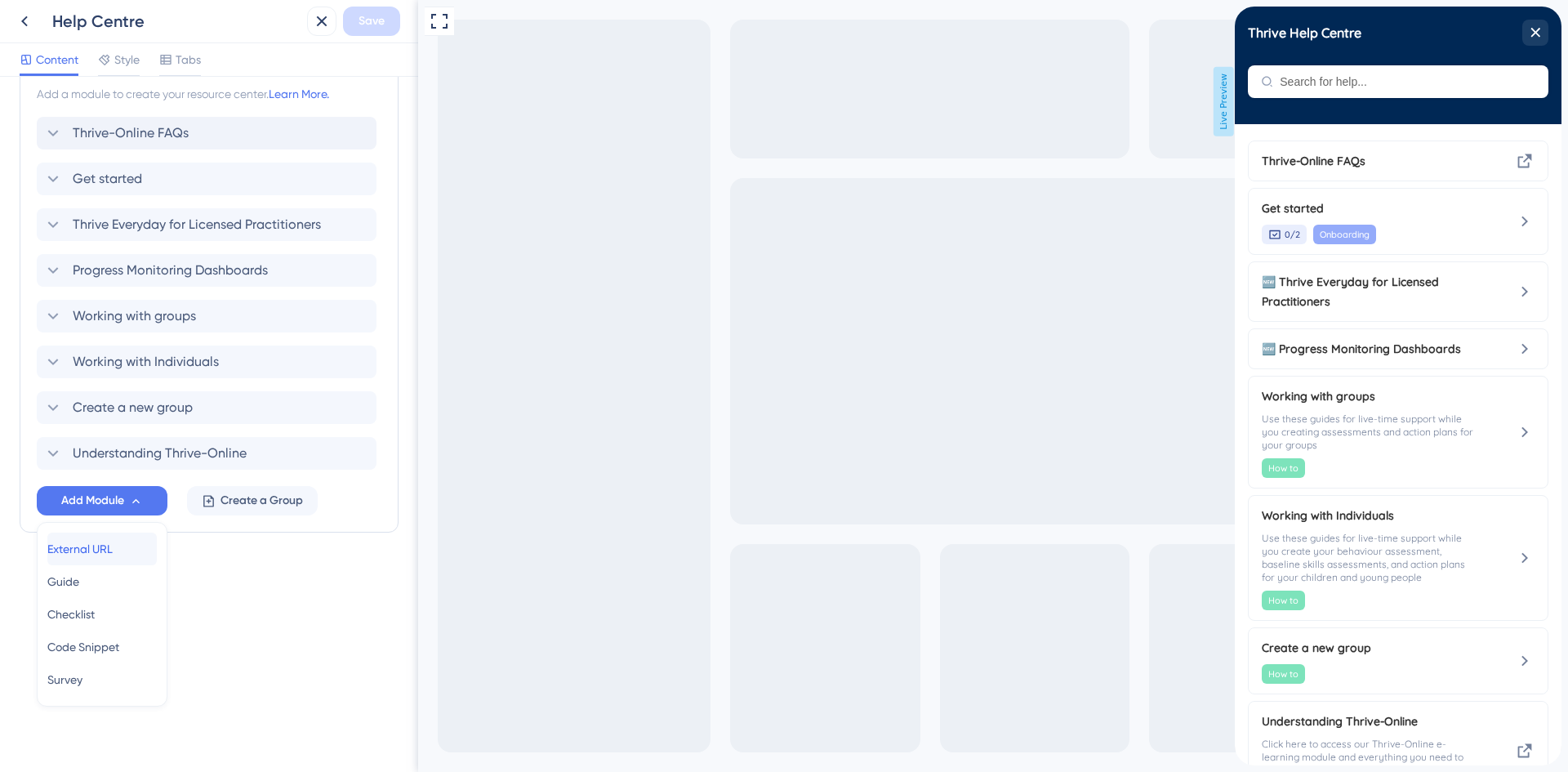
click at [108, 548] on span "External URL" at bounding box center [80, 549] width 65 height 19
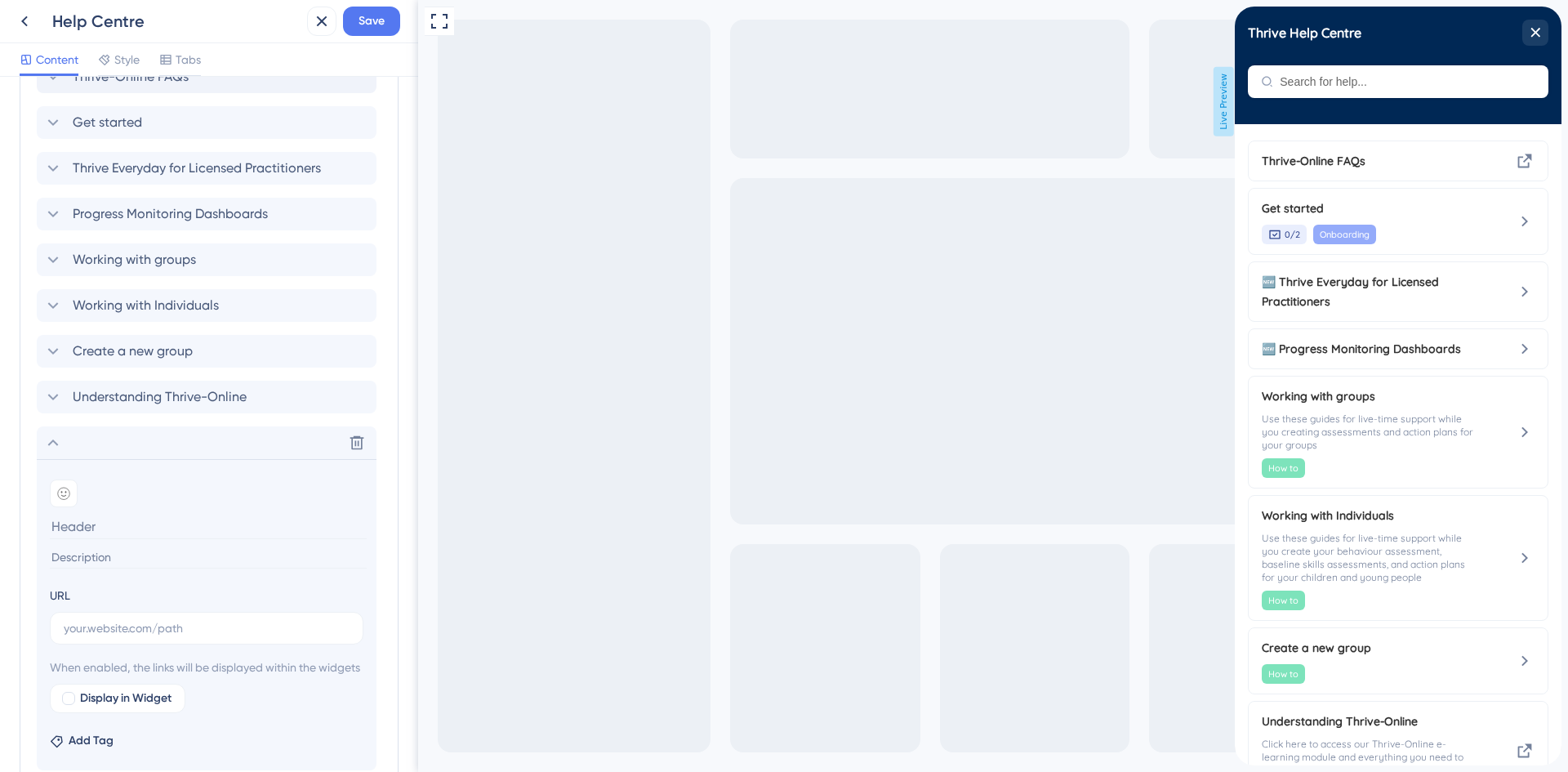
scroll to position [725, 0]
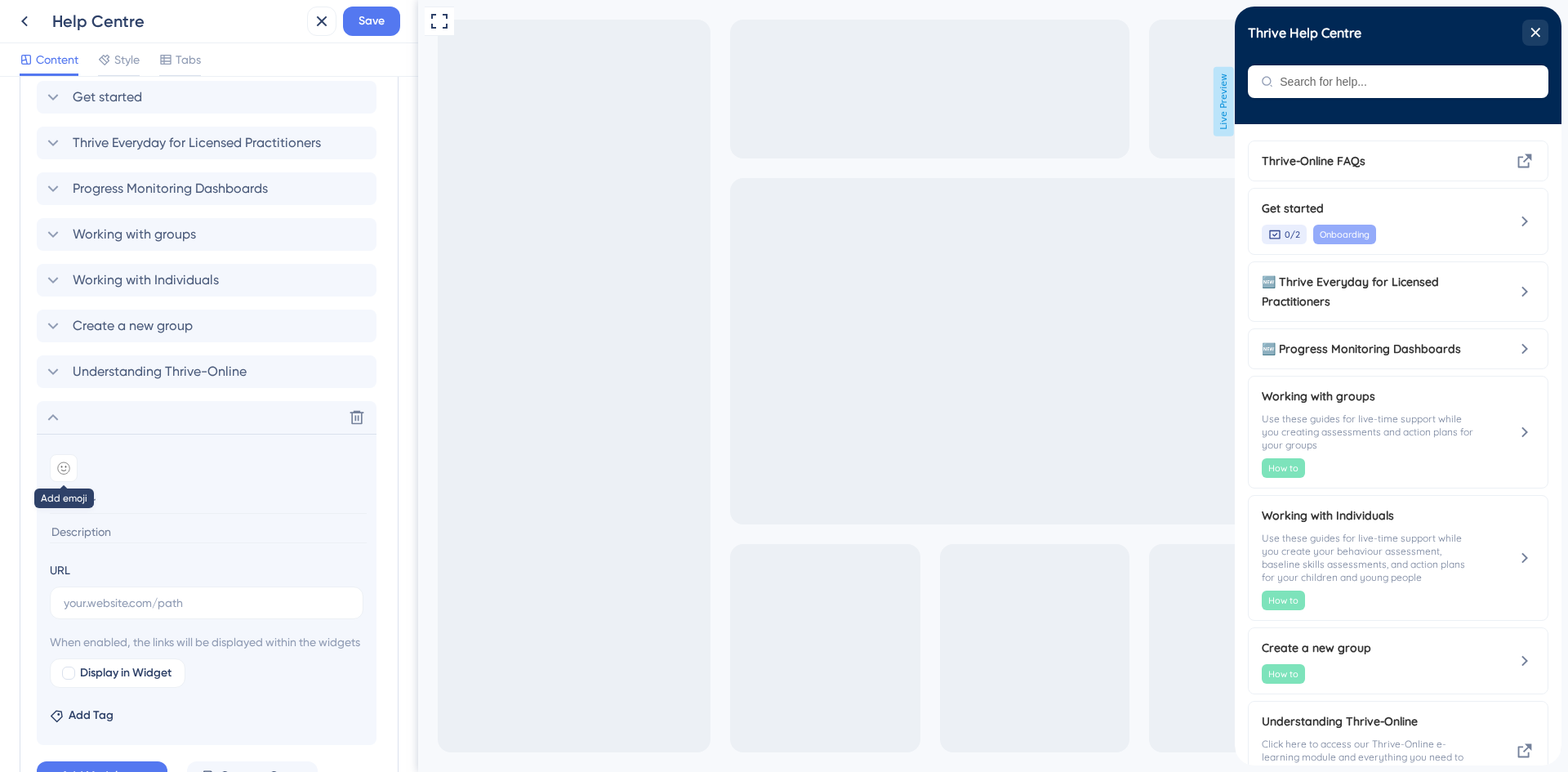
click at [63, 467] on icon at bounding box center [63, 467] width 13 height 13
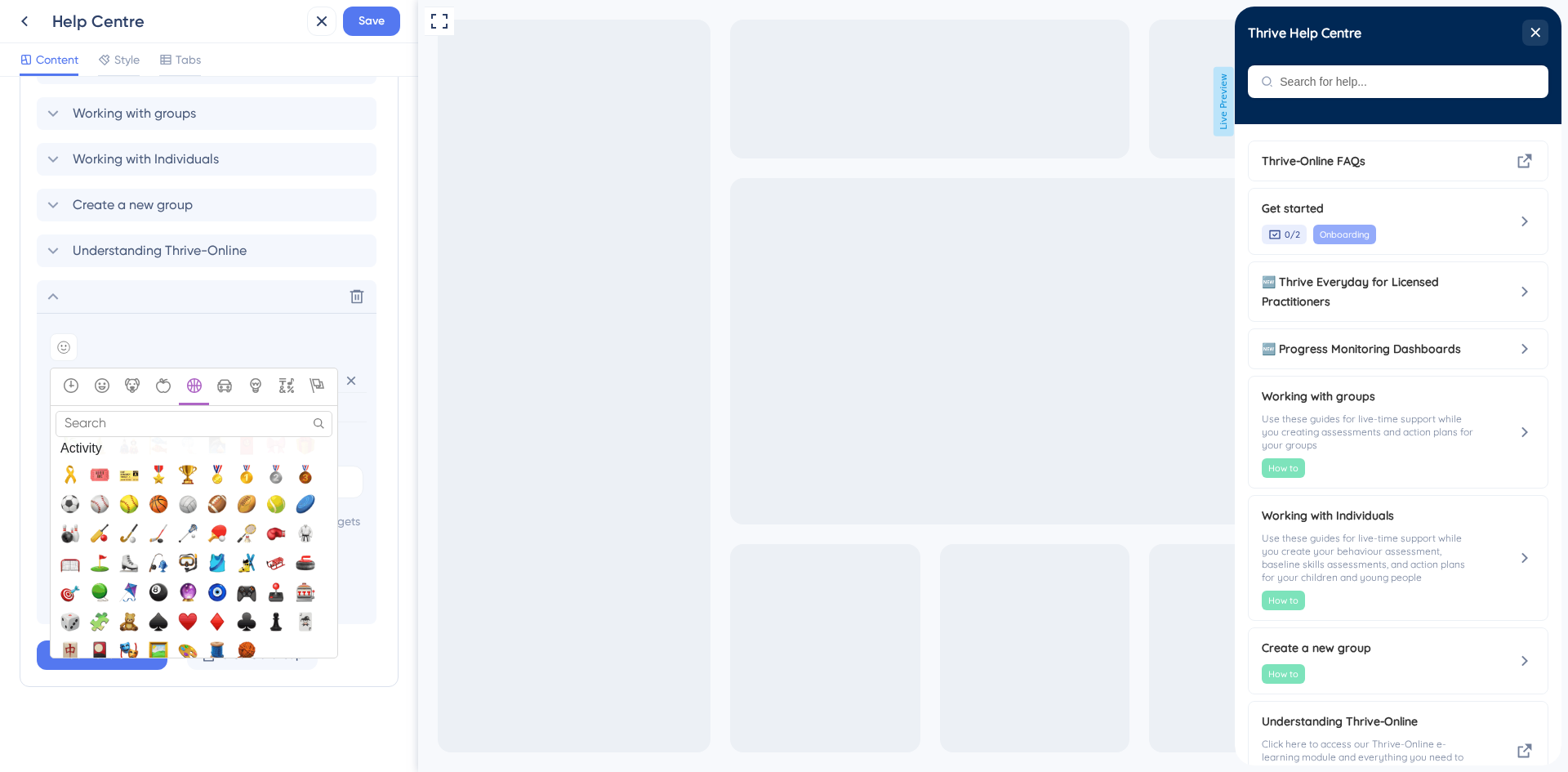
scroll to position [2533, 0]
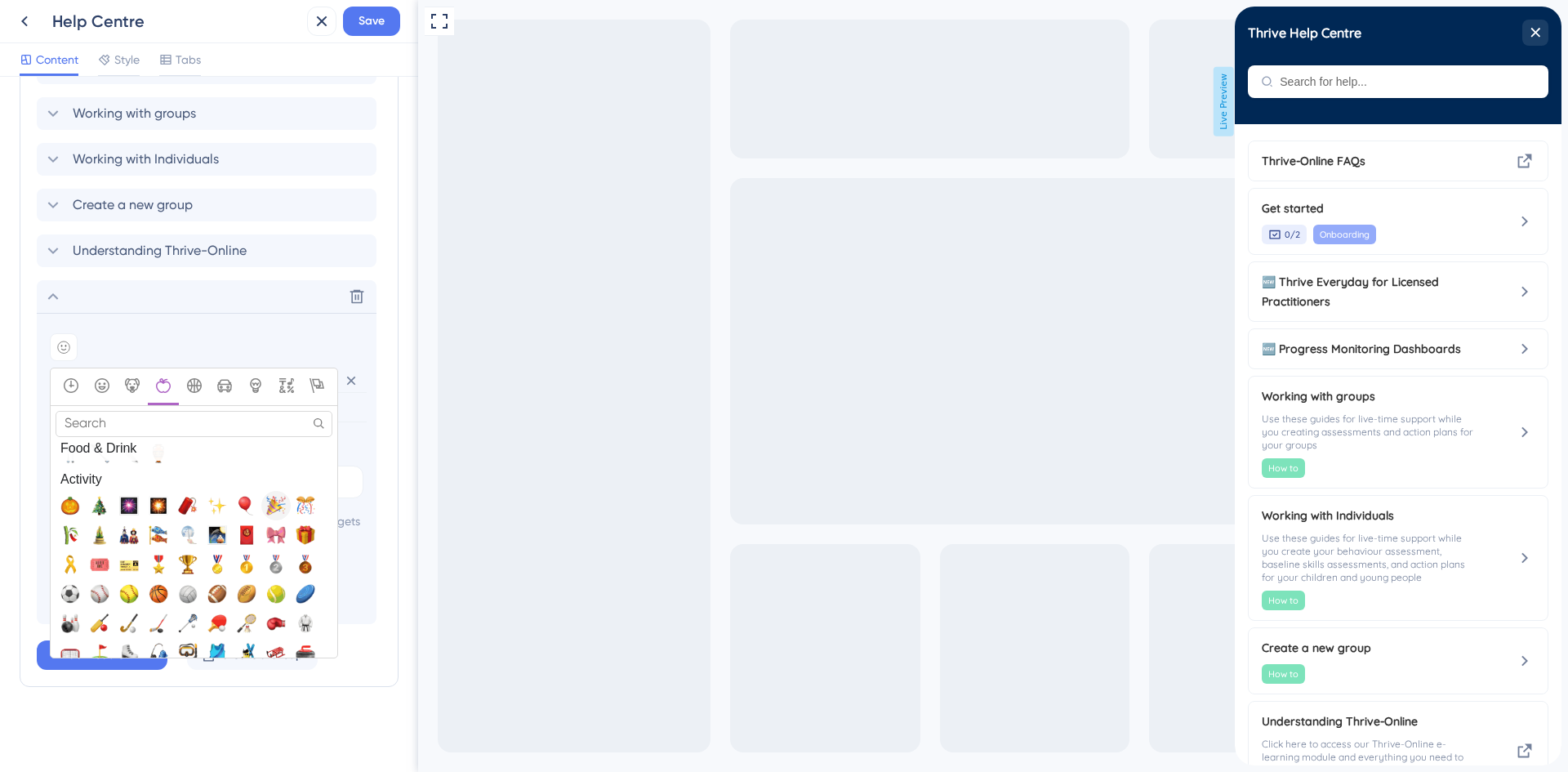
click at [273, 496] on span "🎉, tada" at bounding box center [276, 505] width 19 height 19
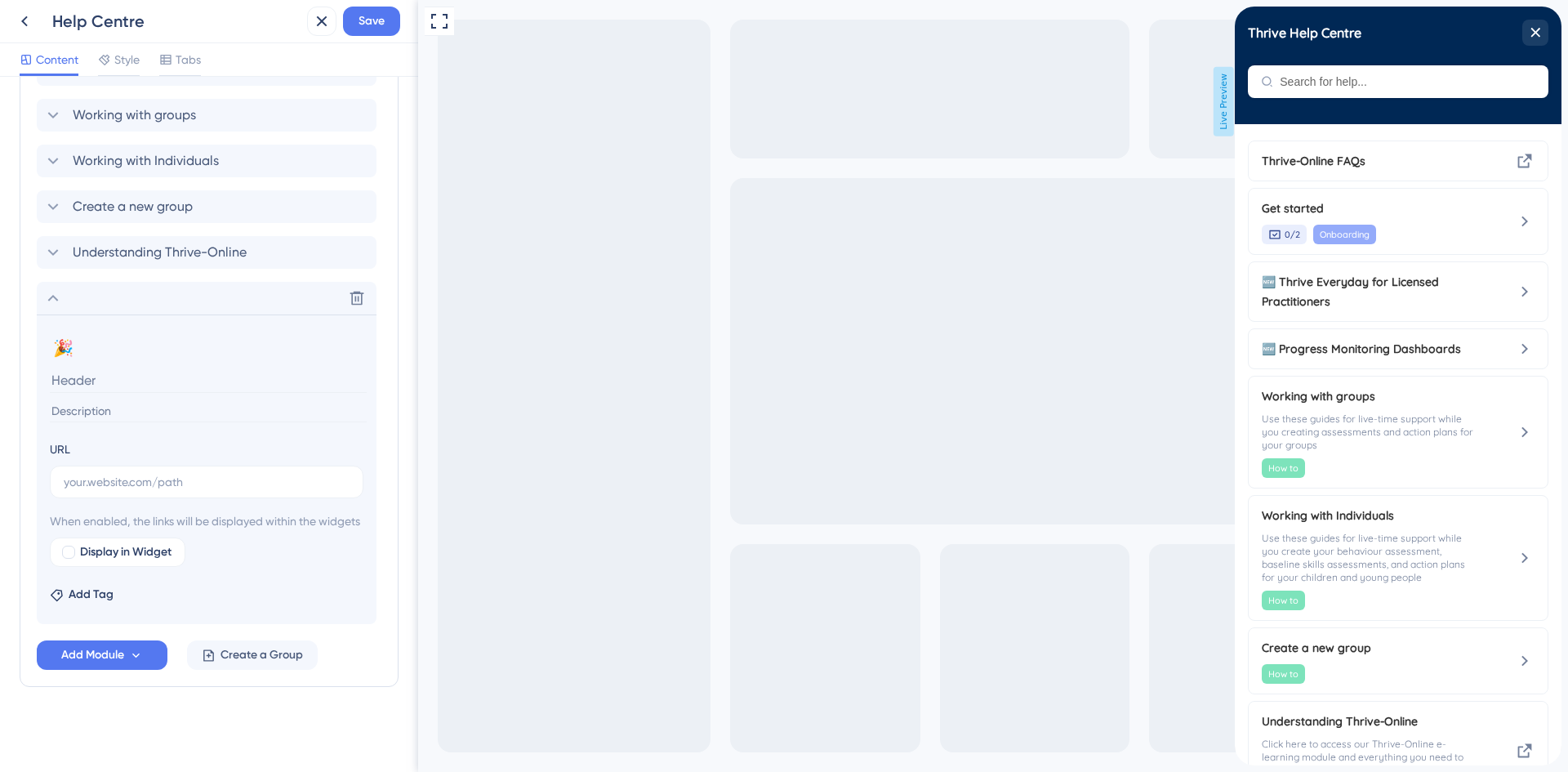
scroll to position [864, 0]
click at [80, 368] on input at bounding box center [209, 380] width 317 height 26
click at [125, 473] on input "text" at bounding box center [206, 482] width 286 height 18
paste input "https://assess.thriveftc.com/resource-centre/resource/2097/"
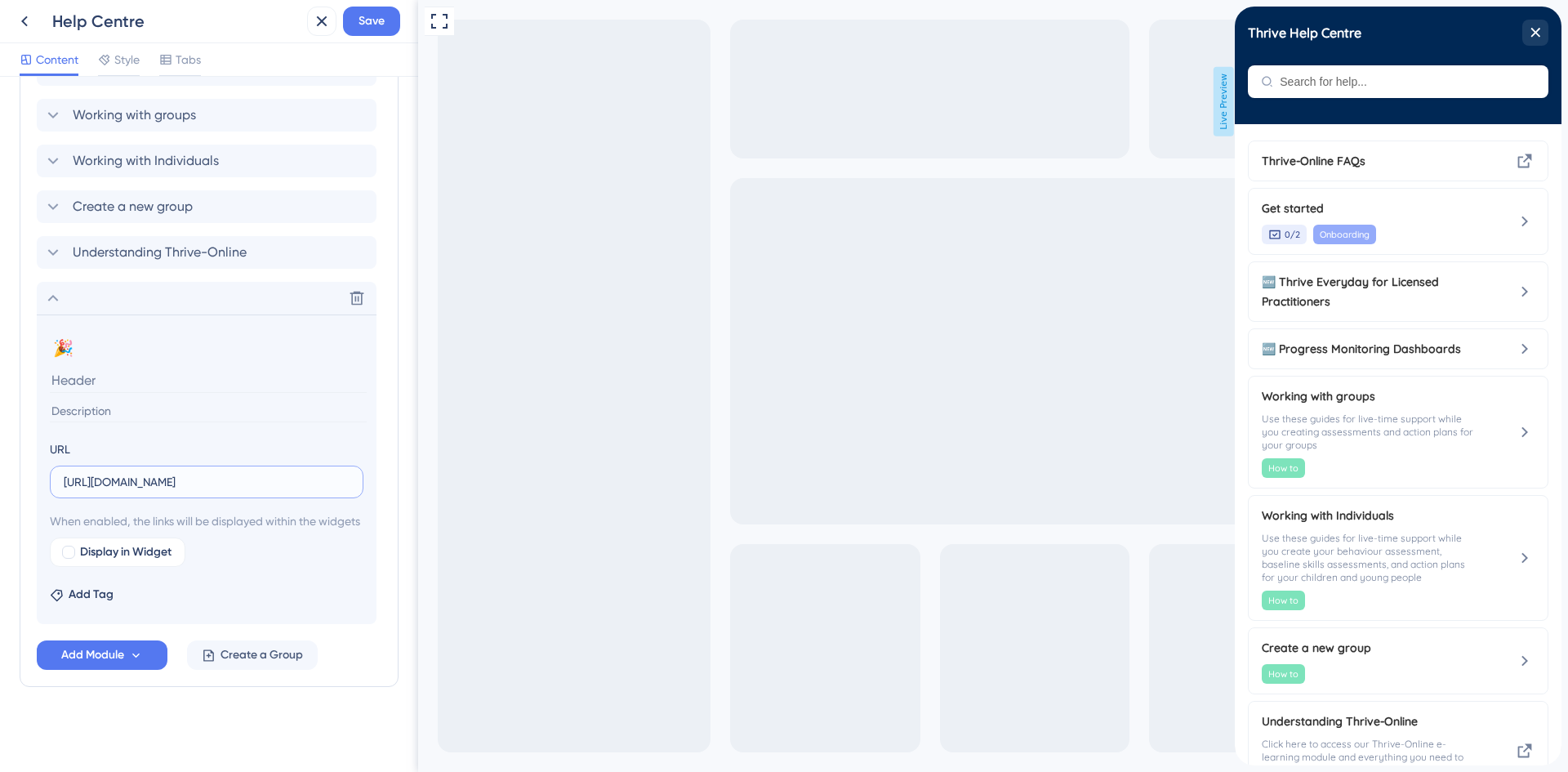
type input "https://assess.thriveftc.com/resource-centre/resource/2097/"
click at [79, 368] on input at bounding box center [209, 380] width 317 height 26
type input "N"
type input "Learn more about My Thrive Scan"
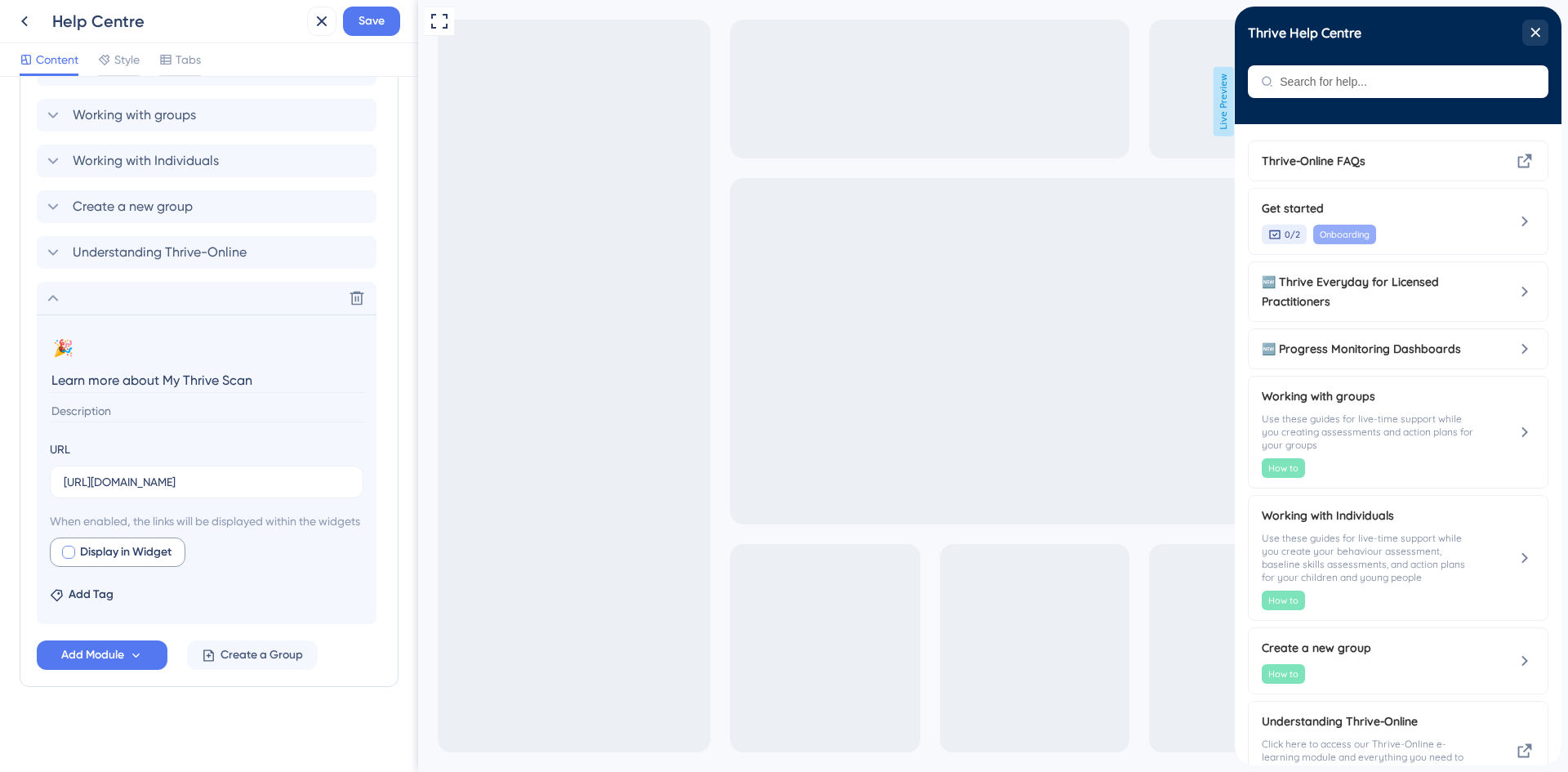
click at [69, 552] on div at bounding box center [69, 552] width 13 height 13
click at [242, 559] on span "Preview" at bounding box center [249, 552] width 40 height 19
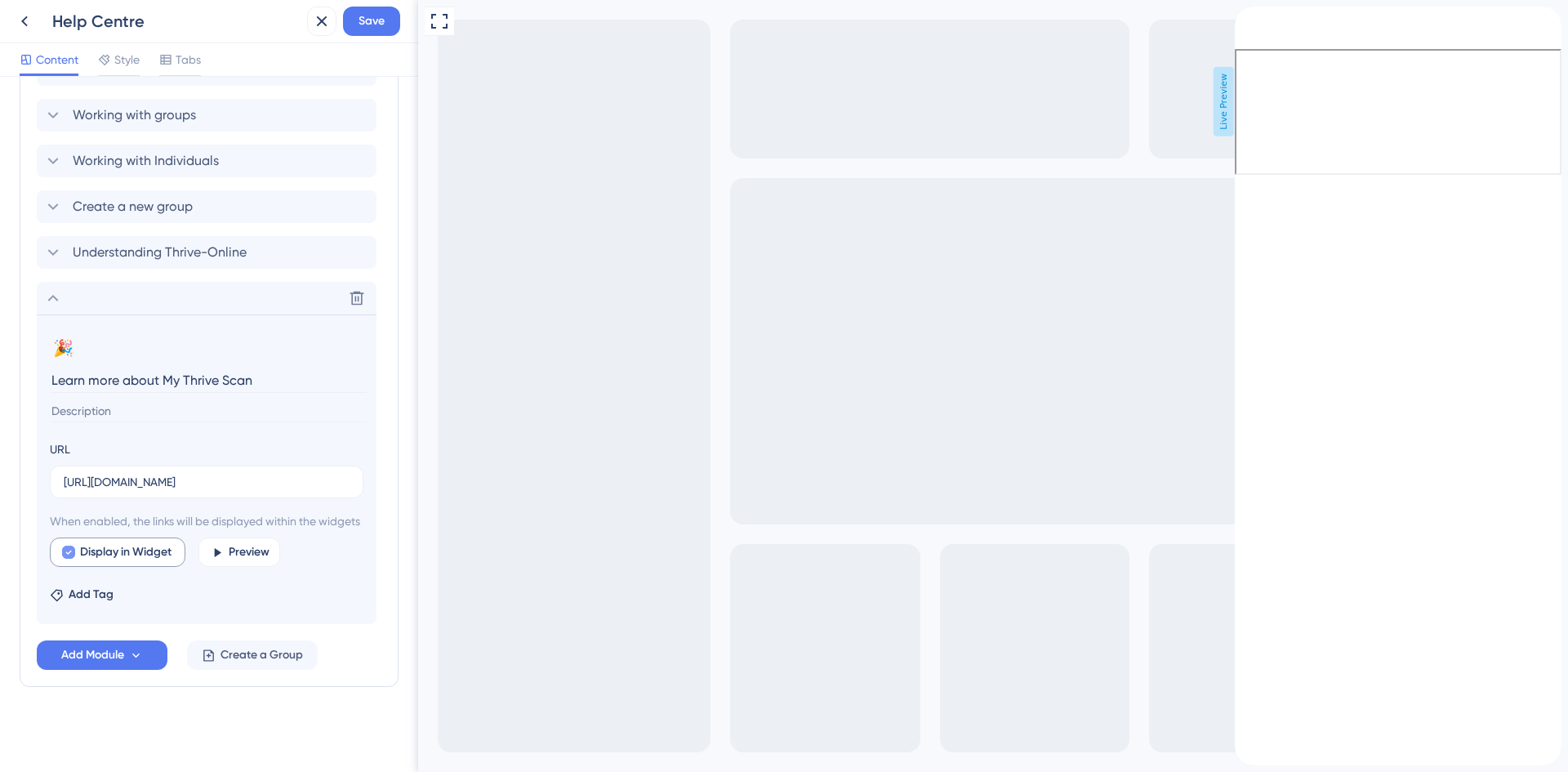
click at [68, 549] on icon at bounding box center [68, 552] width 6 height 13
checkbox input "false"
click at [72, 593] on span "Add Tag" at bounding box center [91, 595] width 45 height 19
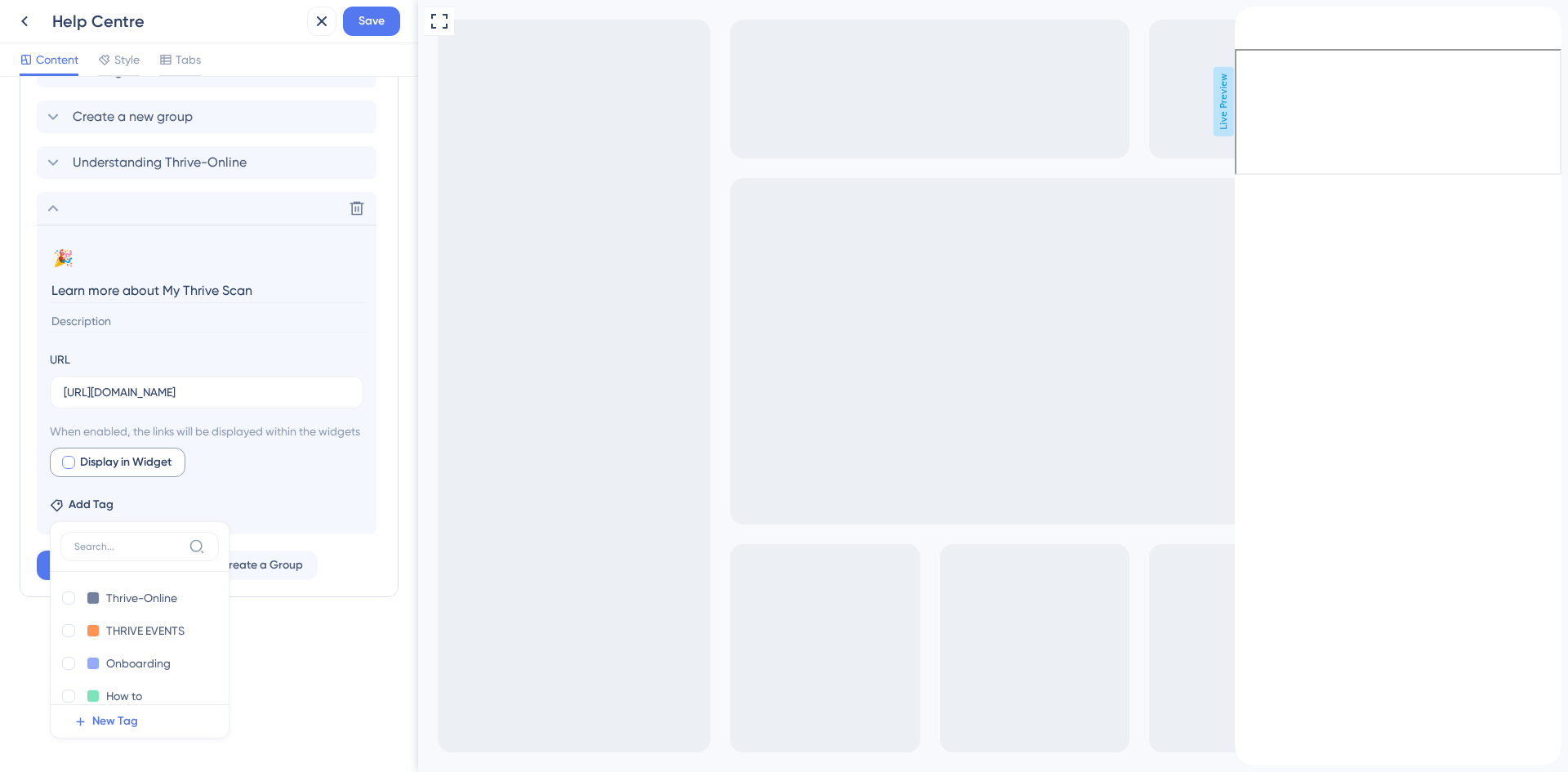
click at [106, 550] on input at bounding box center [128, 547] width 108 height 13
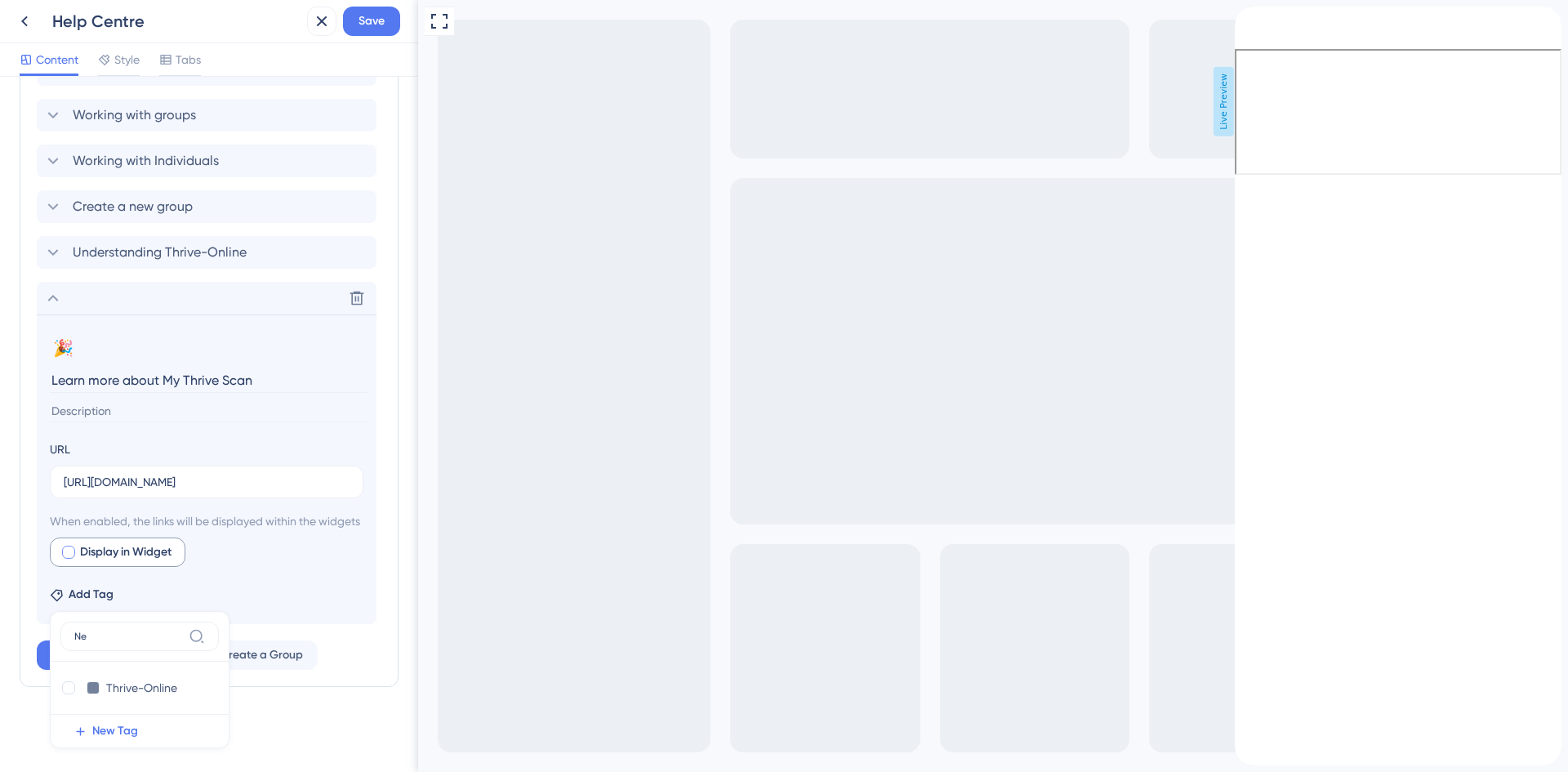
scroll to position [864, 0]
type input "New"
click at [120, 715] on span "New Tag" at bounding box center [115, 711] width 46 height 19
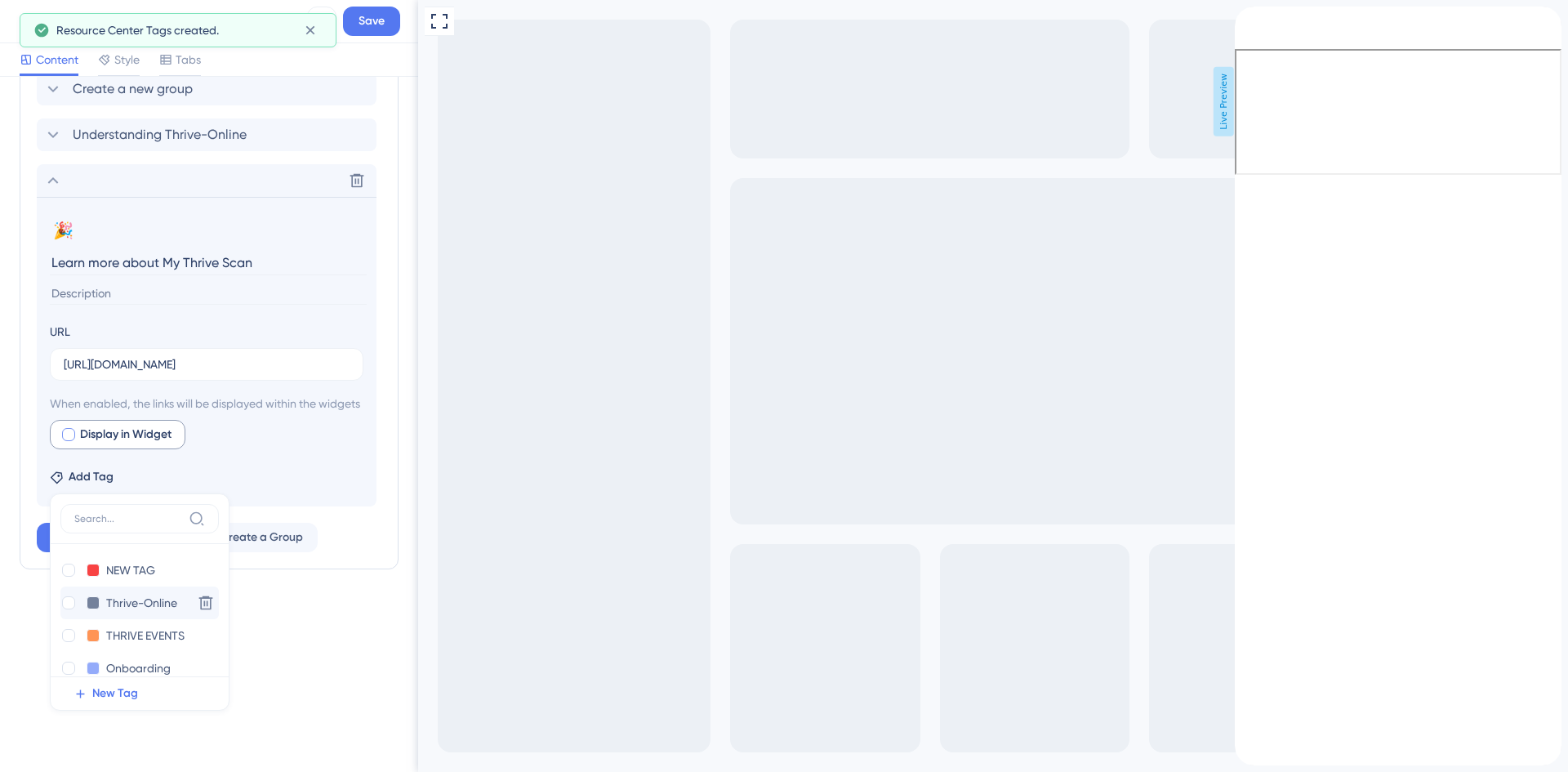
scroll to position [987, 0]
click at [134, 569] on input "NEW TAG" at bounding box center [139, 565] width 65 height 20
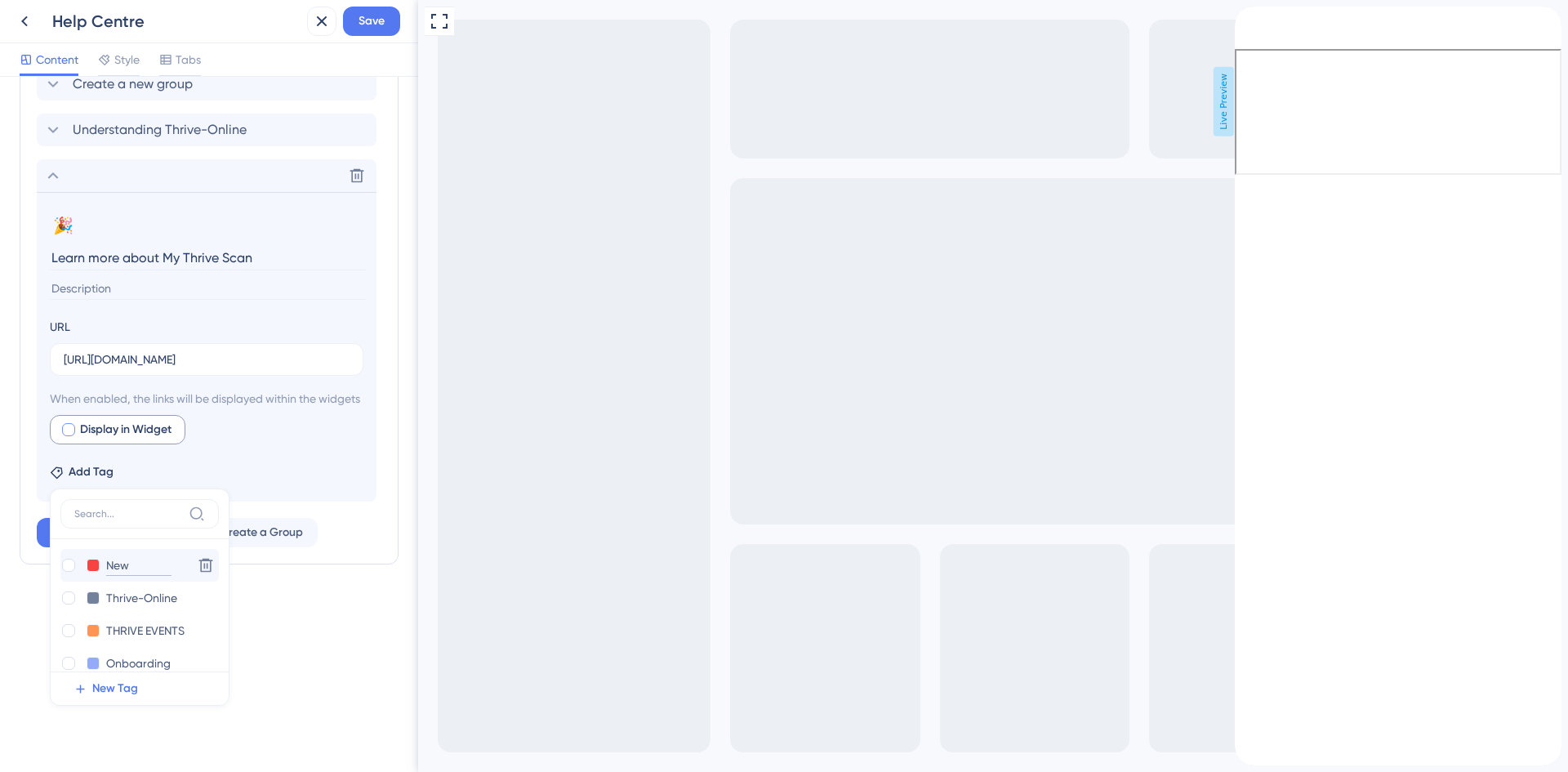
type input "New F"
drag, startPoint x: 143, startPoint y: 554, endPoint x: 146, endPoint y: 562, distance: 8.5
click at [143, 555] on div "New F New F Delete" at bounding box center [140, 565] width 158 height 33
click at [141, 567] on input "New F" at bounding box center [139, 565] width 65 height 20
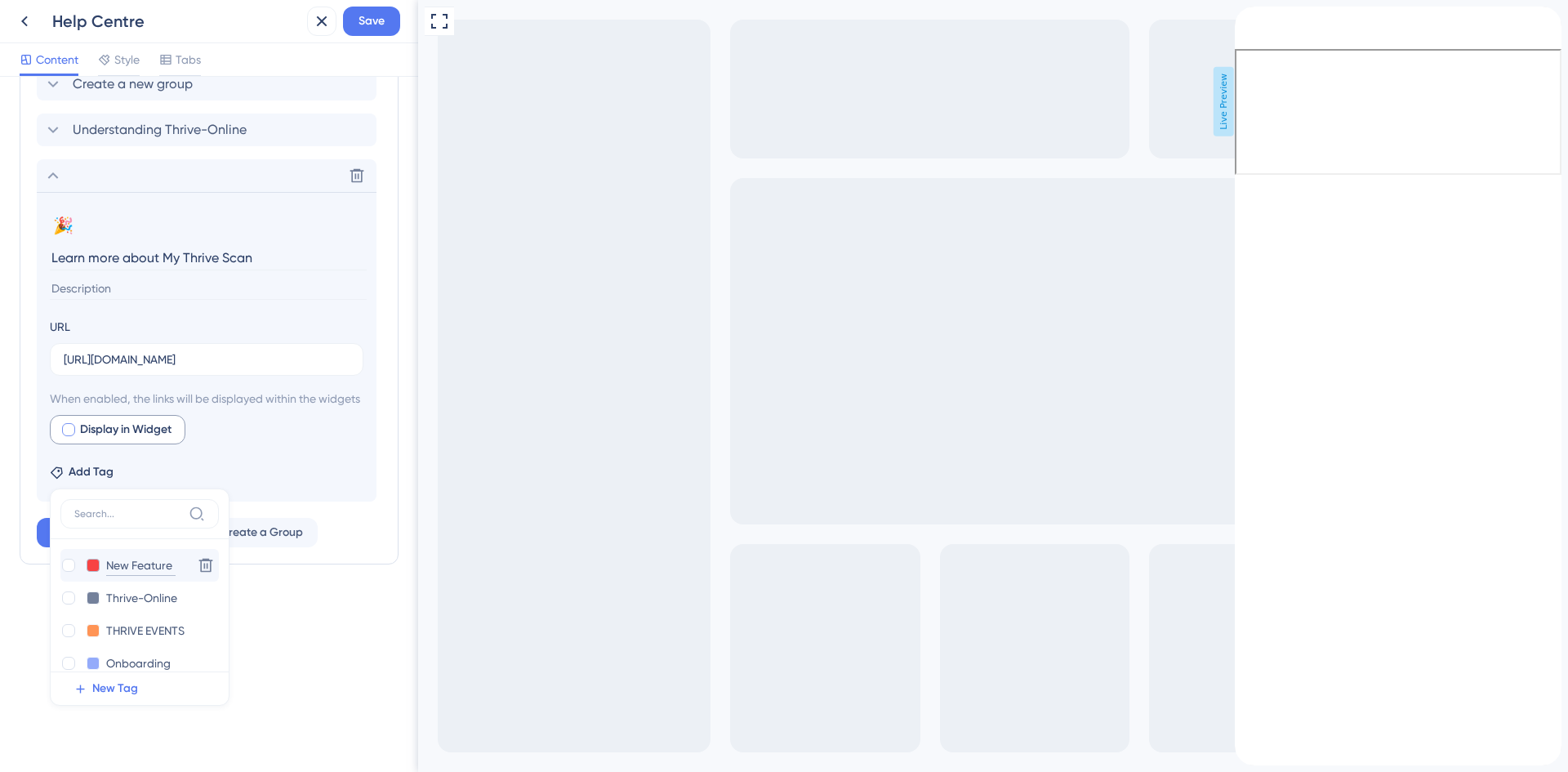
type input "New Feature"
click at [86, 570] on button at bounding box center [92, 565] width 13 height 13
click at [93, 563] on button at bounding box center [92, 565] width 13 height 13
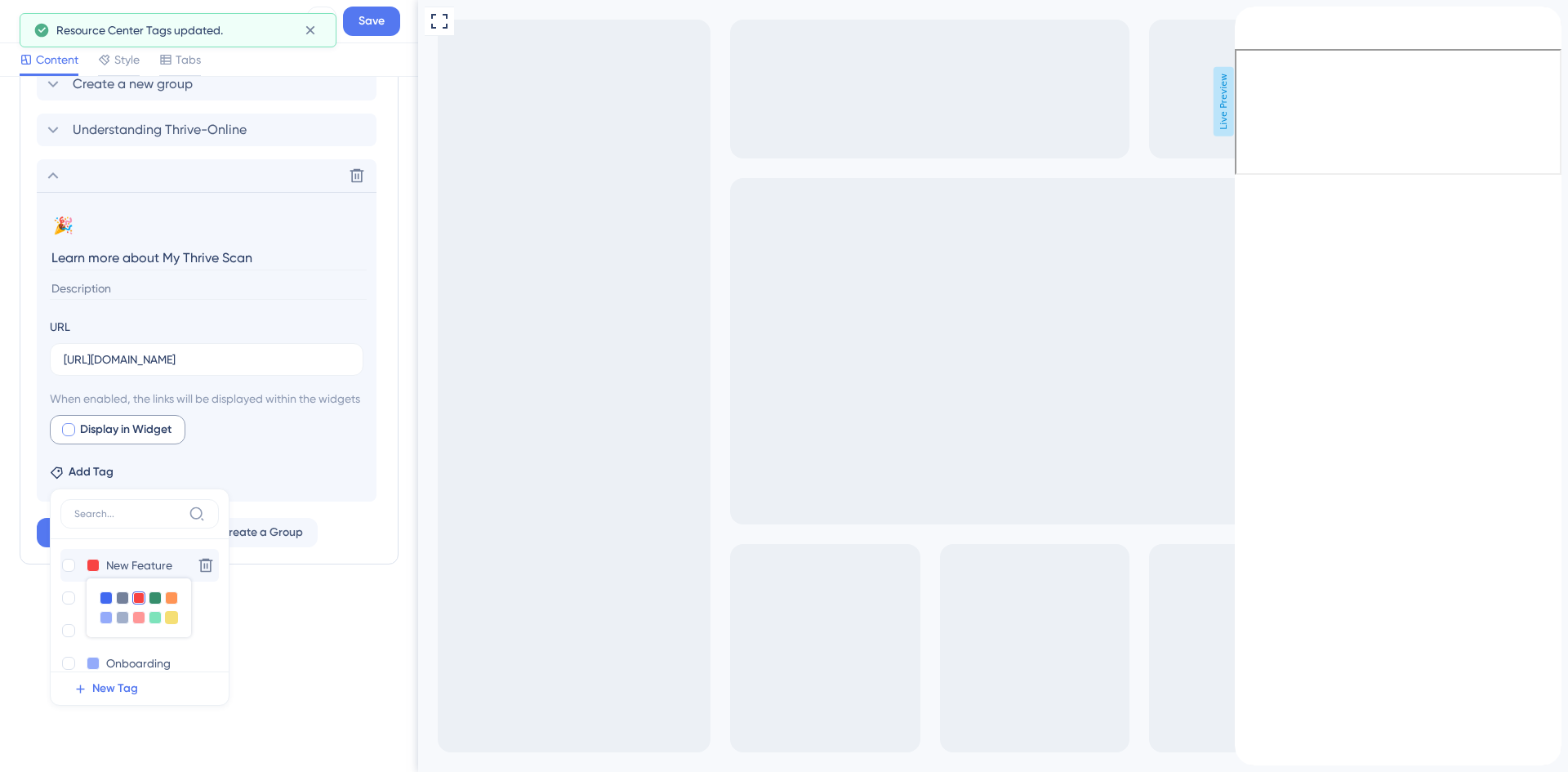
click at [169, 615] on div at bounding box center [172, 617] width 13 height 13
click at [117, 563] on input "New Feature" at bounding box center [141, 565] width 70 height 20
click at [70, 567] on div at bounding box center [69, 565] width 13 height 13
checkbox input "true"
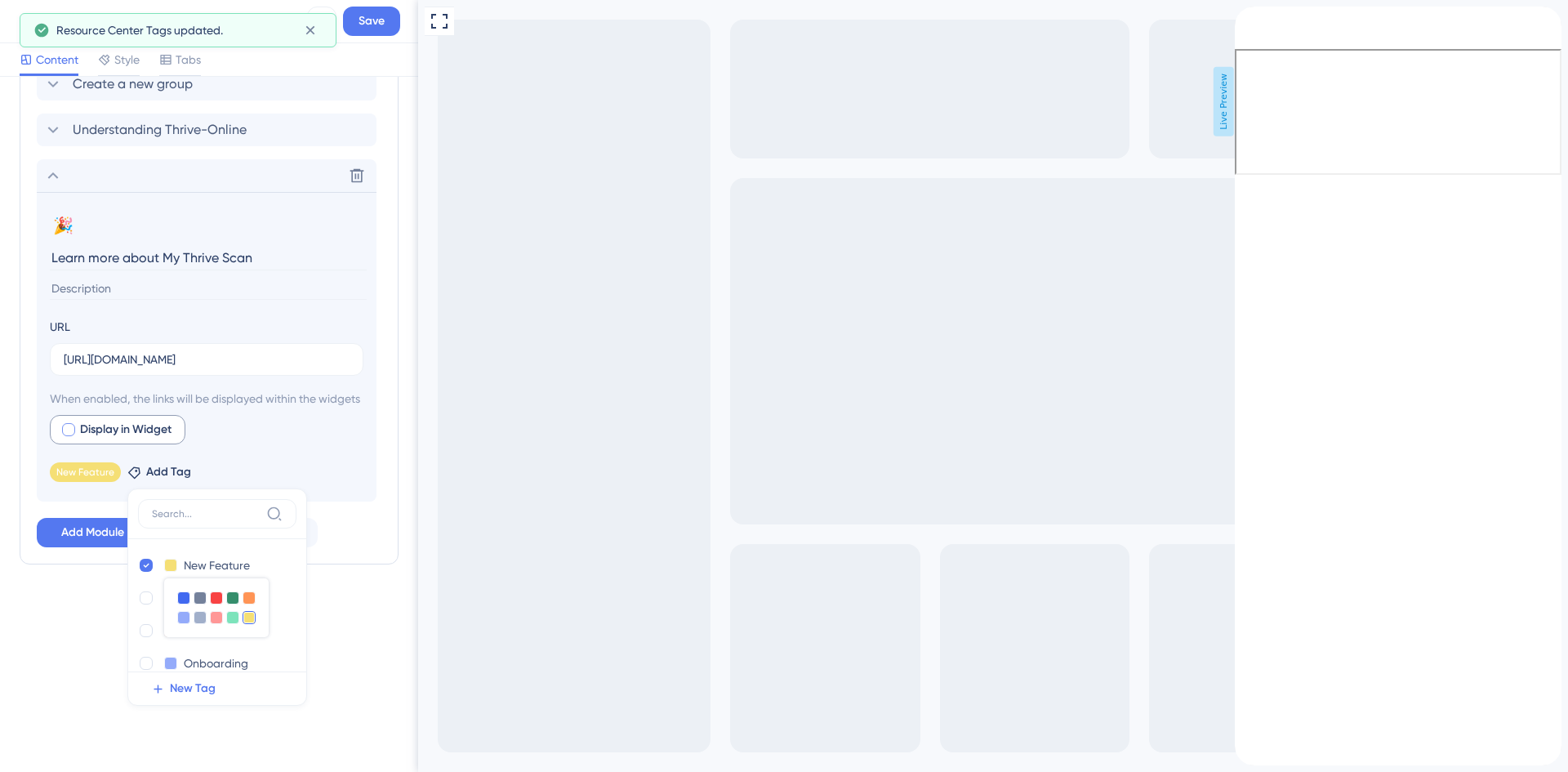
click at [319, 423] on div "Display in Widget" at bounding box center [207, 430] width 313 height 29
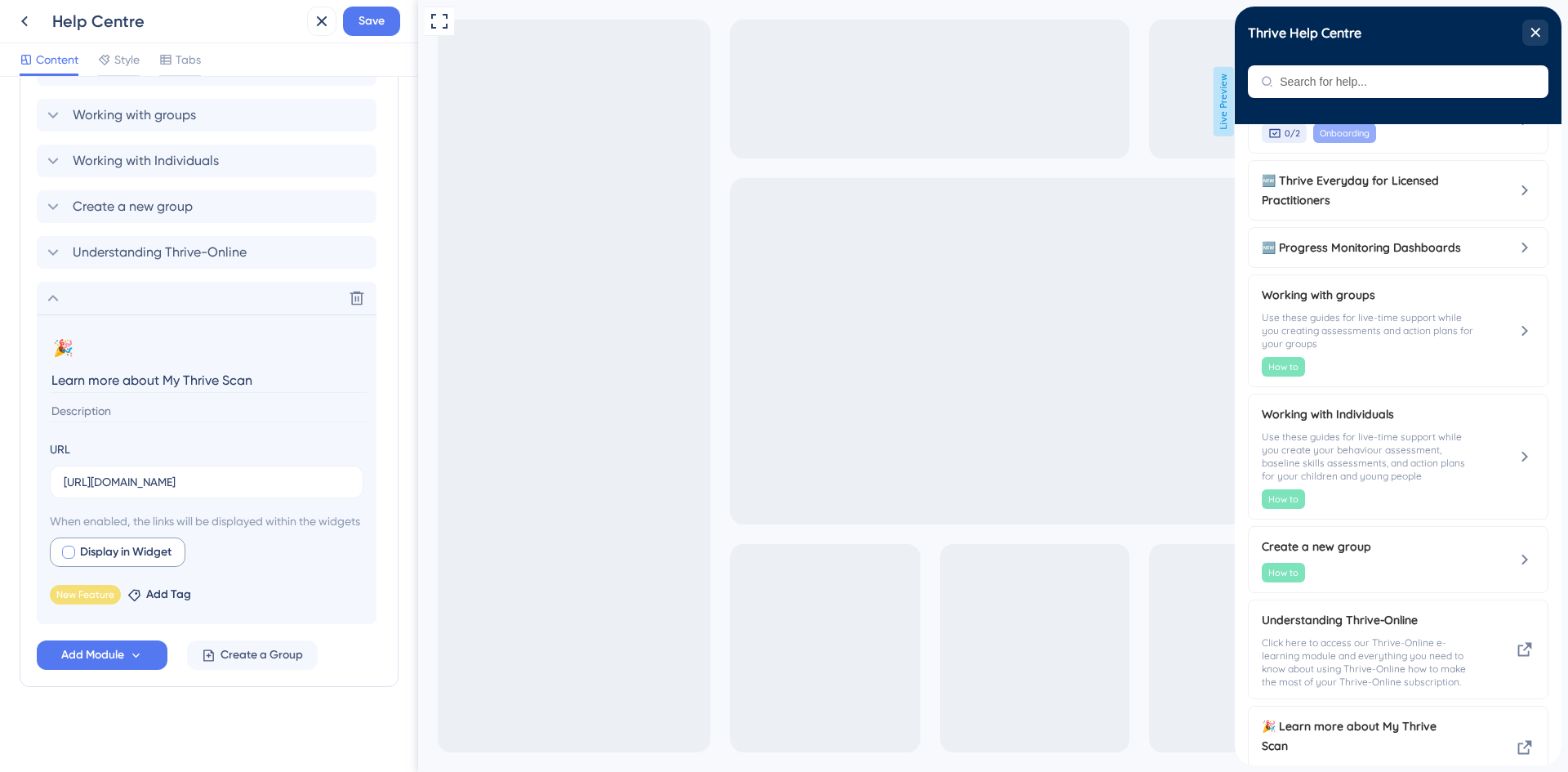
scroll to position [154, 0]
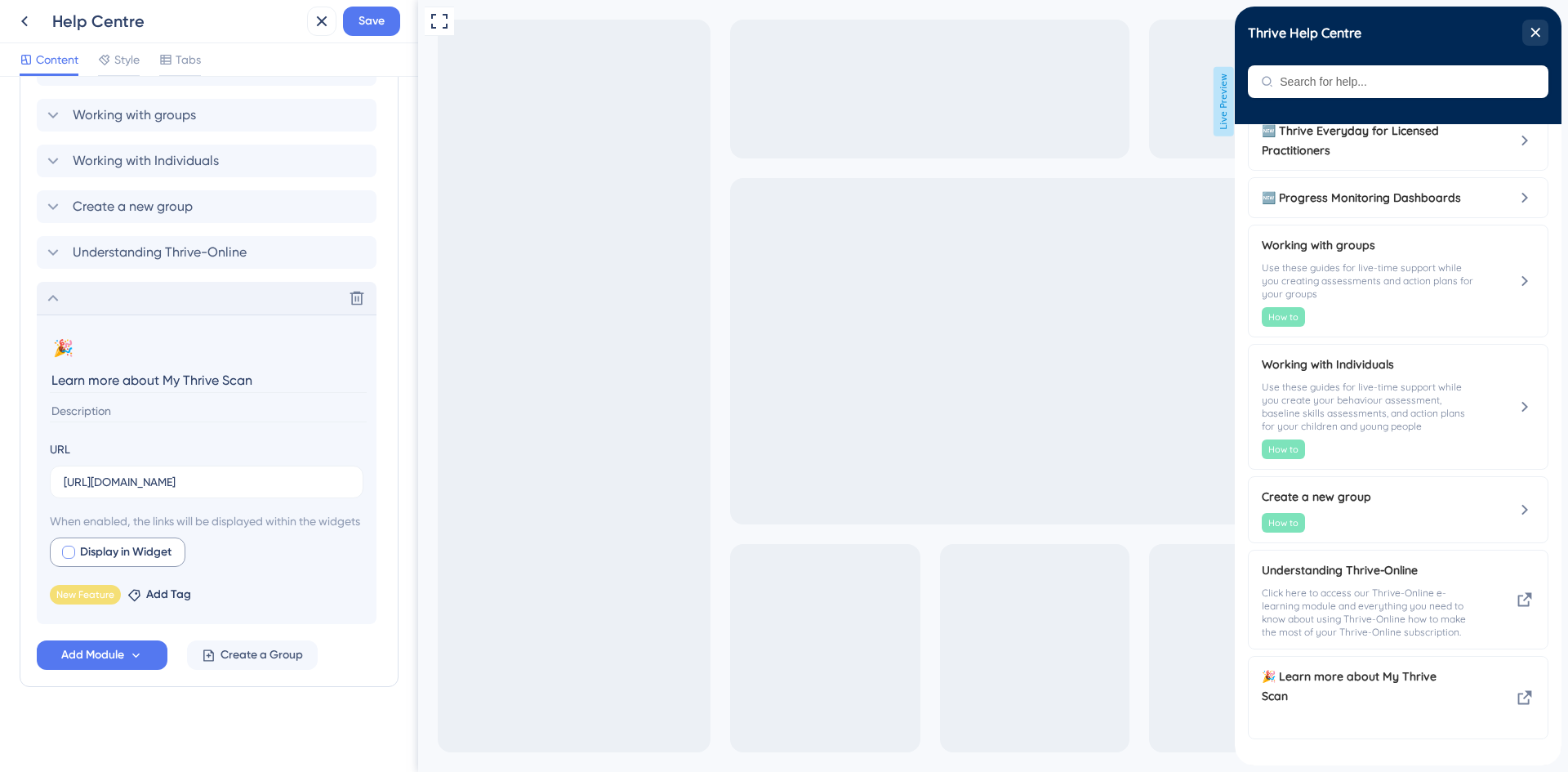
click at [59, 289] on icon at bounding box center [53, 298] width 19 height 19
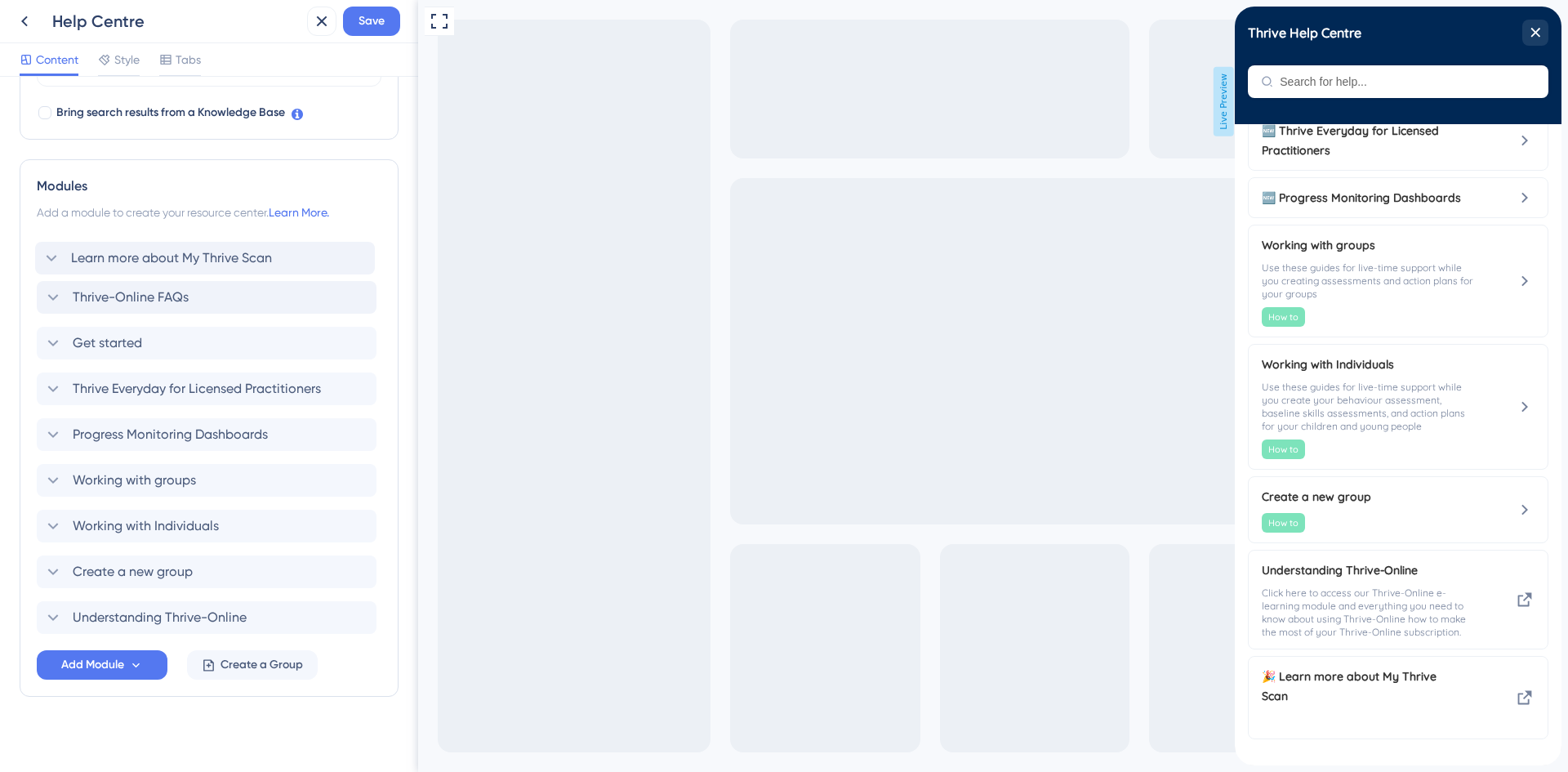
scroll to position [525, 0]
drag, startPoint x: 99, startPoint y: 607, endPoint x: 94, endPoint y: 255, distance: 352.0
click at [94, 255] on div "Thrive-Online FAQs Get started Thrive Everyday for Licensed Practitioners Progr…" at bounding box center [209, 435] width 345 height 399
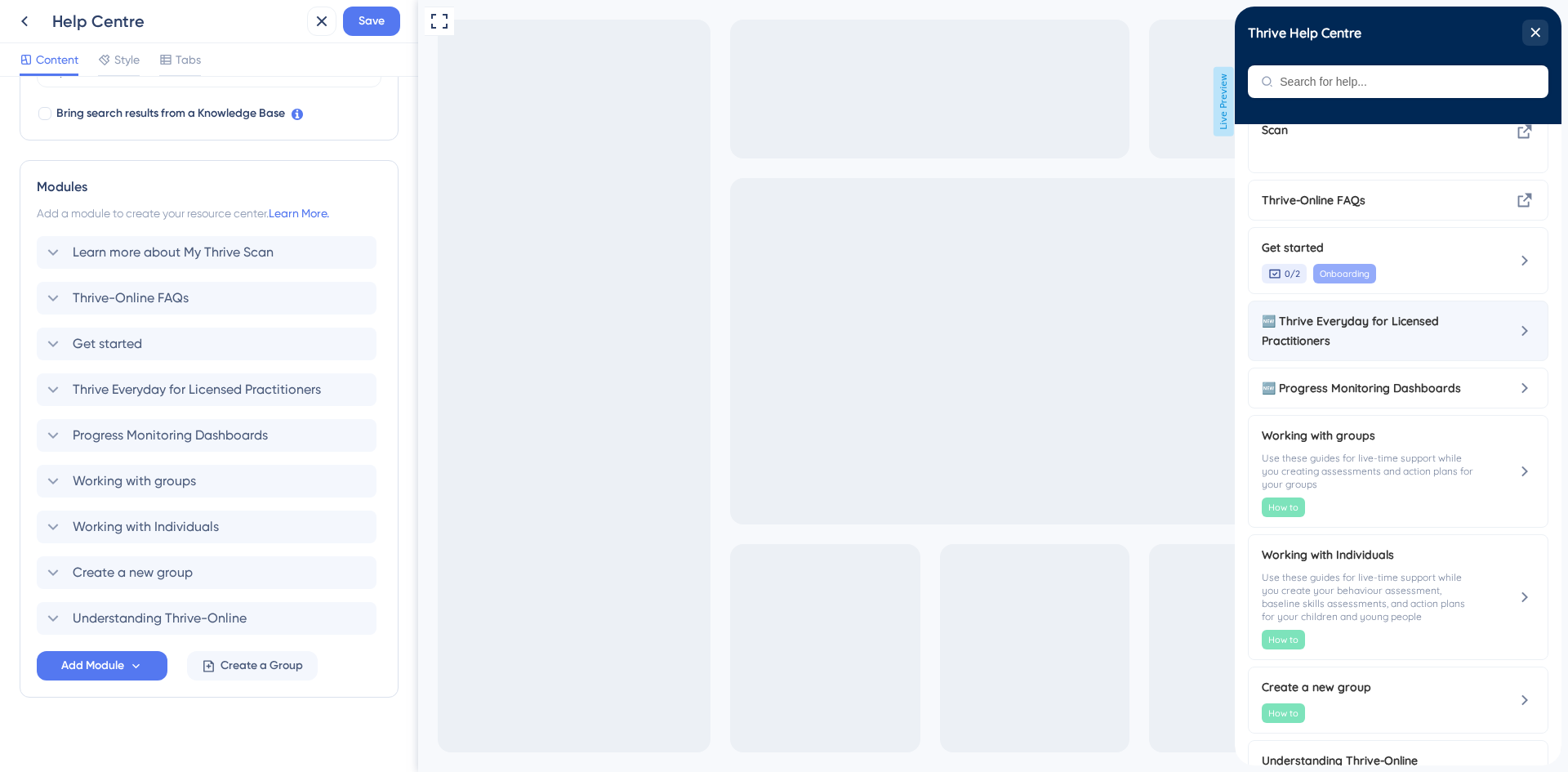
scroll to position [0, 0]
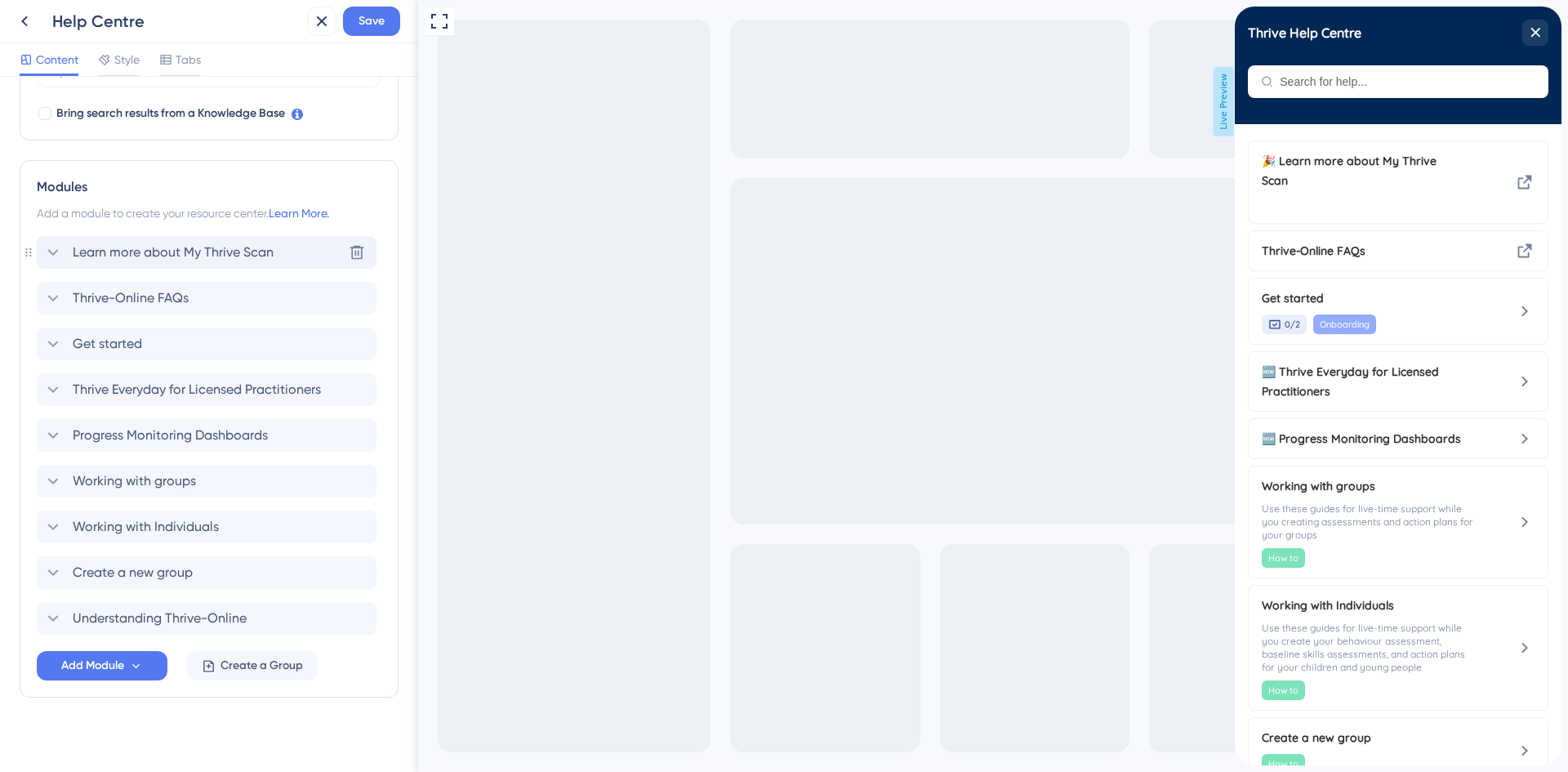
click at [99, 250] on span "Learn more about My Thrive Scan" at bounding box center [173, 253] width 201 height 19
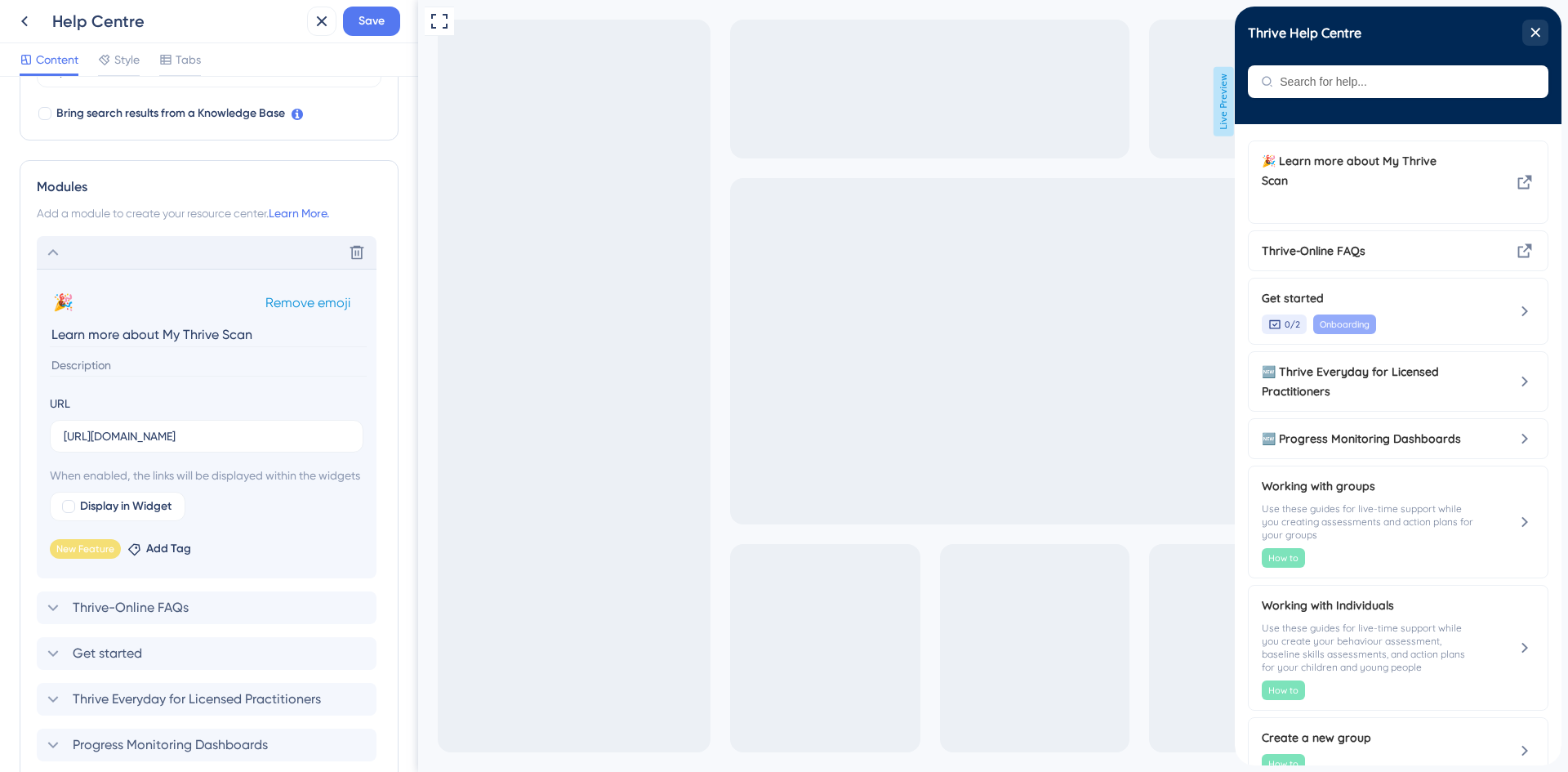
click at [302, 305] on span "Remove emoji" at bounding box center [308, 303] width 85 height 16
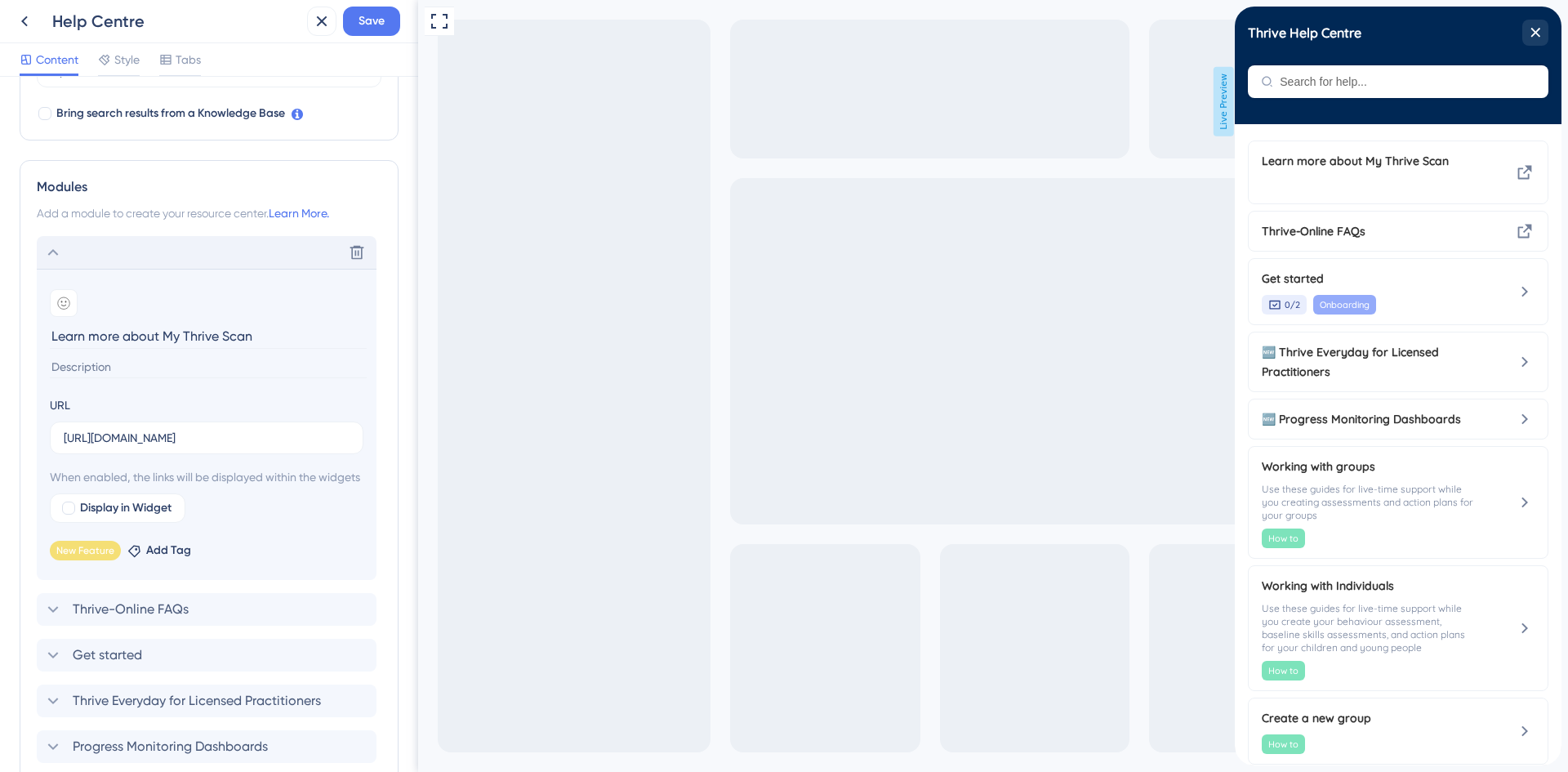
drag, startPoint x: 121, startPoint y: 335, endPoint x: 91, endPoint y: 333, distance: 30.1
click at [91, 333] on input "Learn more about My Thrive Scan" at bounding box center [209, 336] width 317 height 26
type input "Learn about My Thrive Scan"
click at [377, 21] on span "Save" at bounding box center [372, 21] width 26 height 19
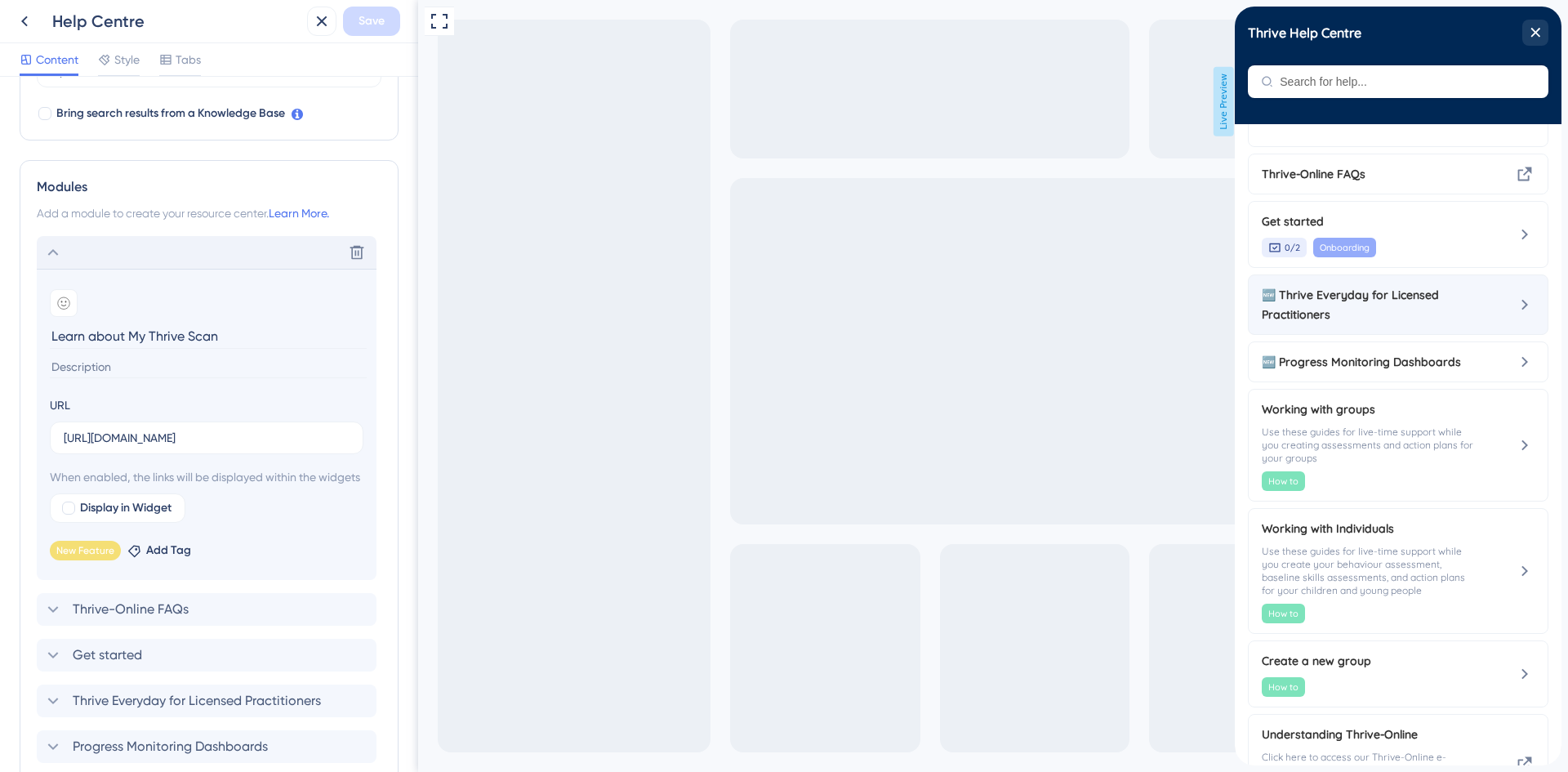
scroll to position [135, 0]
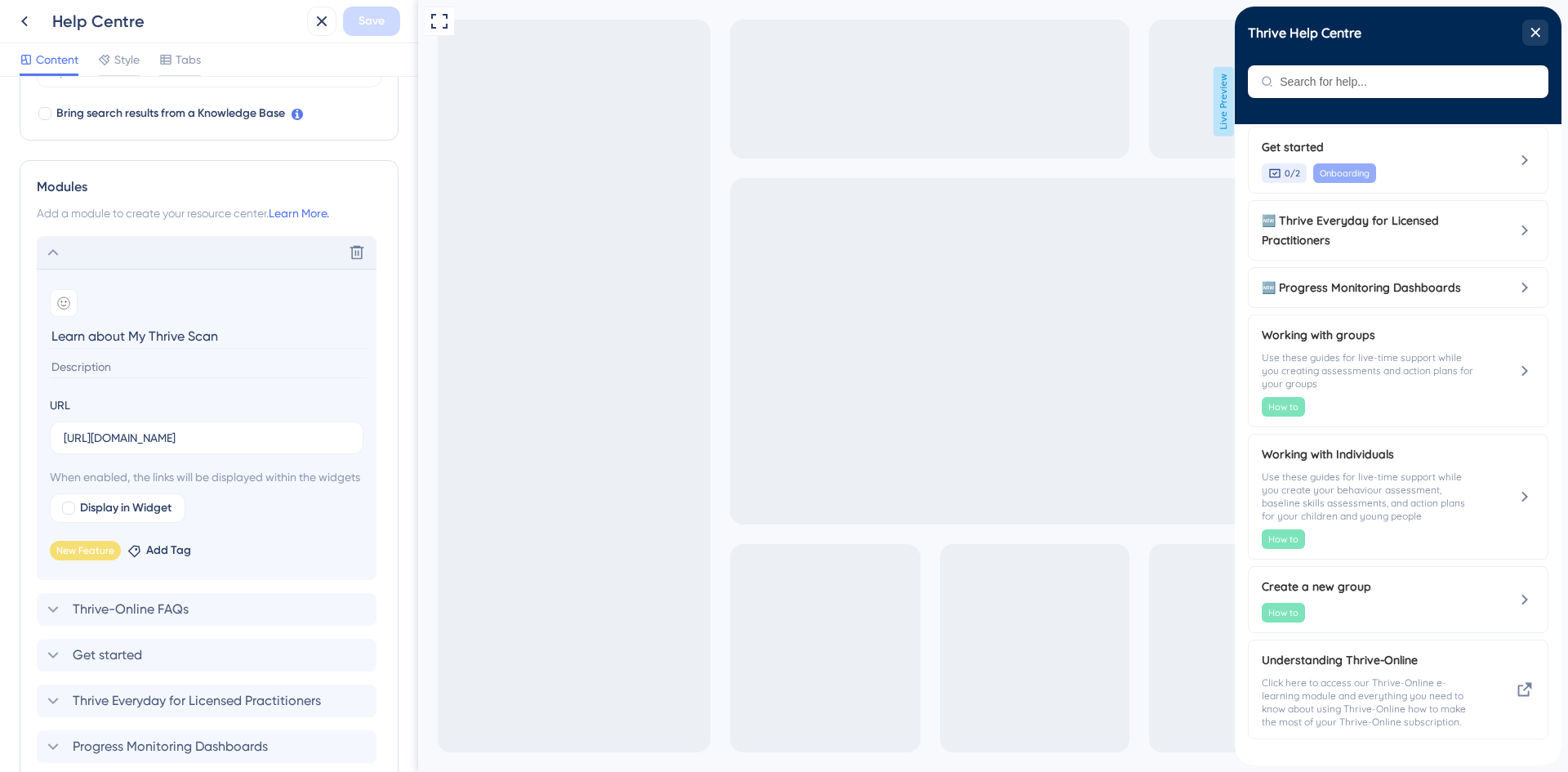
click at [51, 253] on icon at bounding box center [54, 252] width 11 height 6
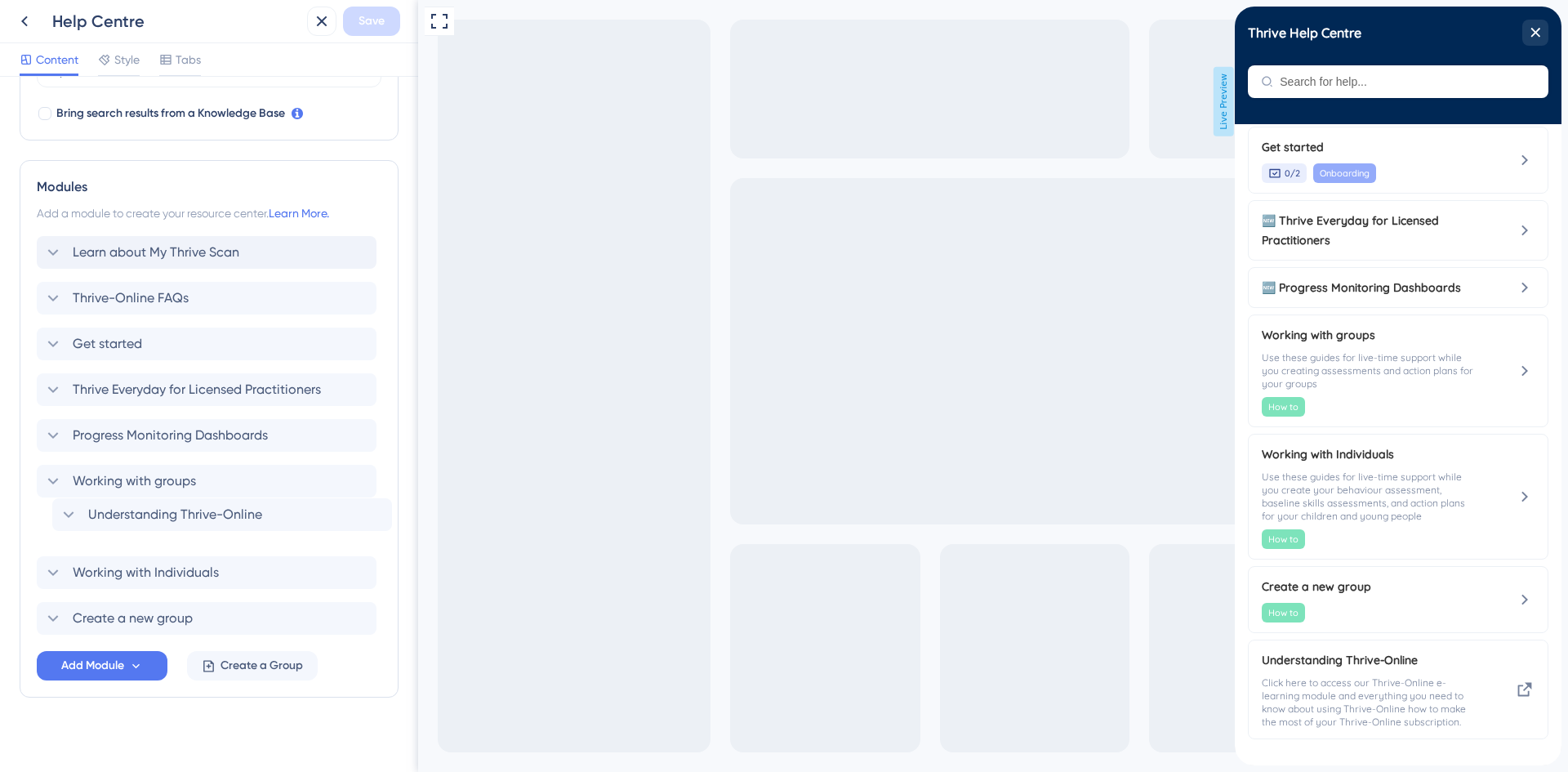
scroll to position [526, 0]
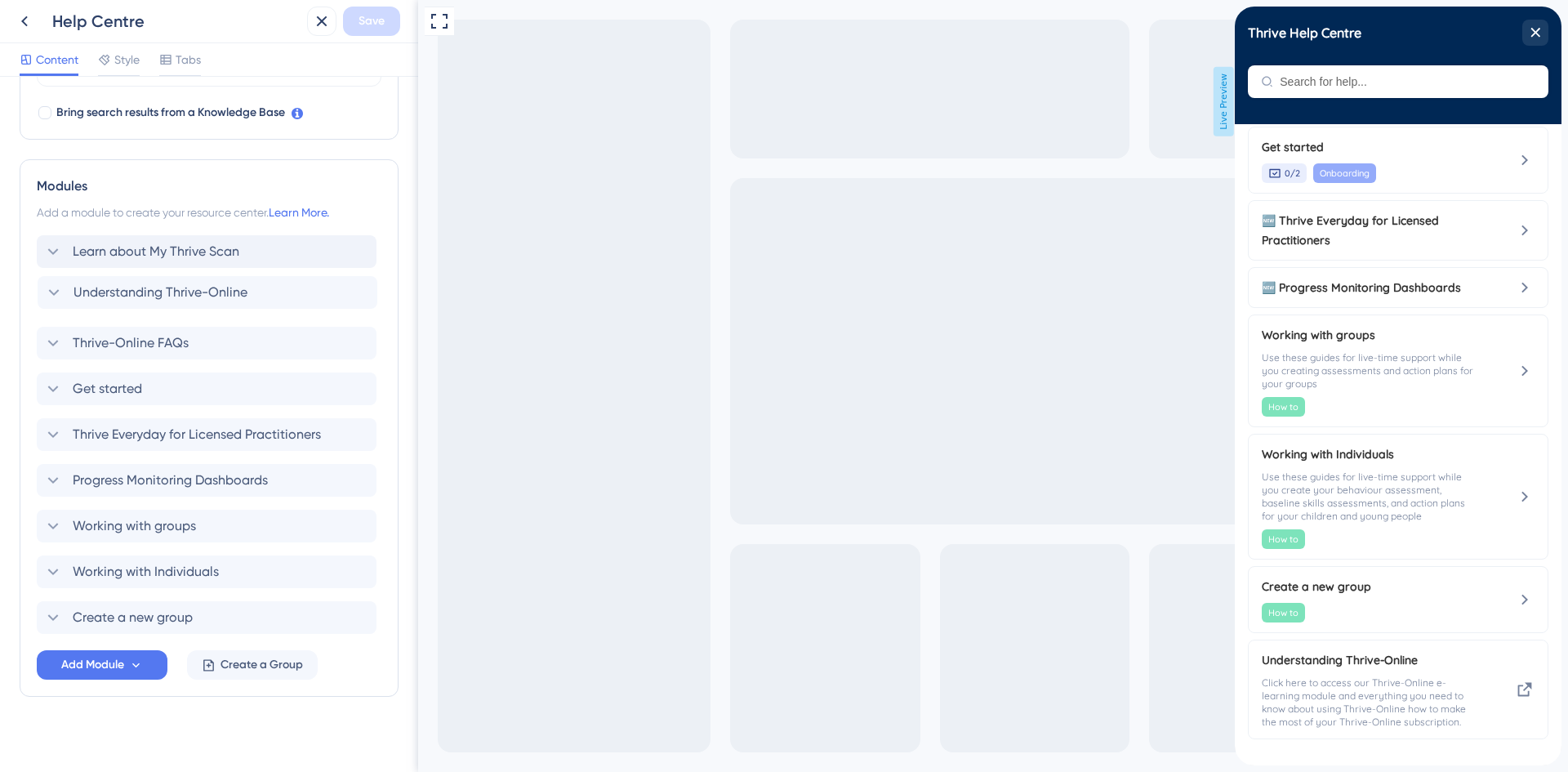
drag, startPoint x: 83, startPoint y: 617, endPoint x: 84, endPoint y: 281, distance: 336.0
click at [84, 281] on div "Learn about My Thrive Scan Thrive-Online FAQs Get started Thrive Everyday for L…" at bounding box center [209, 434] width 345 height 399
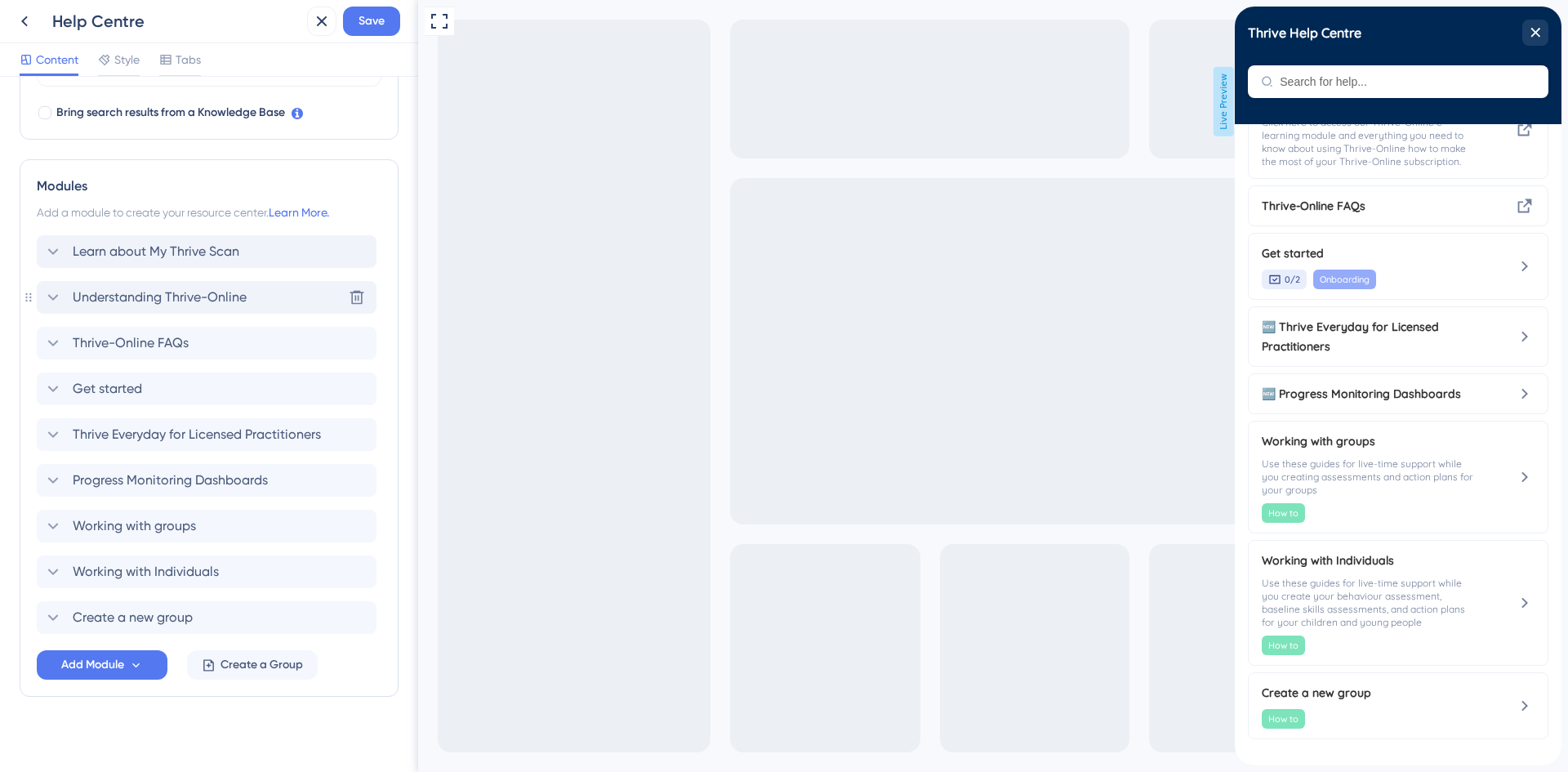
scroll to position [0, 0]
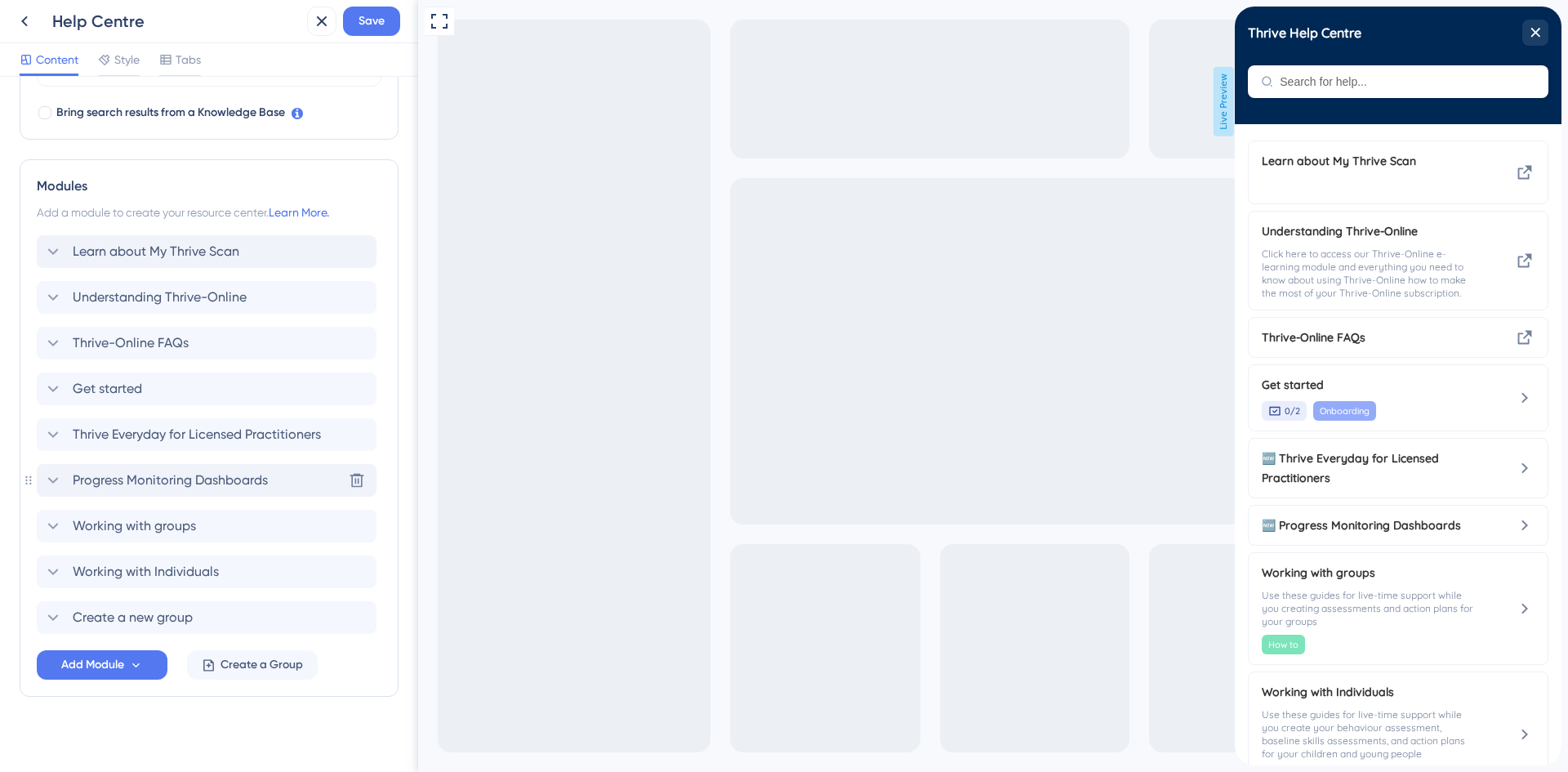
click at [112, 465] on div "Progress Monitoring Dashboards Delete" at bounding box center [207, 480] width 340 height 33
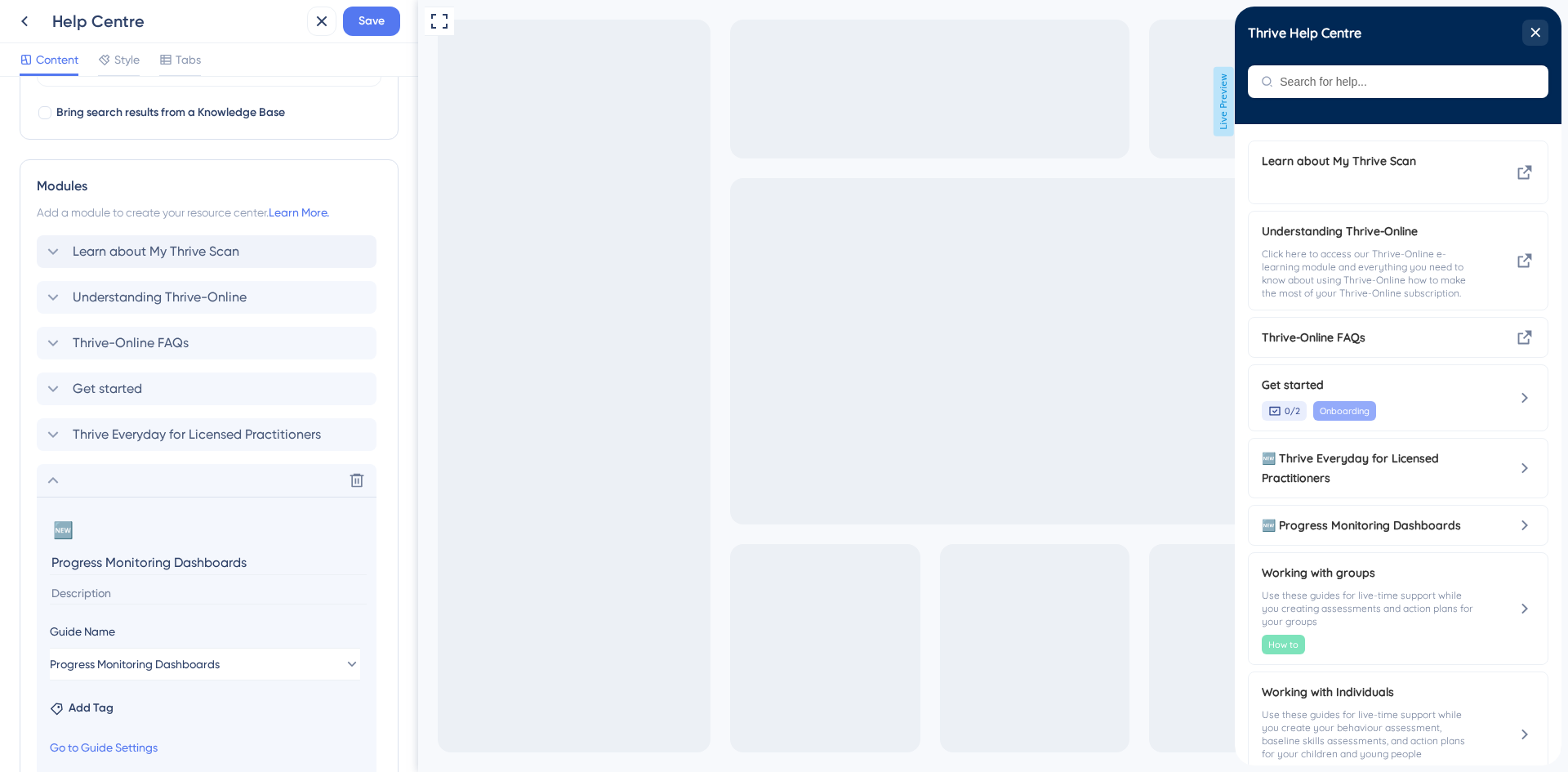
scroll to position [689, 0]
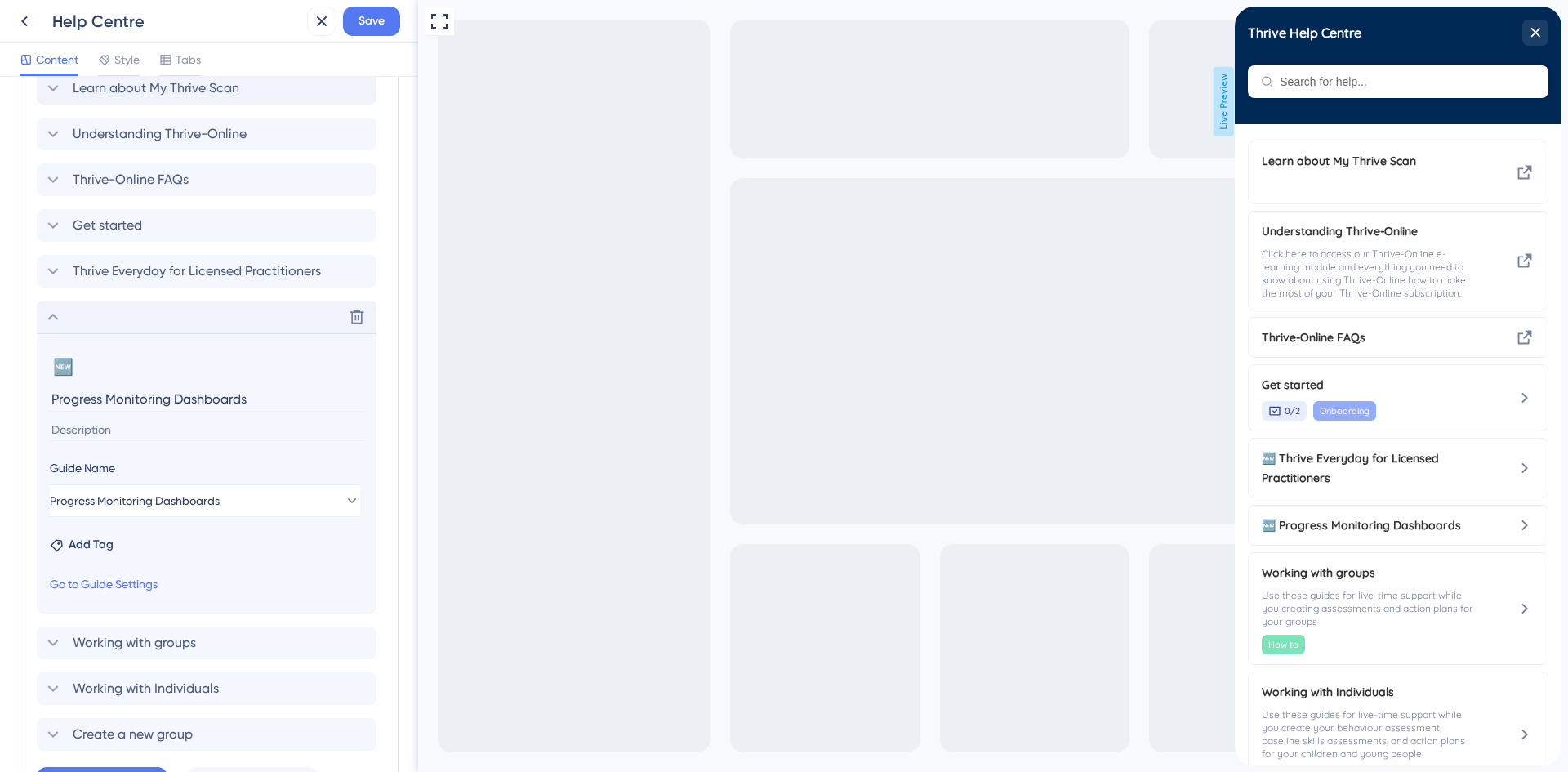
click at [52, 313] on icon at bounding box center [53, 317] width 19 height 19
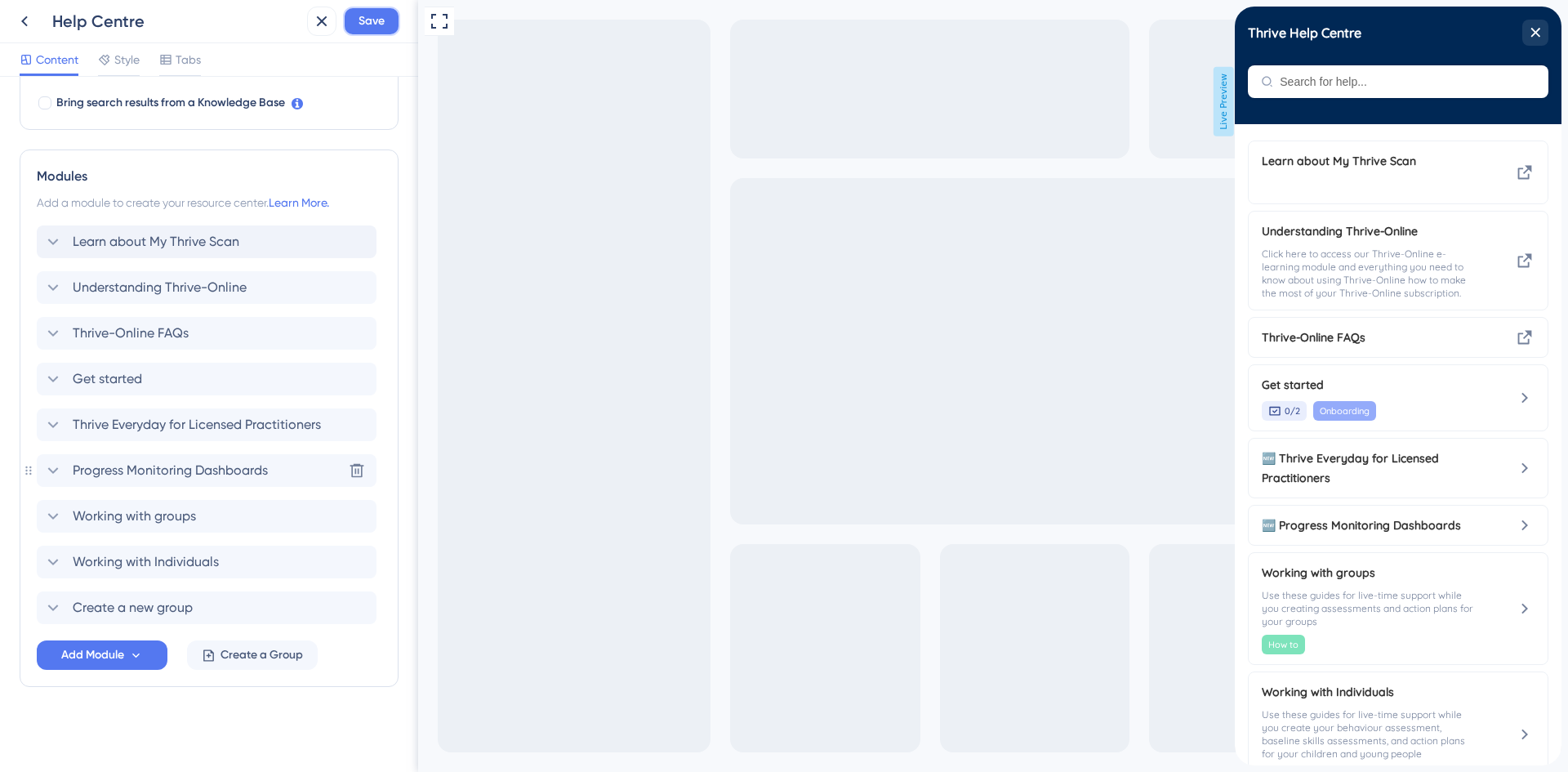
click at [371, 25] on span "Save" at bounding box center [372, 21] width 26 height 19
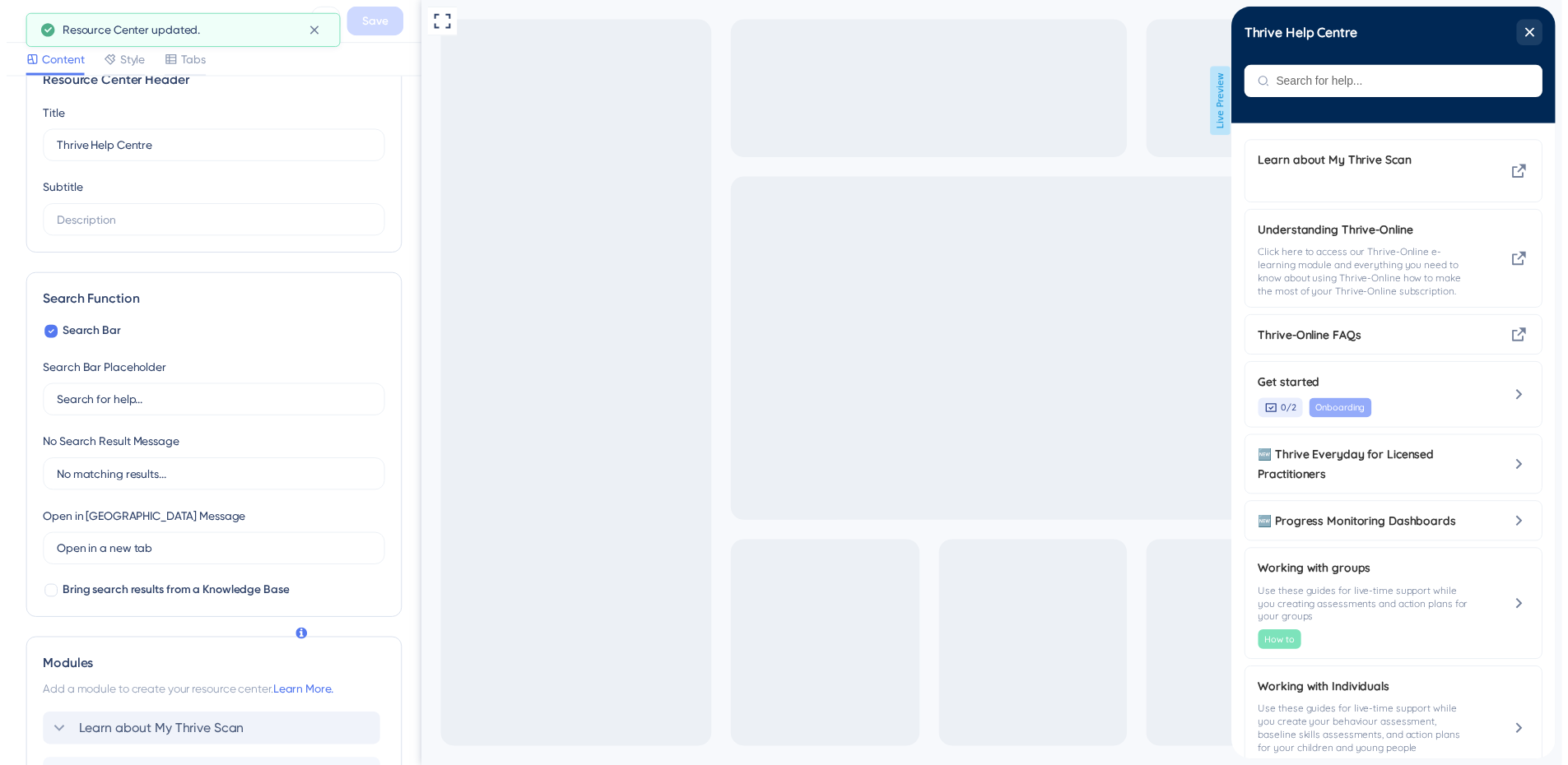
scroll to position [0, 0]
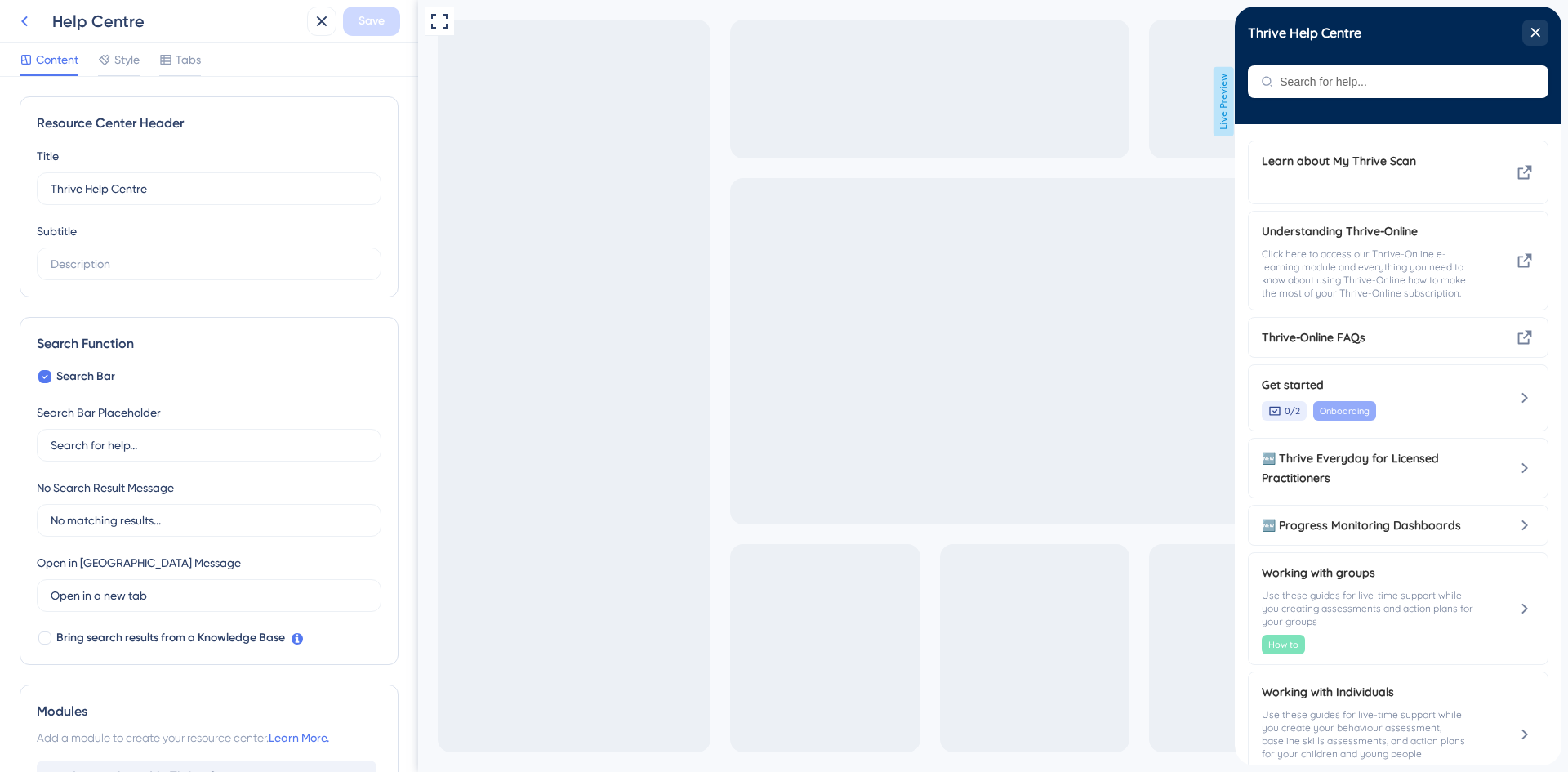
click at [21, 11] on icon at bounding box center [25, 21] width 19 height 19
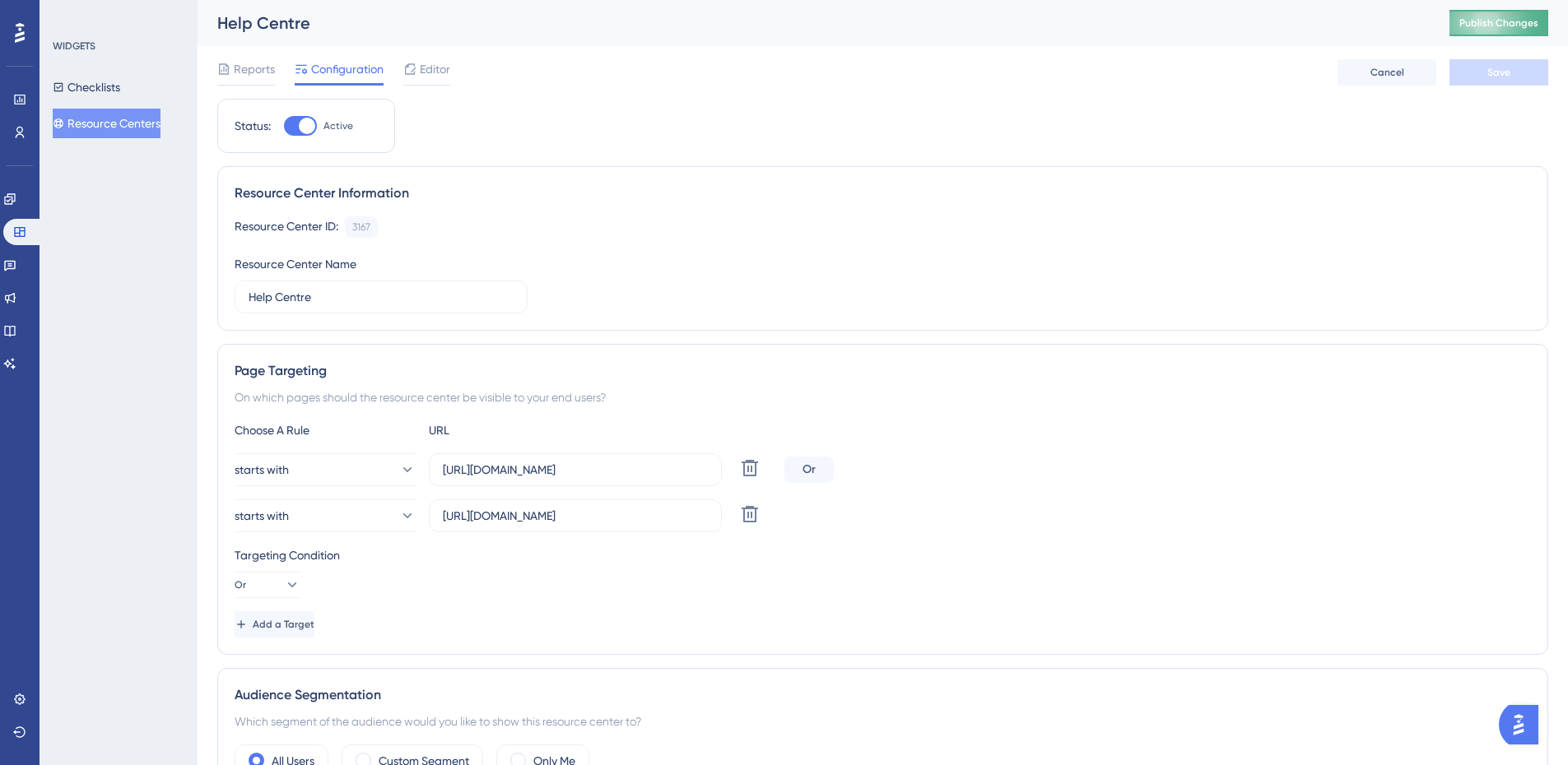
click at [1515, 22] on span "Publish Changes" at bounding box center [1499, 23] width 79 height 13
click at [15, 197] on icon at bounding box center [10, 199] width 11 height 11
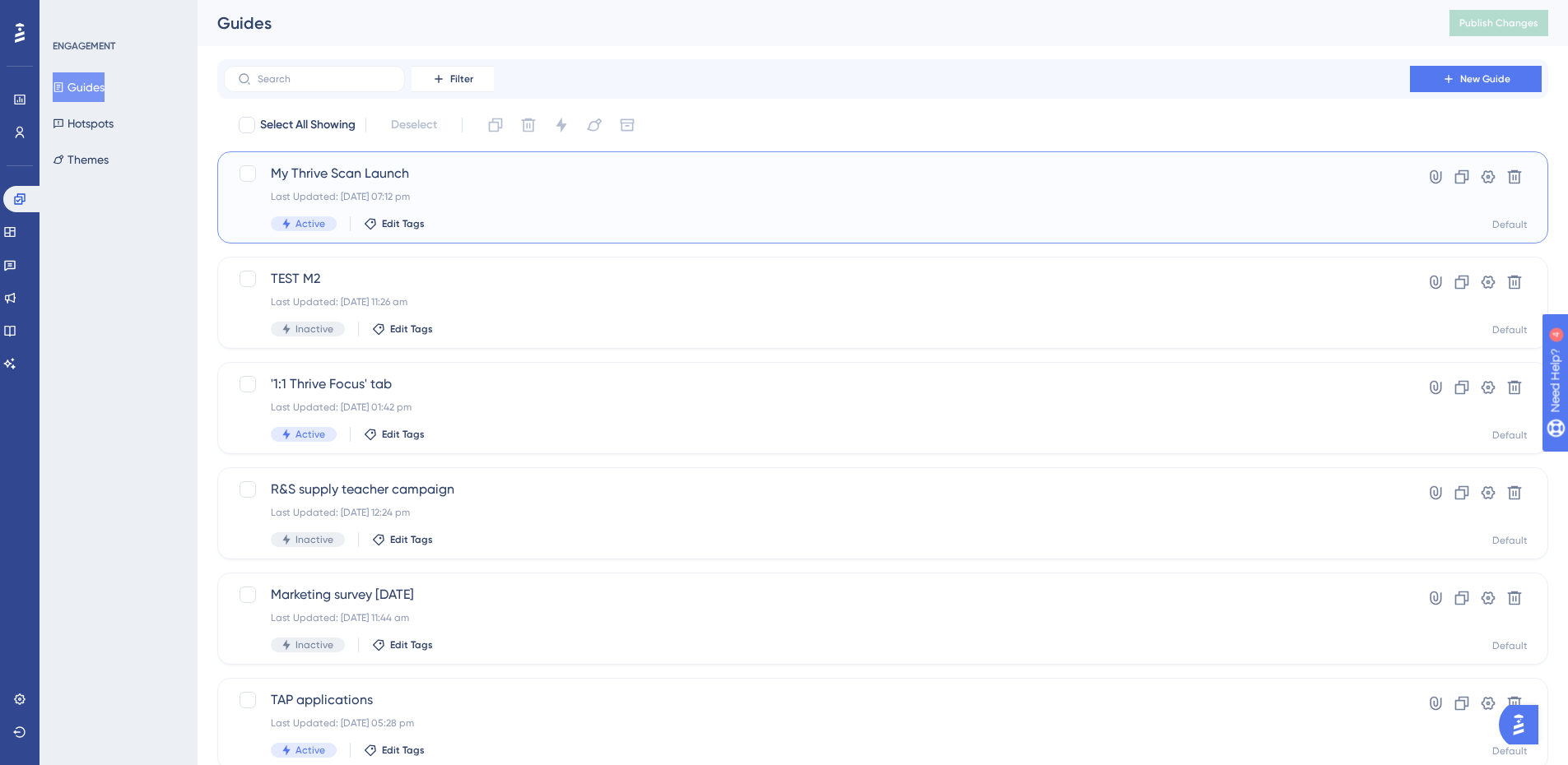
click at [350, 173] on span "My Thrive Scan Launch" at bounding box center [817, 174] width 1093 height 20
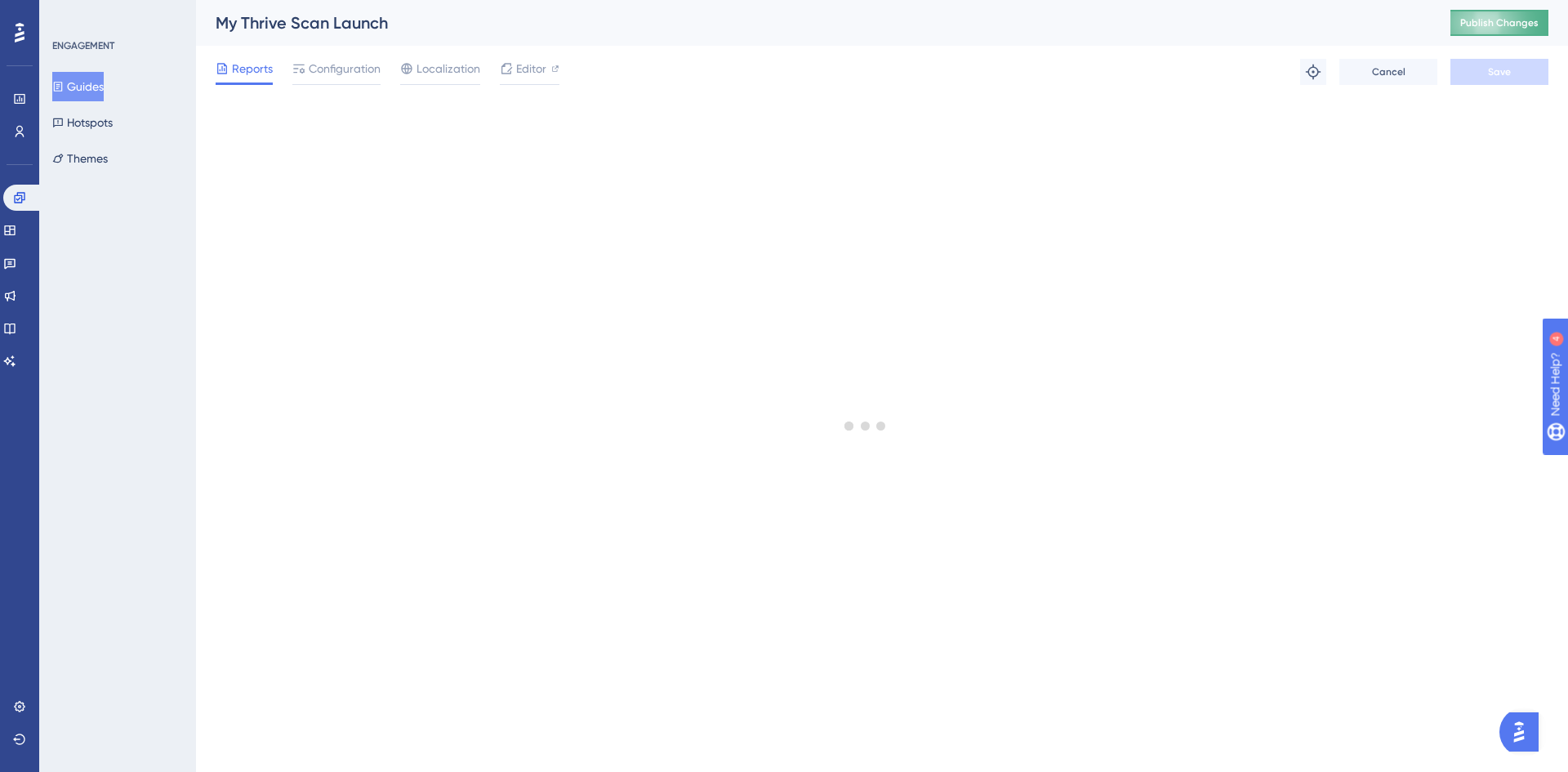
click at [1487, 26] on span "Publish Changes" at bounding box center [1499, 23] width 78 height 13
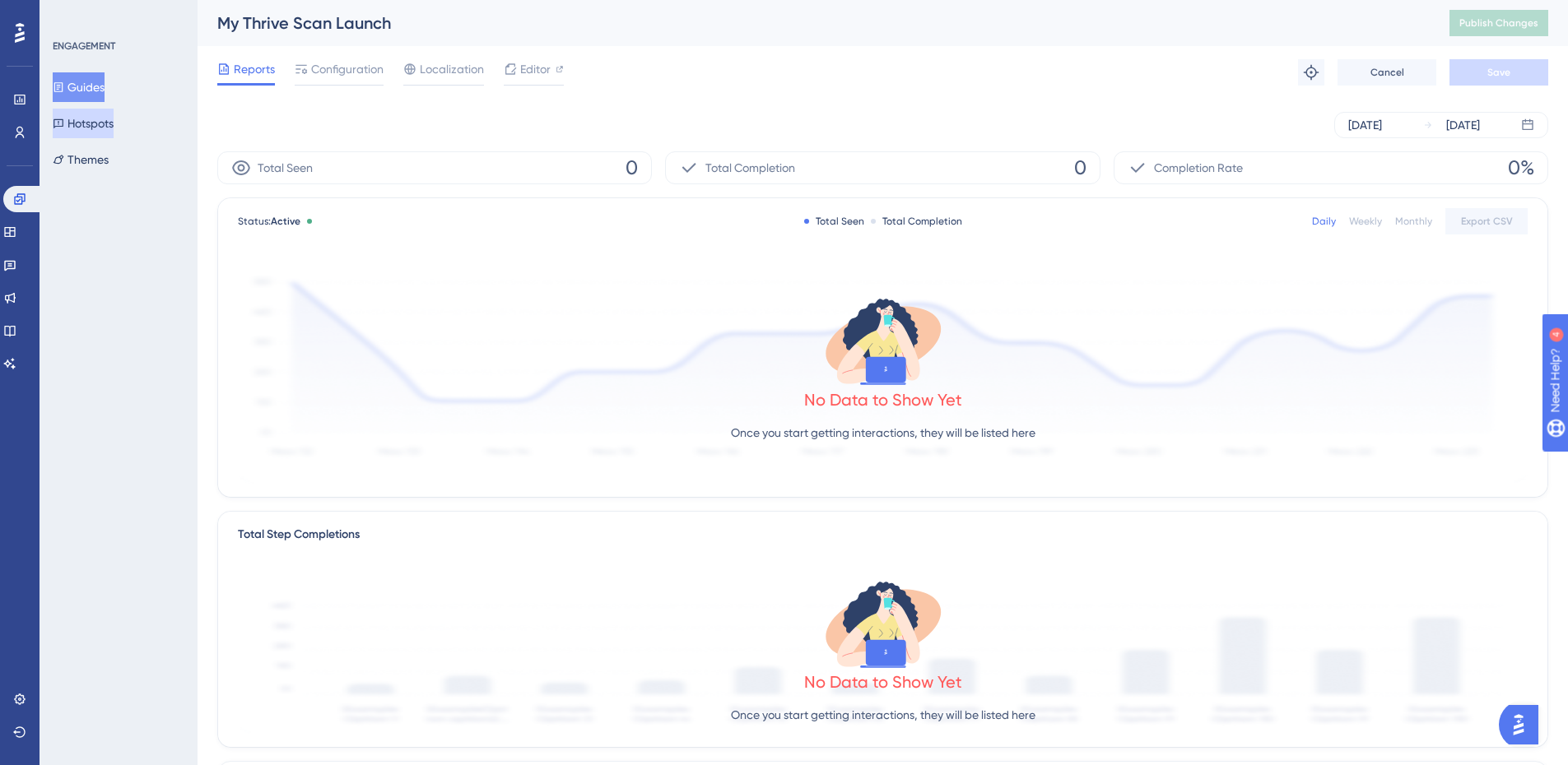
click at [100, 130] on button "Hotspots" at bounding box center [82, 123] width 61 height 29
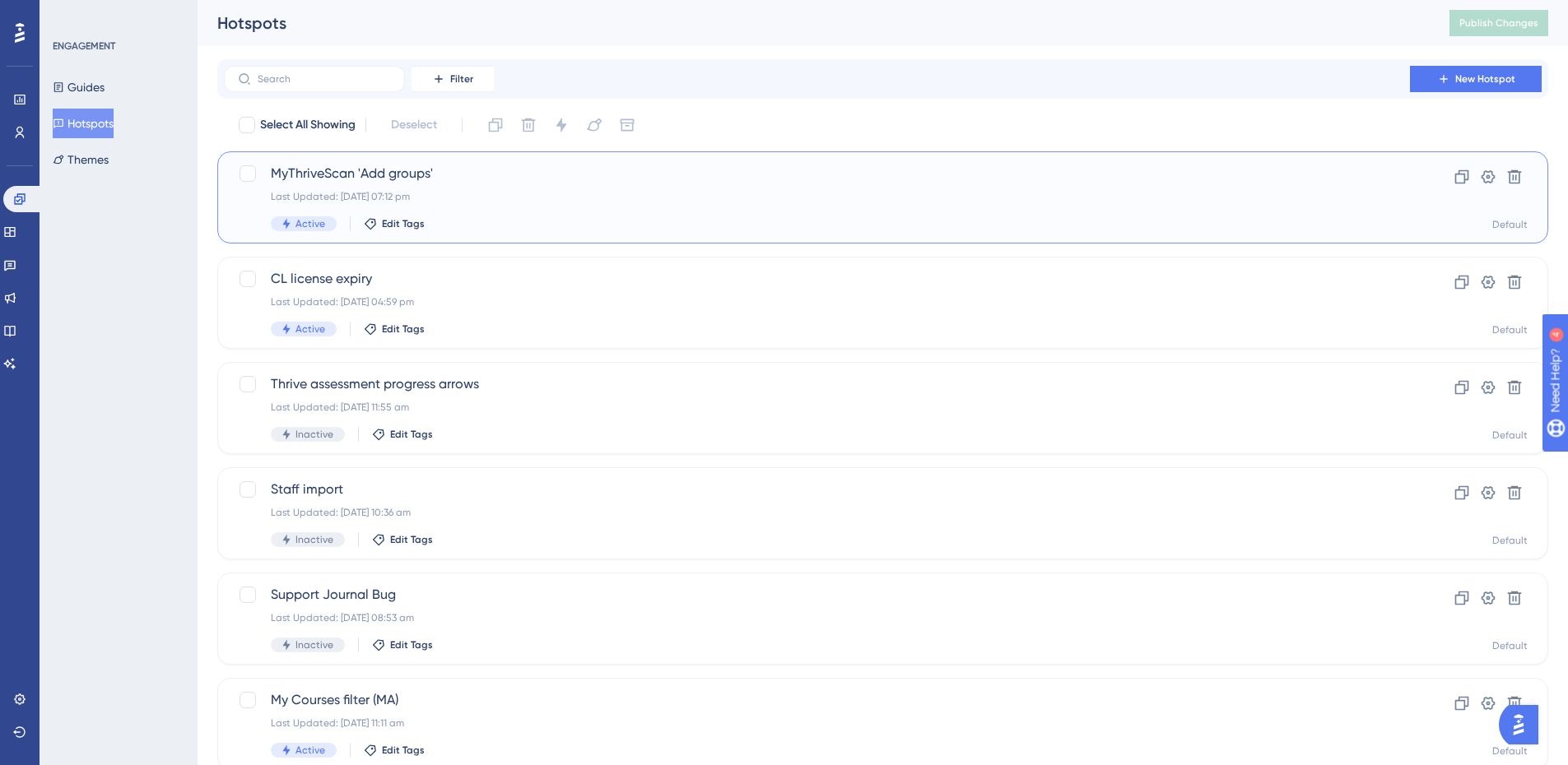
click at [368, 175] on span "MyThriveScan 'Add groups'" at bounding box center [817, 174] width 1093 height 20
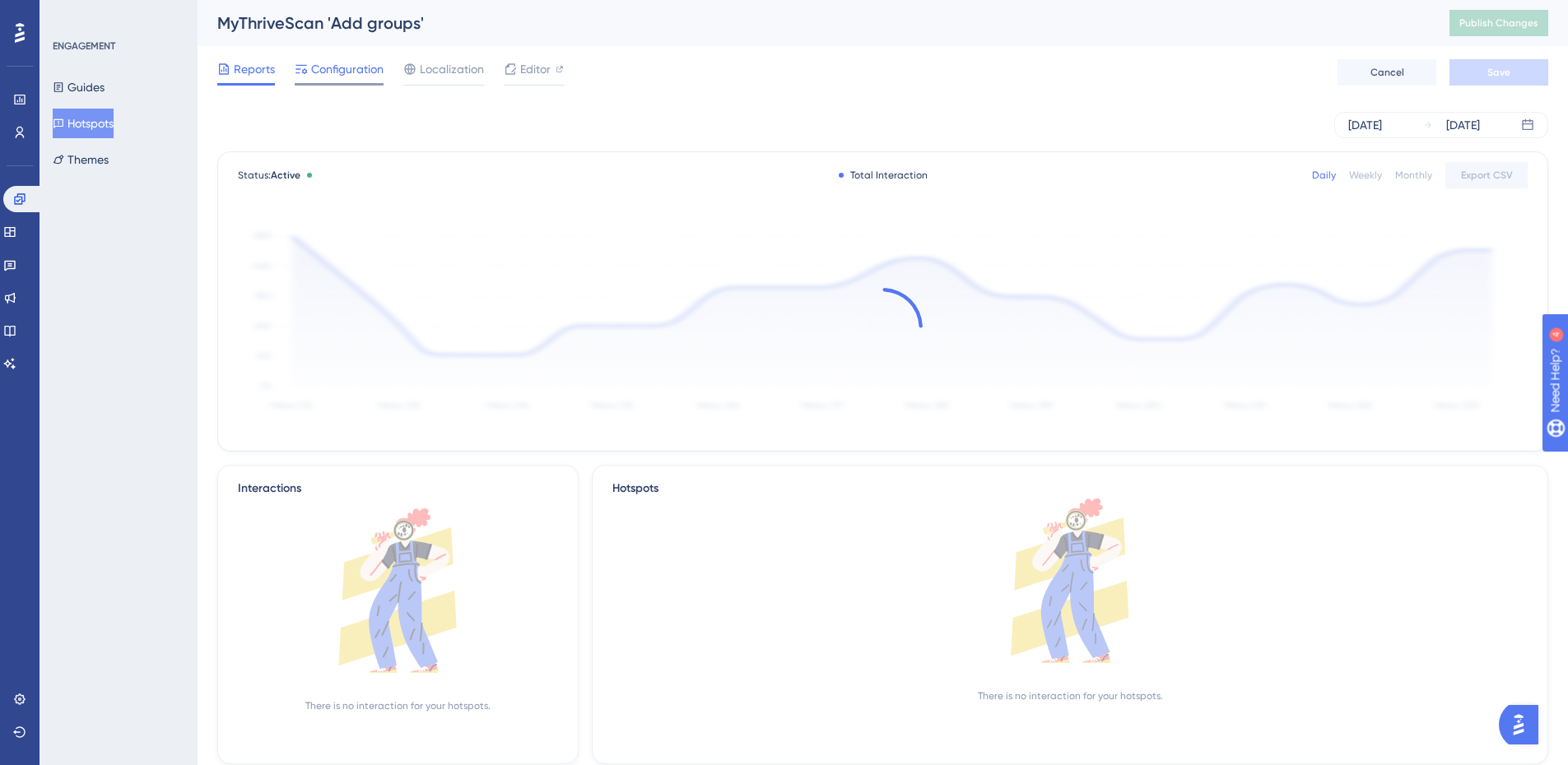
click at [339, 72] on span "Configuration" at bounding box center [348, 69] width 73 height 20
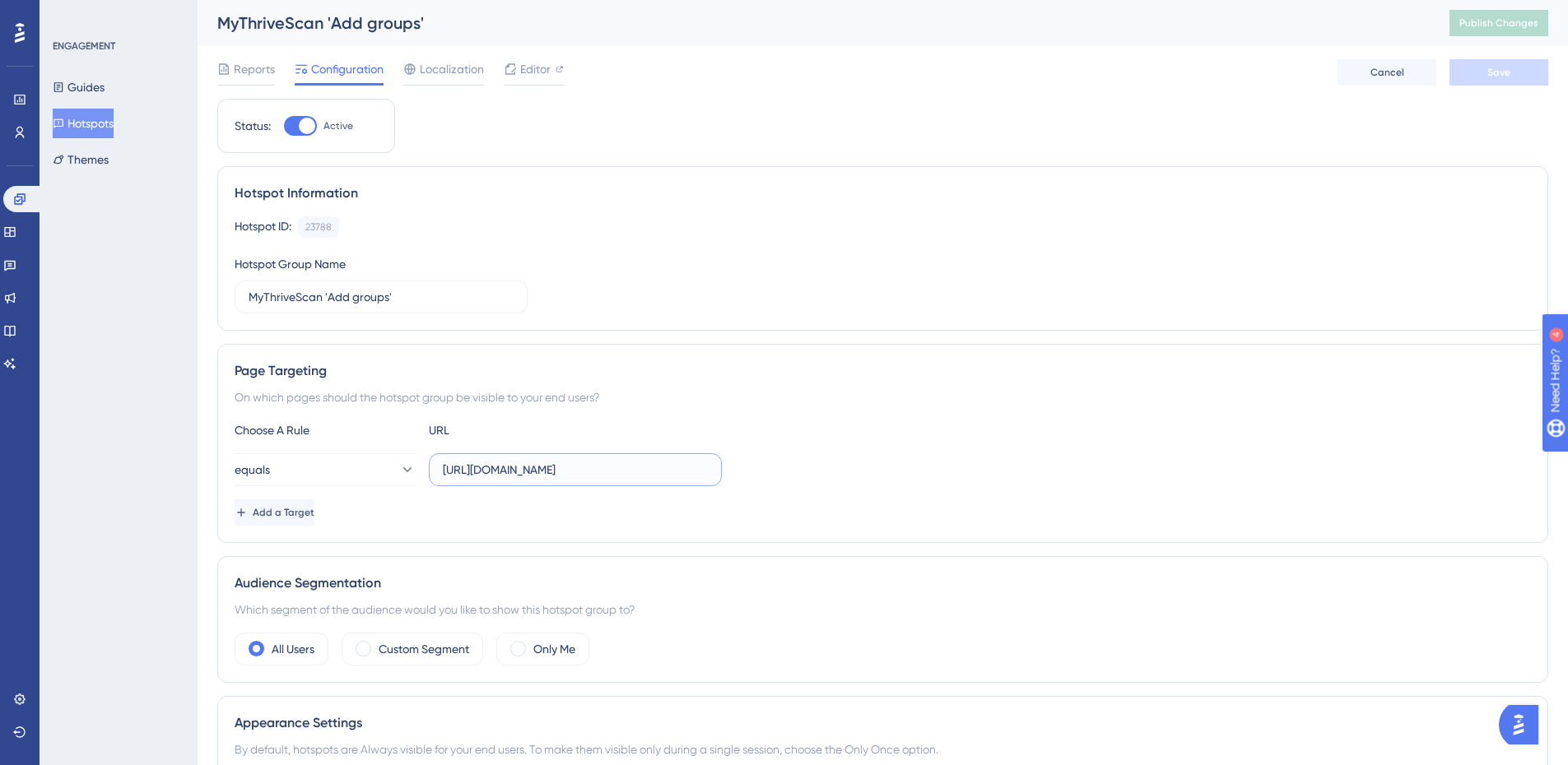
click at [646, 469] on input "https://assess.thriveftc.com/profiling/#my-thrive-scan" at bounding box center [575, 470] width 265 height 18
click at [302, 508] on span "Add a Target" at bounding box center [284, 512] width 62 height 13
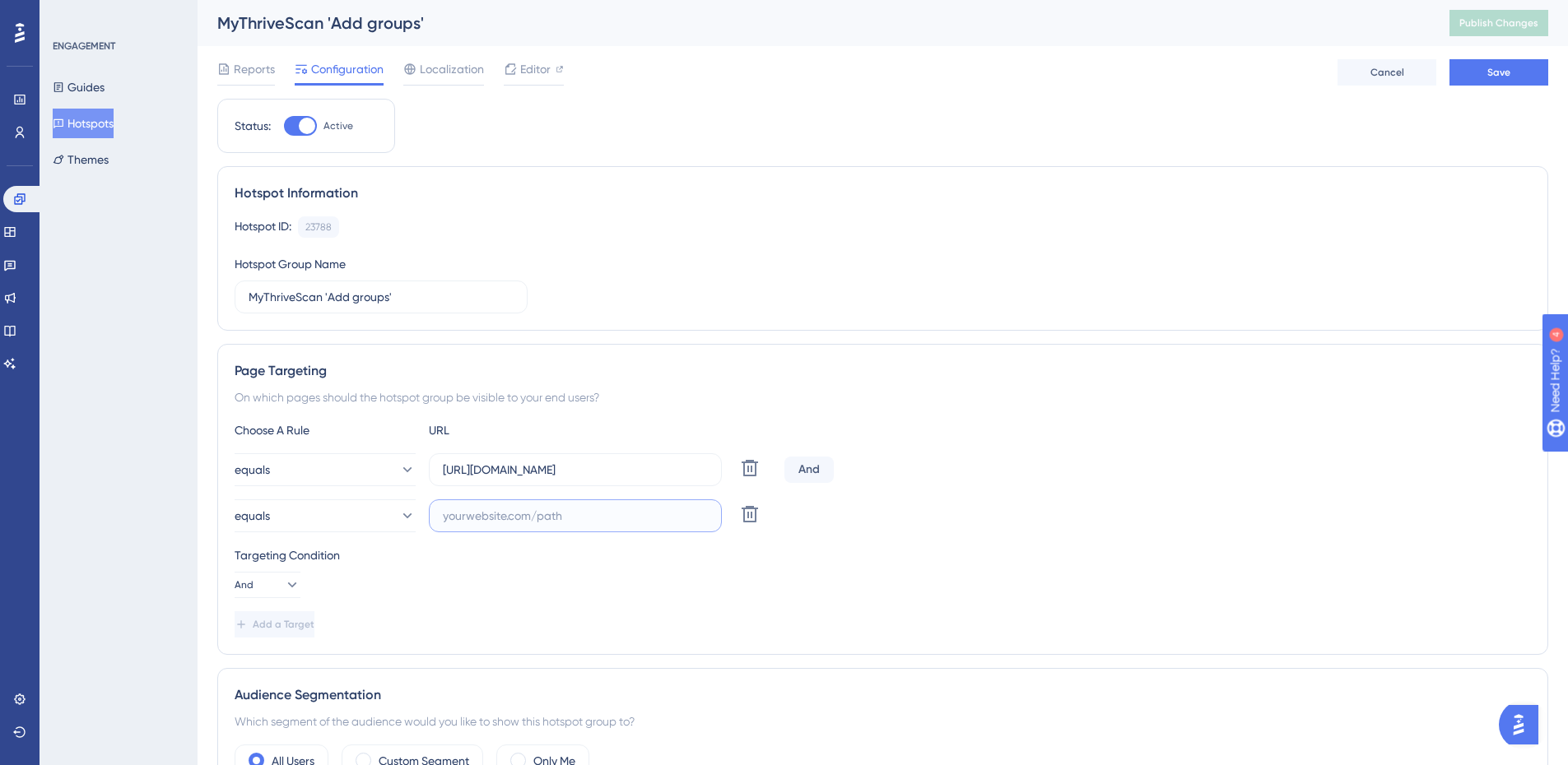
click at [476, 511] on input "text" at bounding box center [575, 516] width 265 height 18
paste input "https://assess.thriveftc.com/profiling/"
type input "https://assess.thriveftc.com/profiling/"
click at [1491, 71] on span "Save" at bounding box center [1499, 72] width 23 height 13
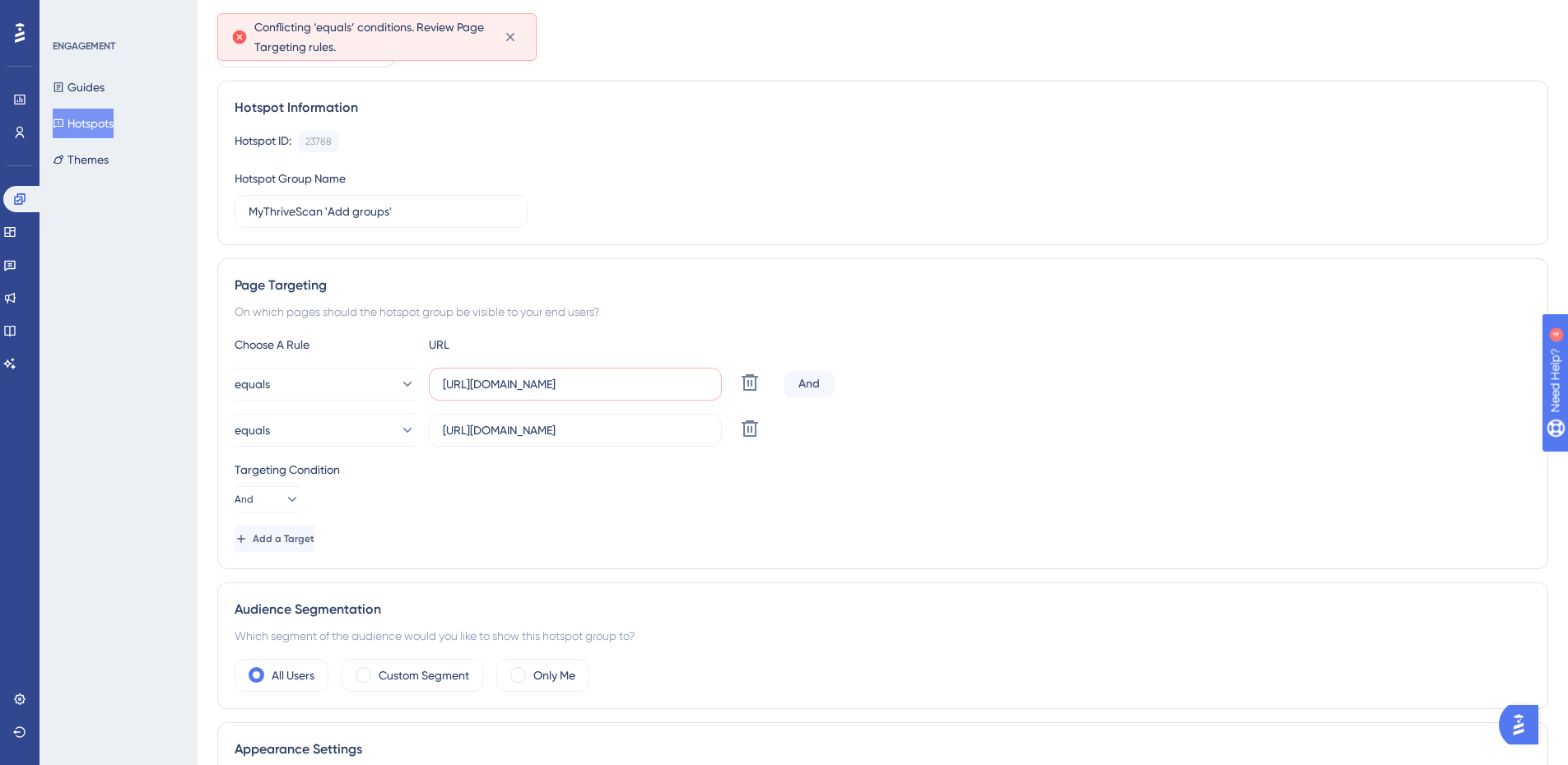
scroll to position [87, 0]
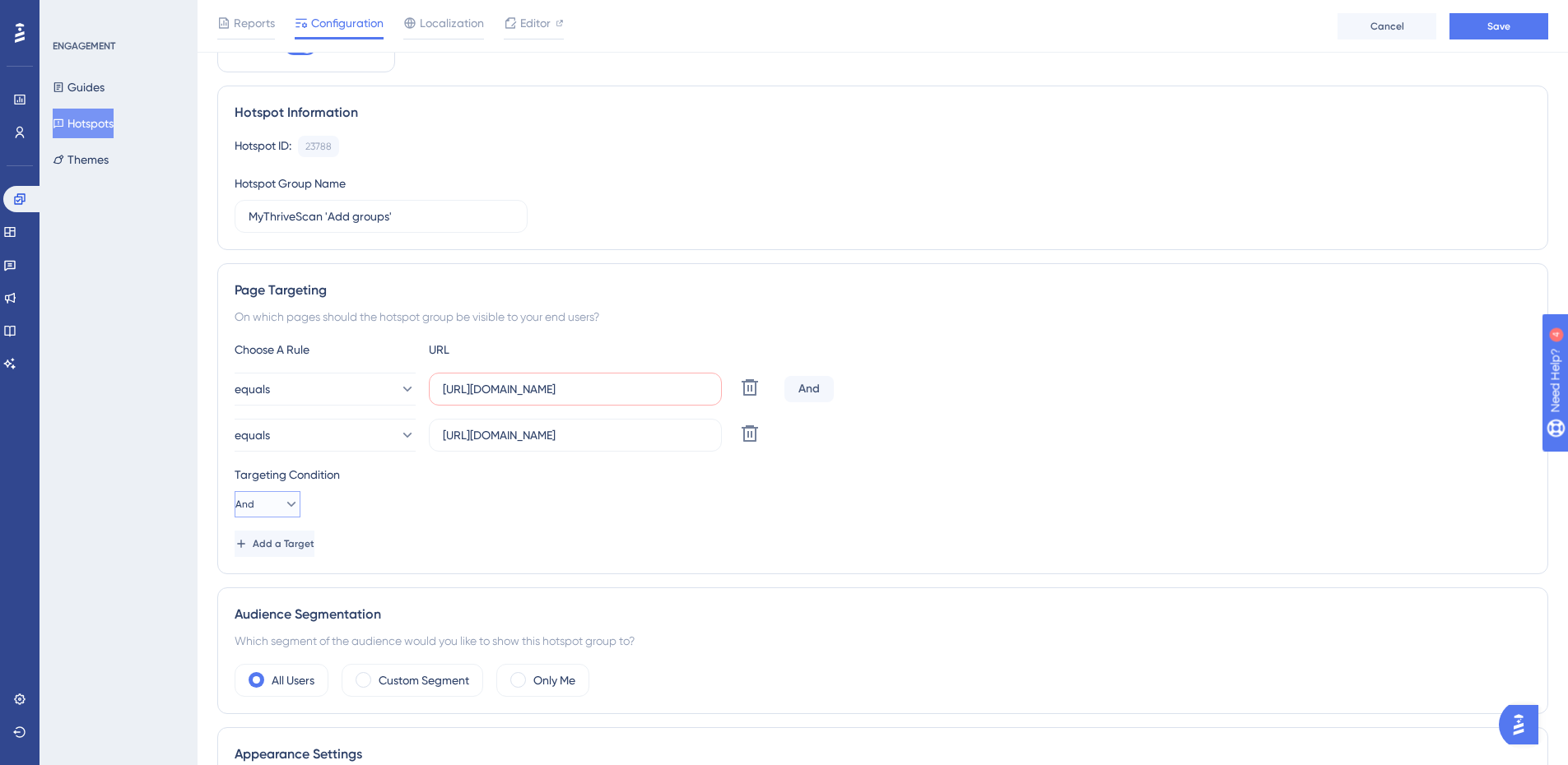
click at [283, 503] on icon at bounding box center [291, 504] width 17 height 17
click at [258, 575] on span "Or" at bounding box center [252, 584] width 13 height 20
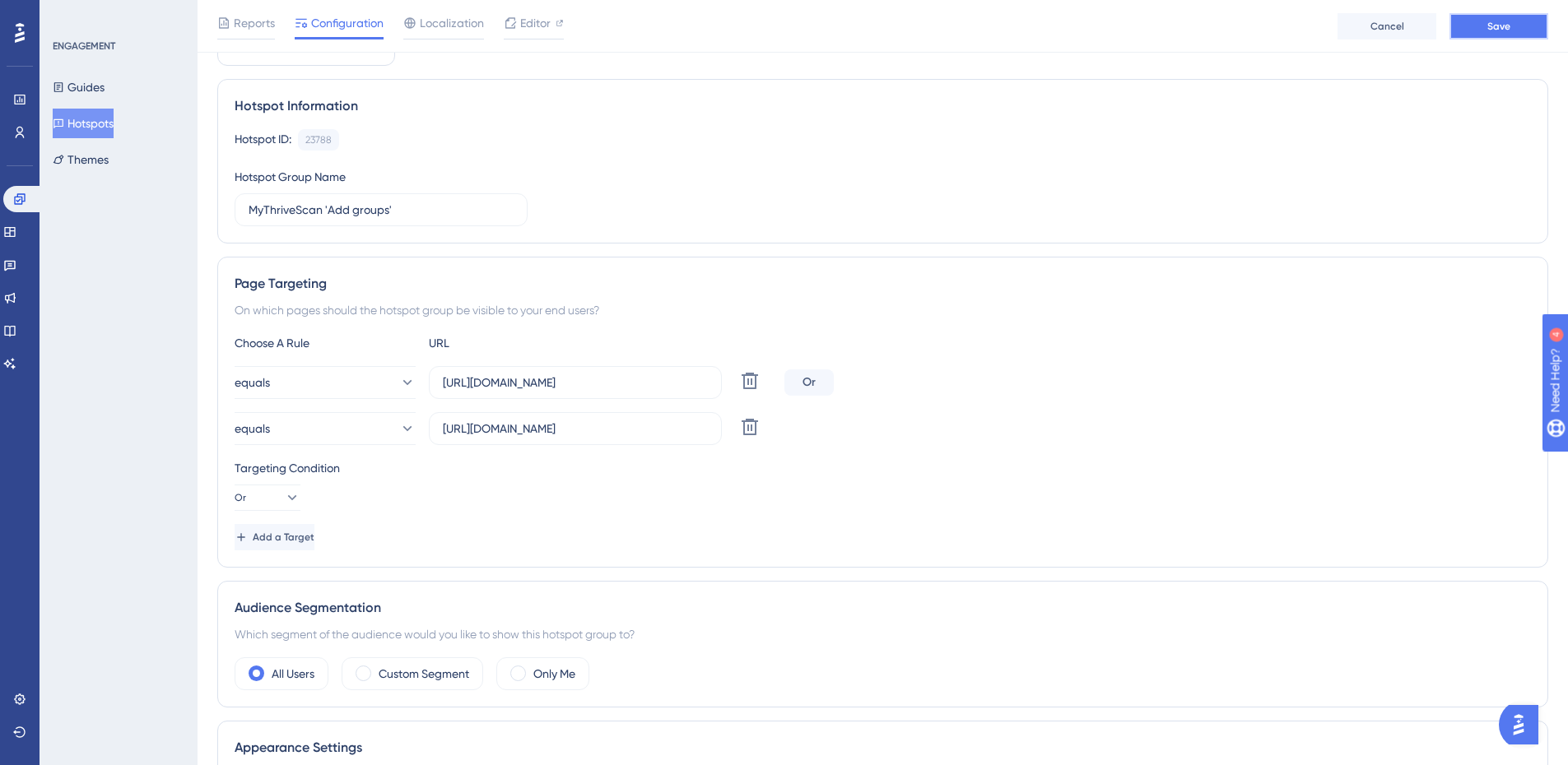
click at [1487, 30] on span "Save" at bounding box center [1499, 26] width 23 height 13
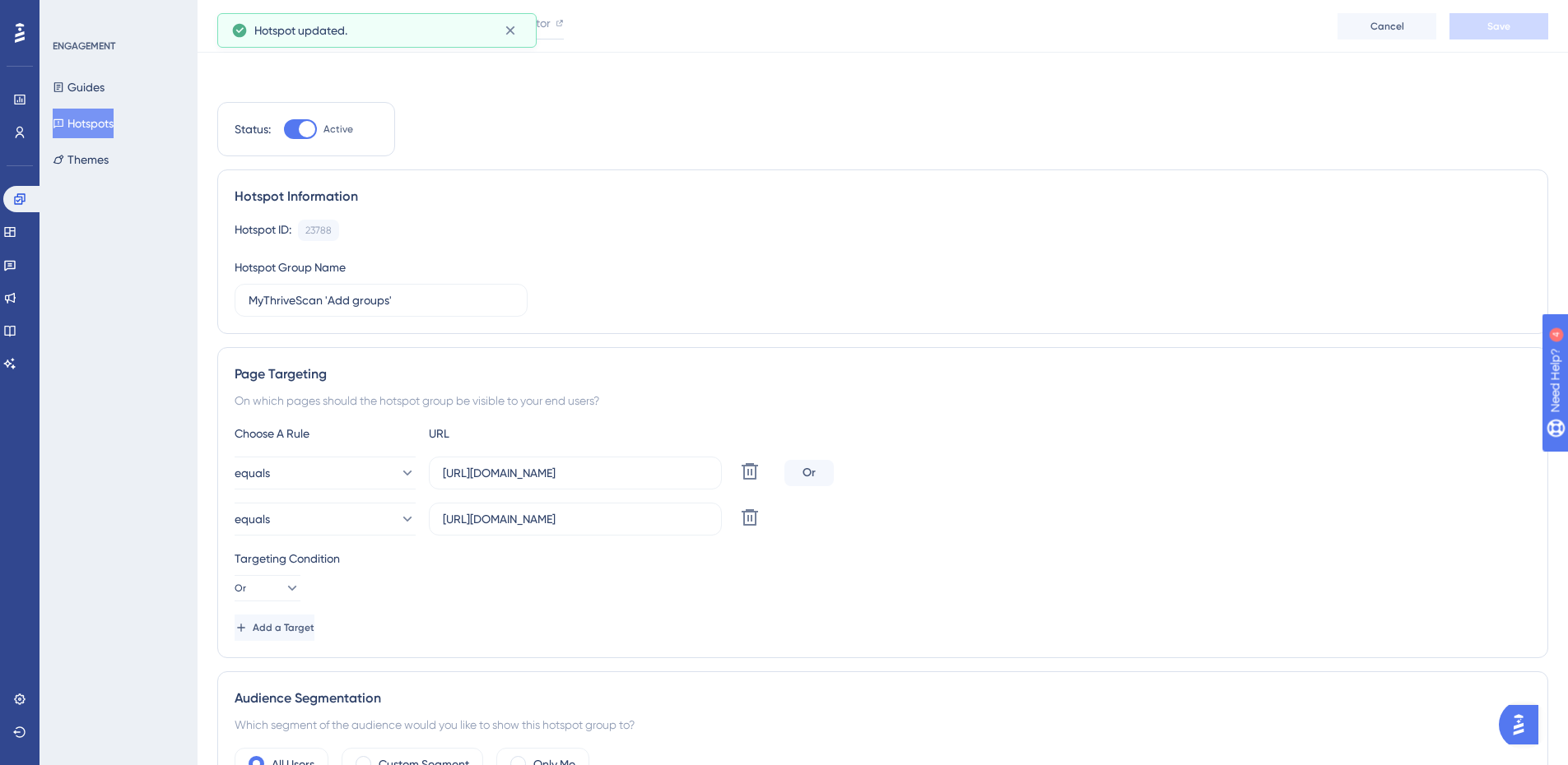
scroll to position [0, 0]
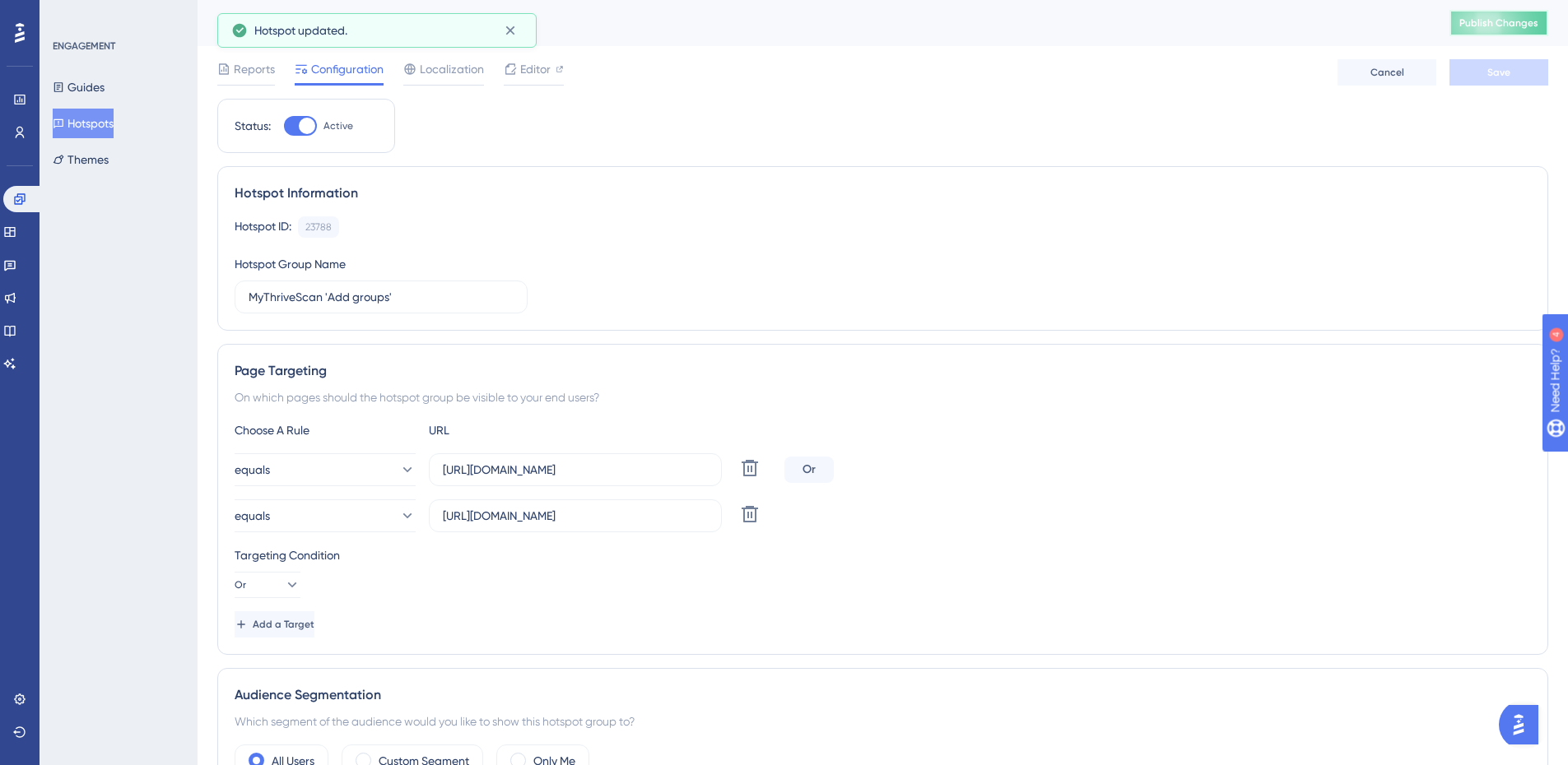
click at [1488, 21] on span "Publish Changes" at bounding box center [1499, 23] width 79 height 13
